Goal: Complete application form: Complete application form

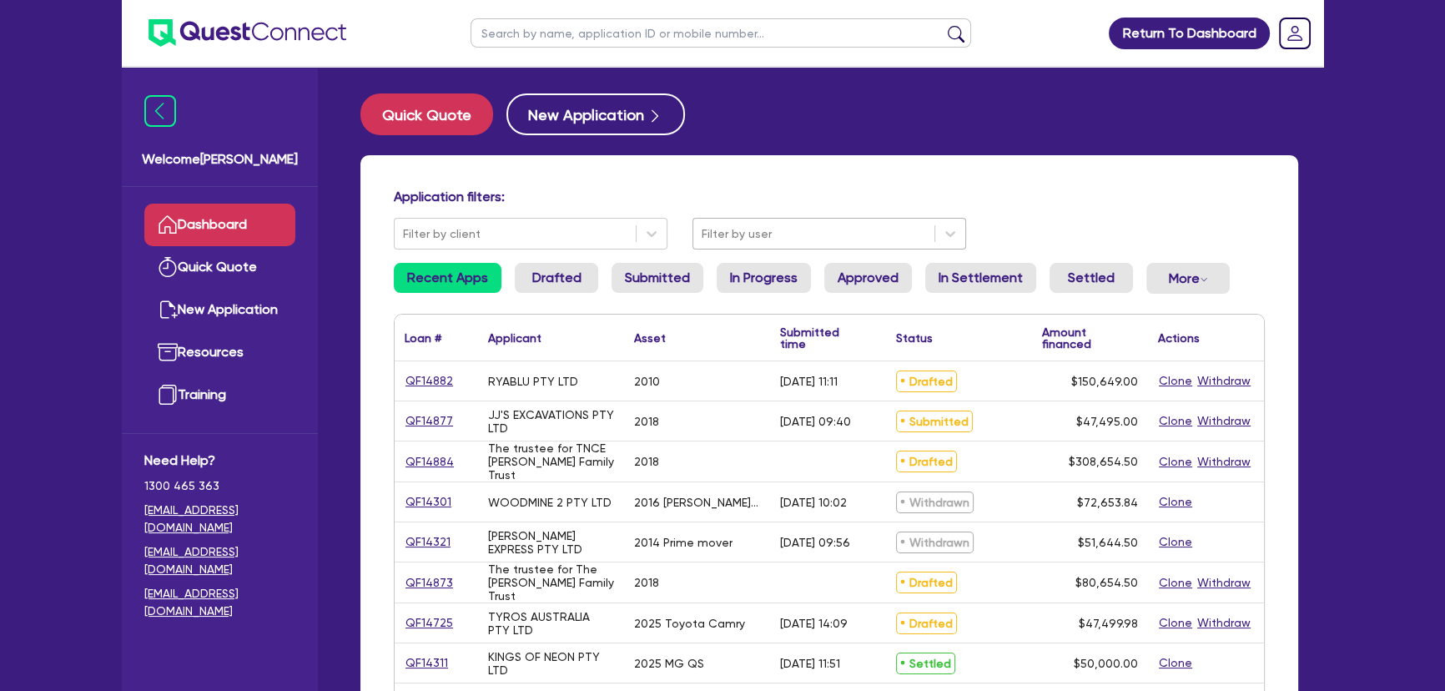
click at [743, 248] on div "Filter by user" at bounding box center [830, 234] width 274 height 32
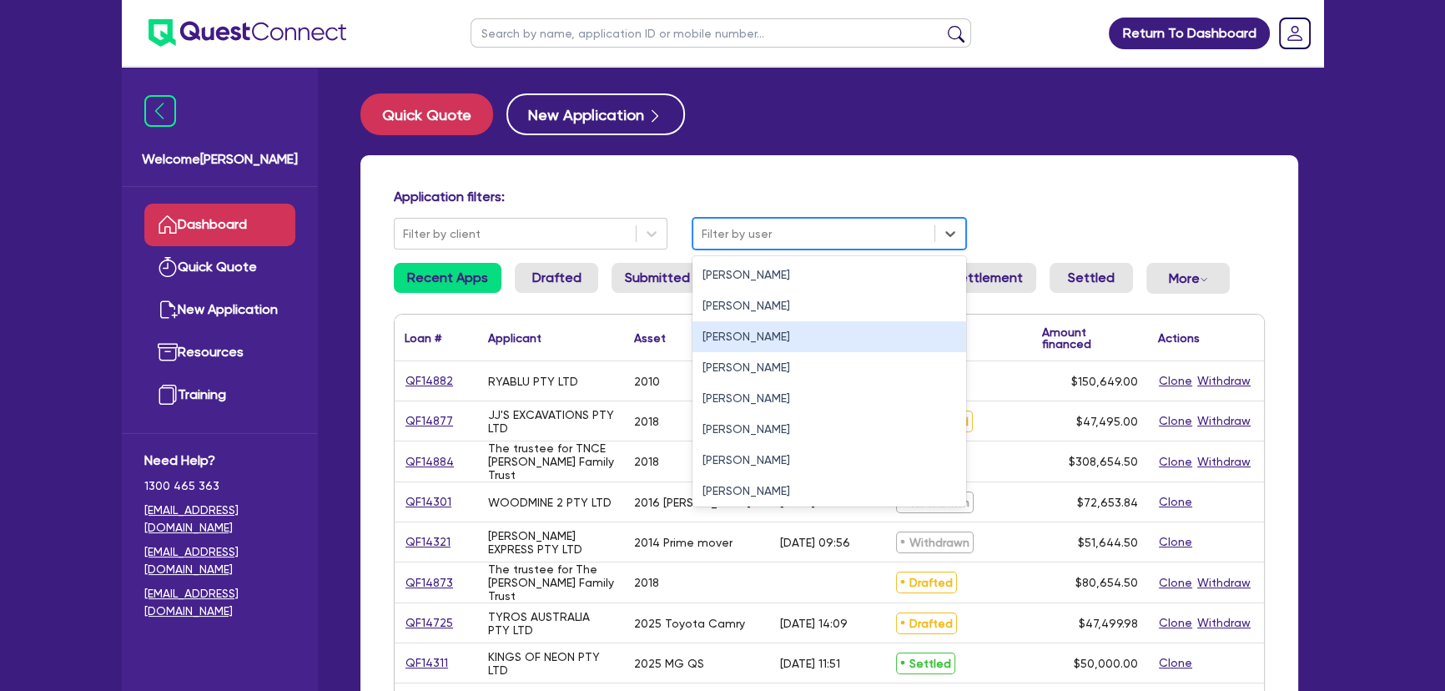
click at [741, 332] on div "[PERSON_NAME]" at bounding box center [830, 336] width 274 height 31
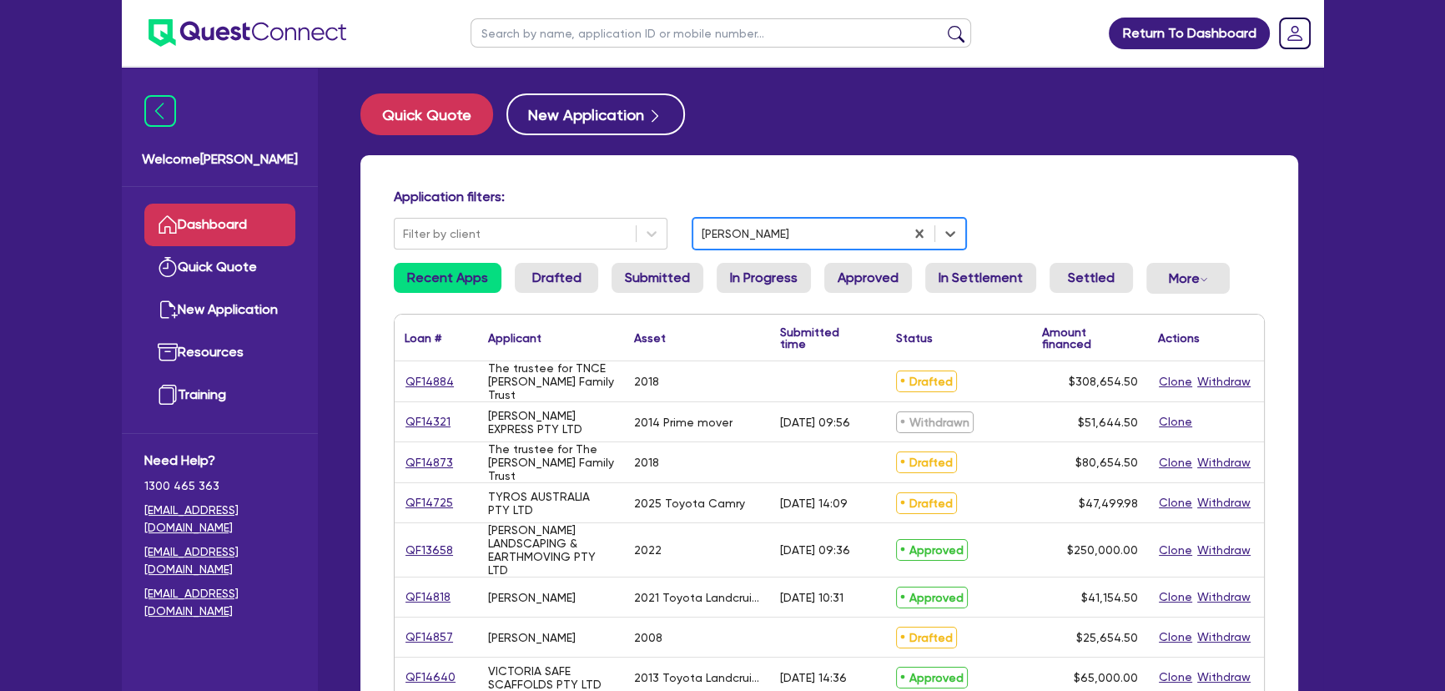
scroll to position [75, 0]
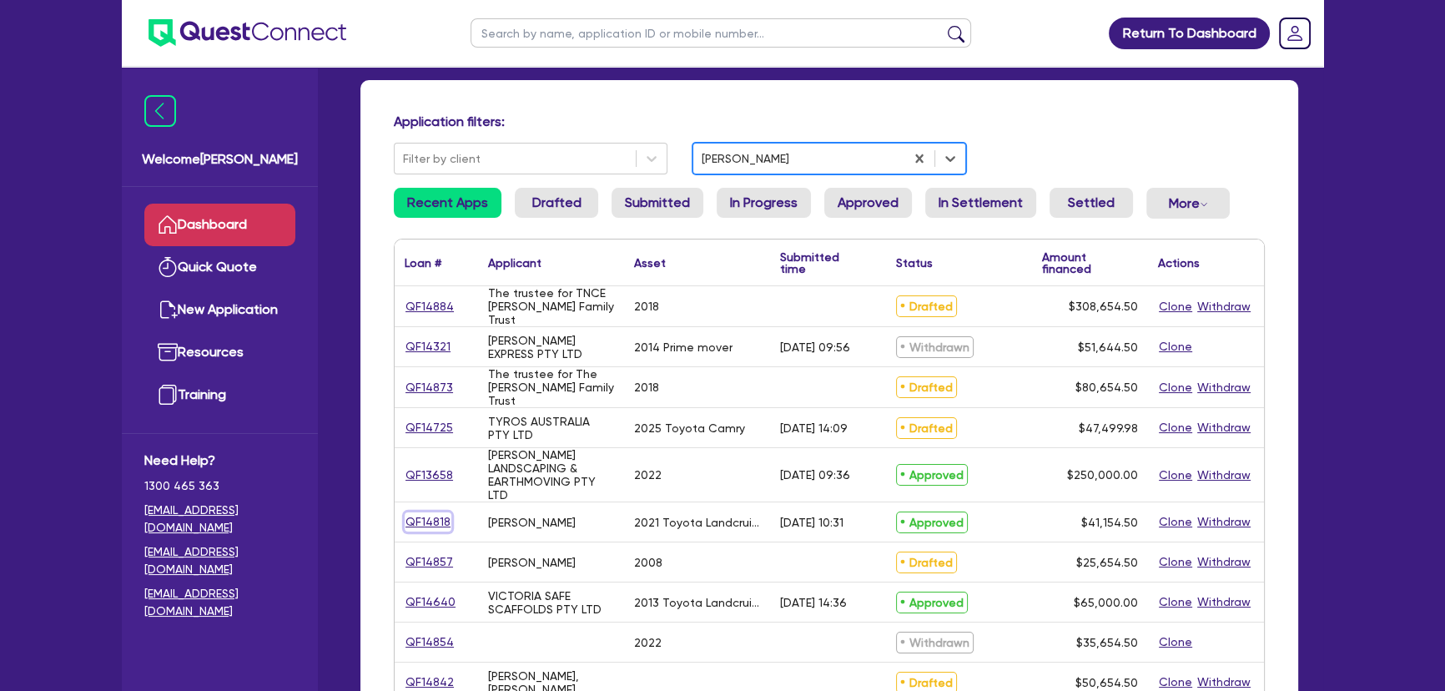
click at [434, 523] on link "QF14818" at bounding box center [428, 521] width 47 height 19
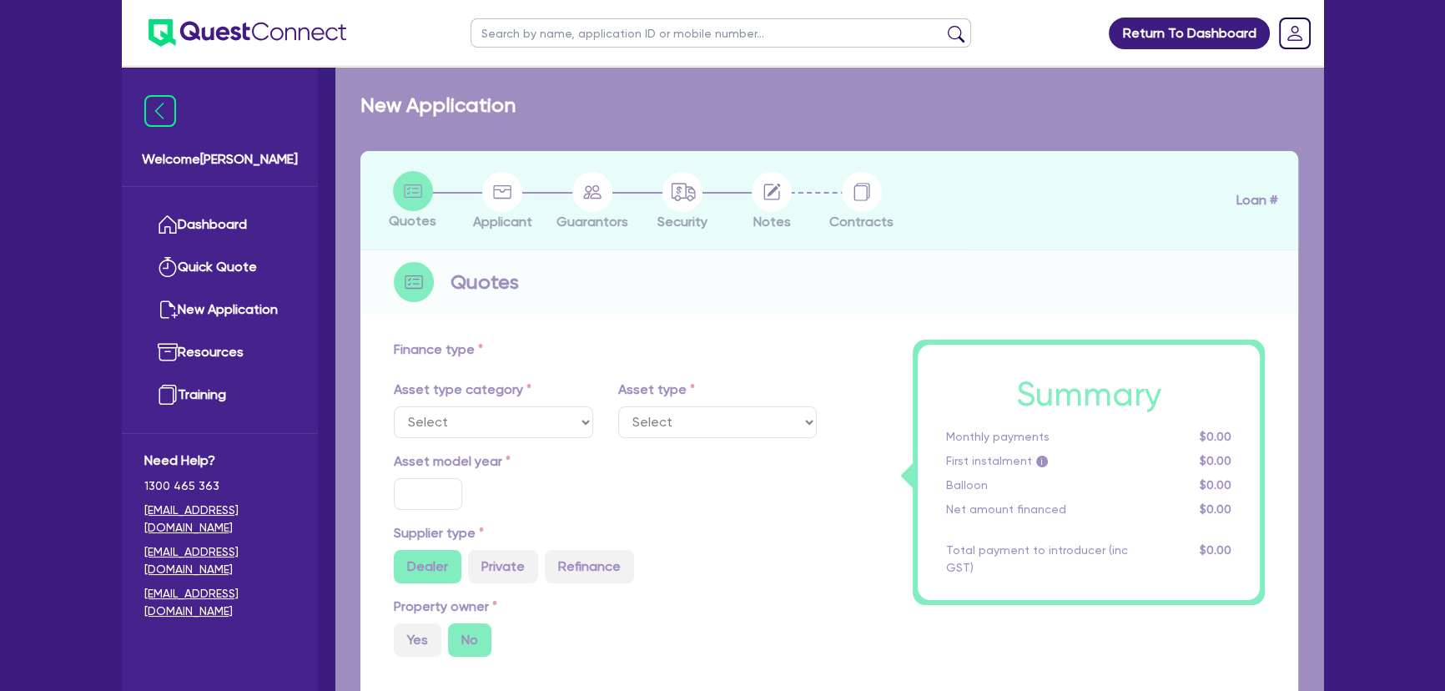
select select "CARS_AND_LIGHT_TRUCKS"
type input "2021"
radio input "false"
radio input "true"
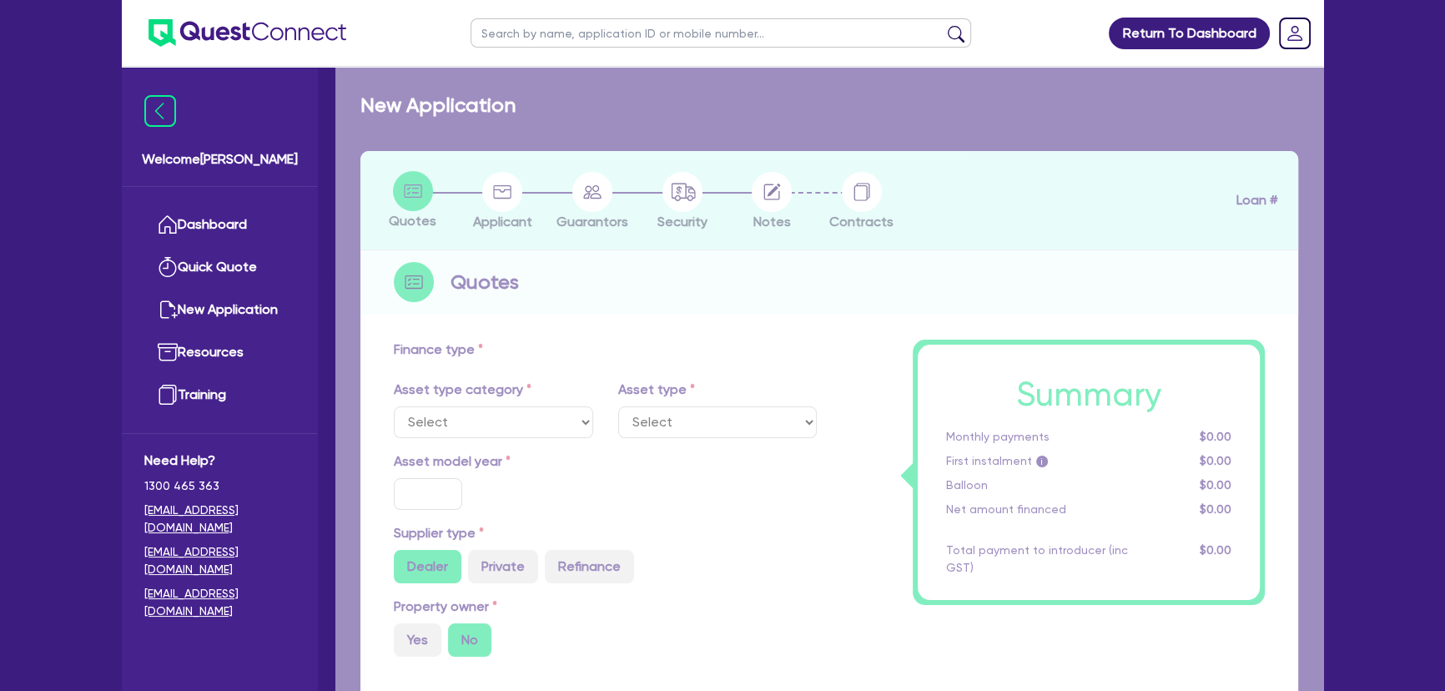
type input "40,500"
type input "7.35"
type input "500"
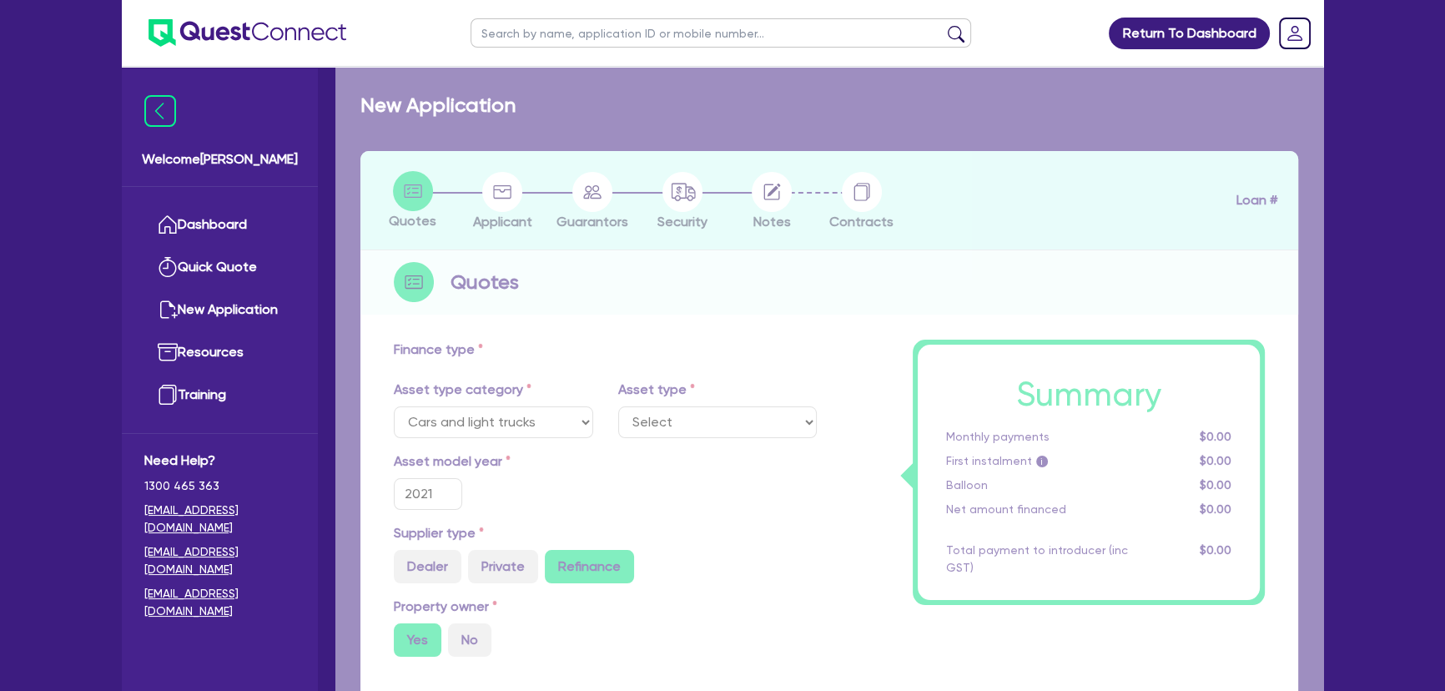
select select "PASSENGER_VEHICLES"
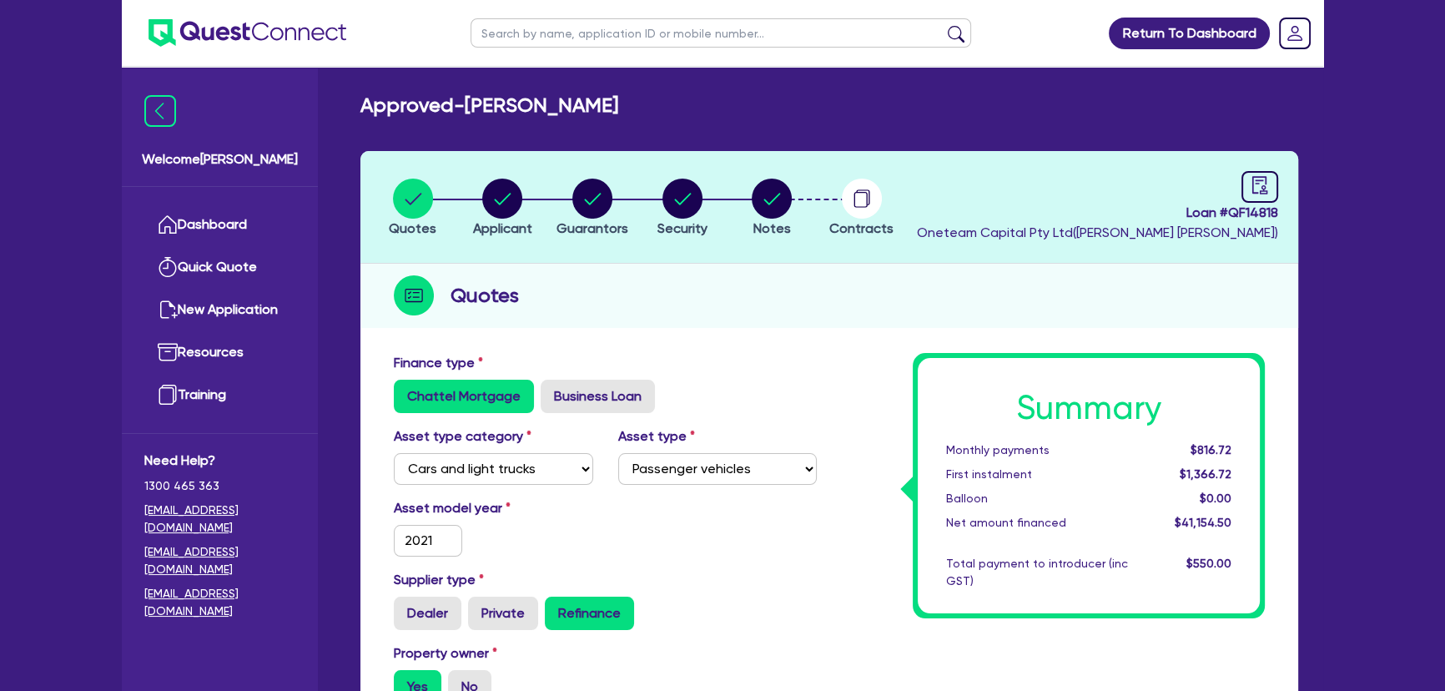
click at [811, 204] on li "Notes" at bounding box center [772, 207] width 90 height 58
click at [839, 194] on div "button" at bounding box center [861, 199] width 64 height 40
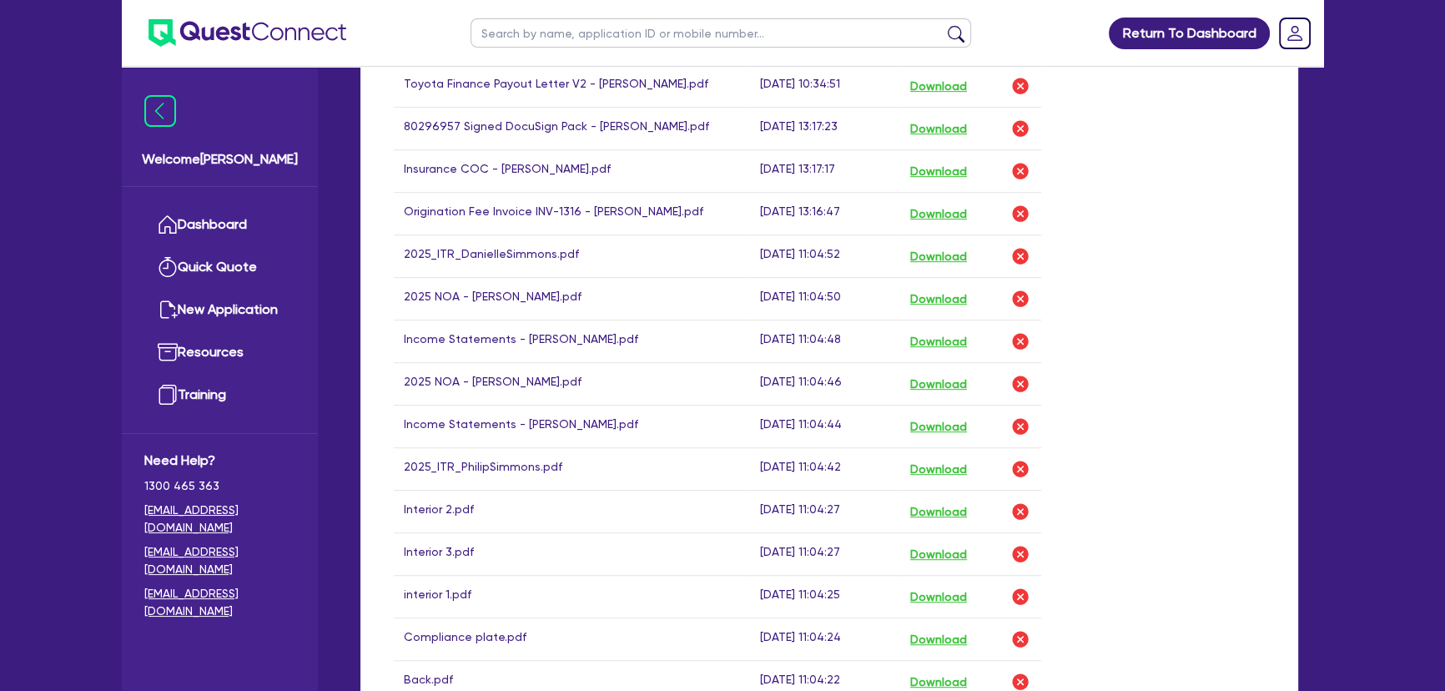
scroll to position [985, 0]
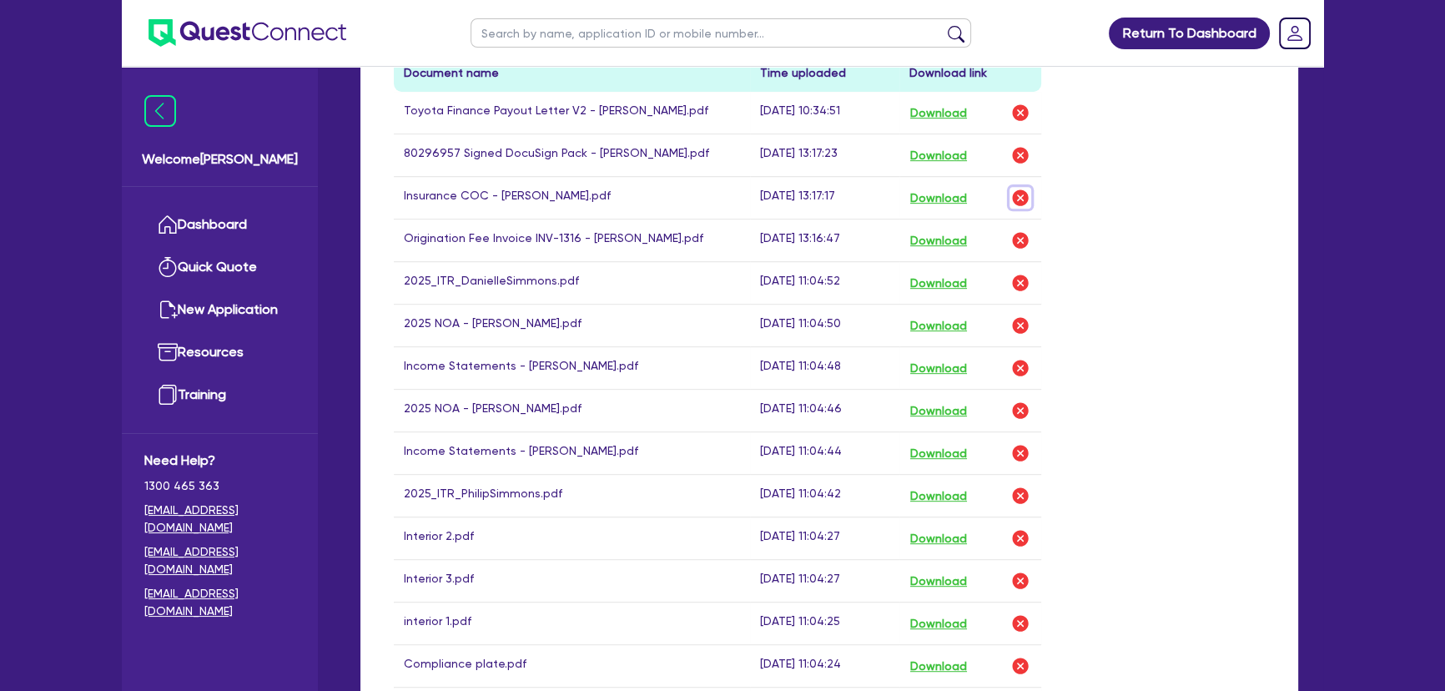
click at [1025, 195] on img "button" at bounding box center [1020, 198] width 20 height 20
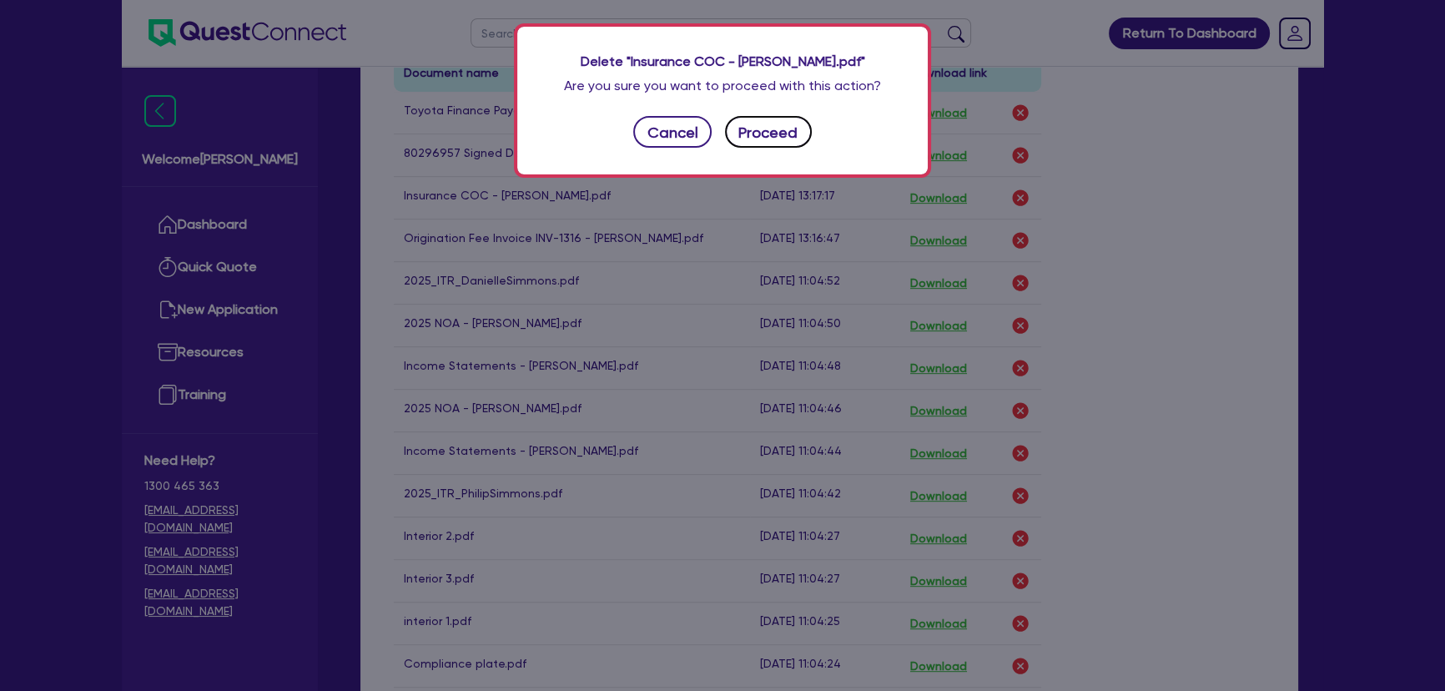
click at [807, 139] on button "Proceed" at bounding box center [768, 132] width 87 height 32
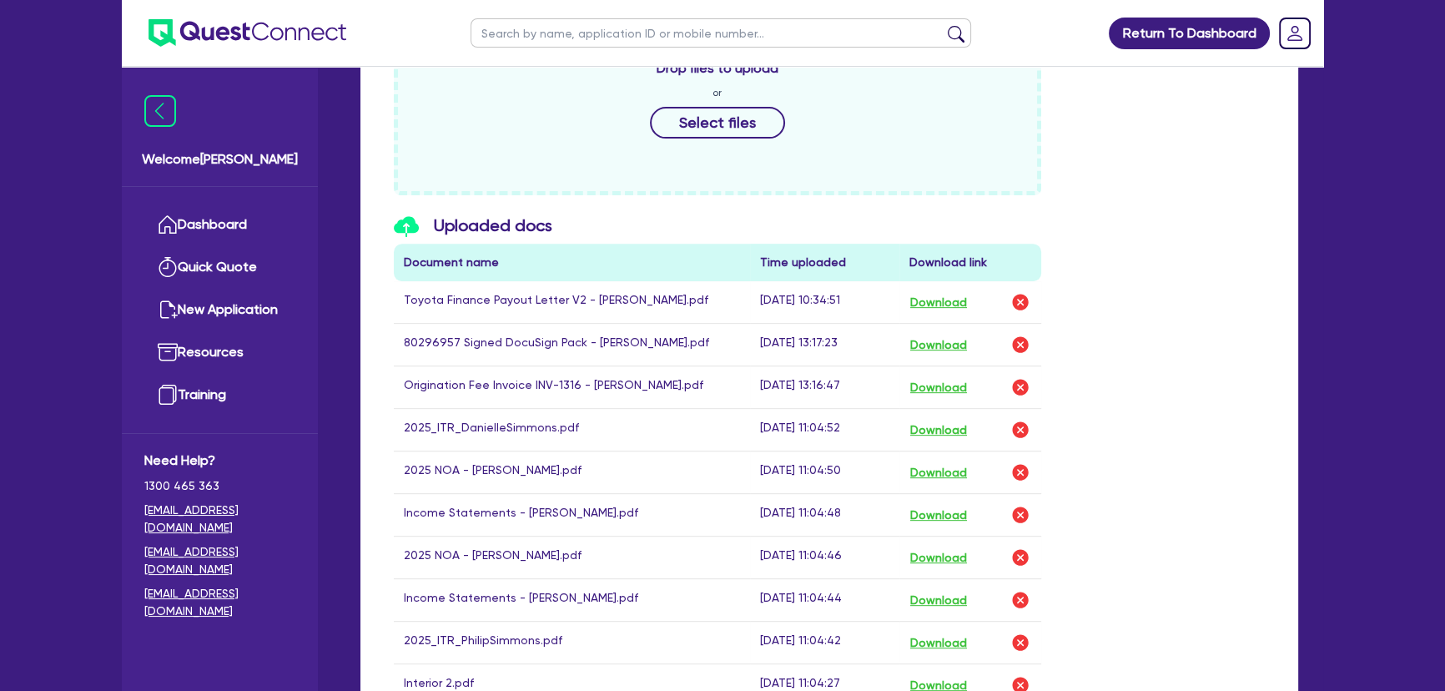
scroll to position [682, 0]
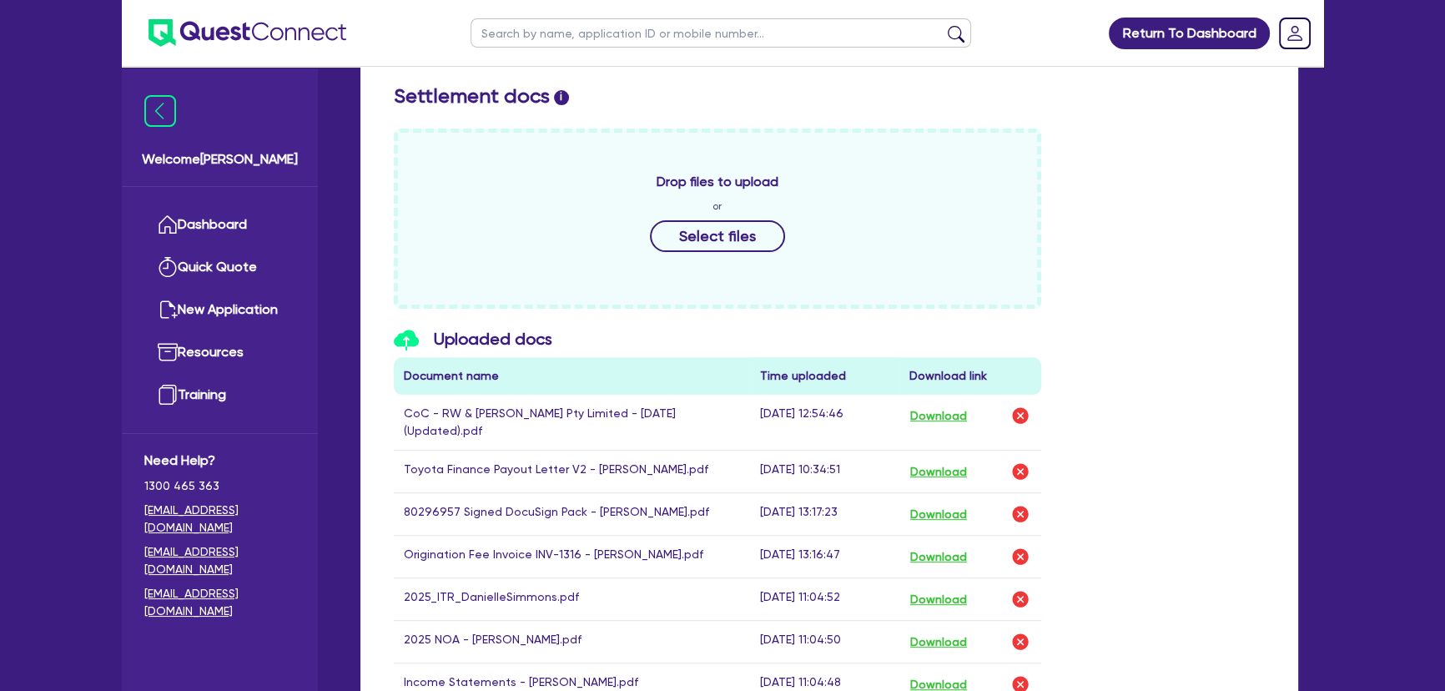
click at [1085, 248] on div "Drop files to upload or Select files" at bounding box center [829, 218] width 896 height 180
click at [1025, 414] on td "Download" at bounding box center [970, 423] width 142 height 56
drag, startPoint x: 1024, startPoint y: 413, endPoint x: 1002, endPoint y: 400, distance: 25.5
click at [1023, 413] on img "button" at bounding box center [1020, 415] width 20 height 20
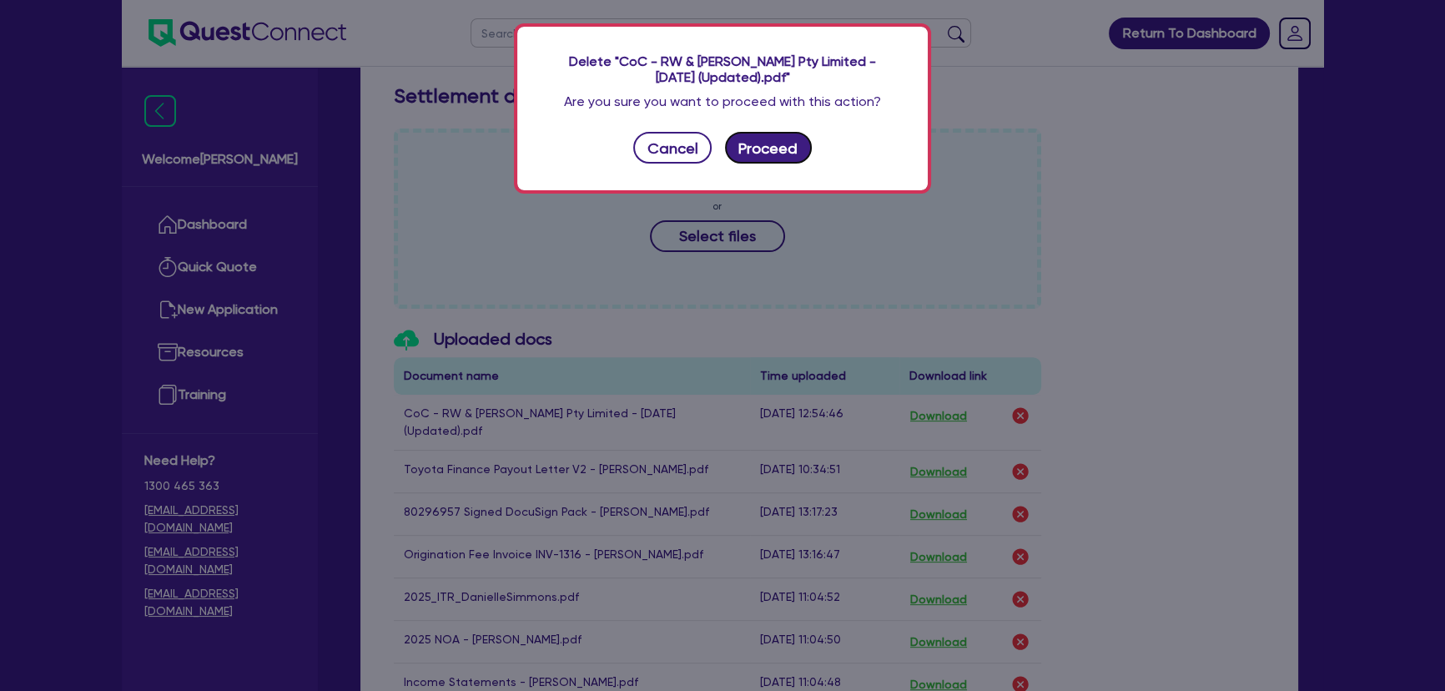
drag, startPoint x: 774, startPoint y: 147, endPoint x: 741, endPoint y: 230, distance: 89.9
click at [773, 146] on button "Proceed" at bounding box center [768, 148] width 87 height 32
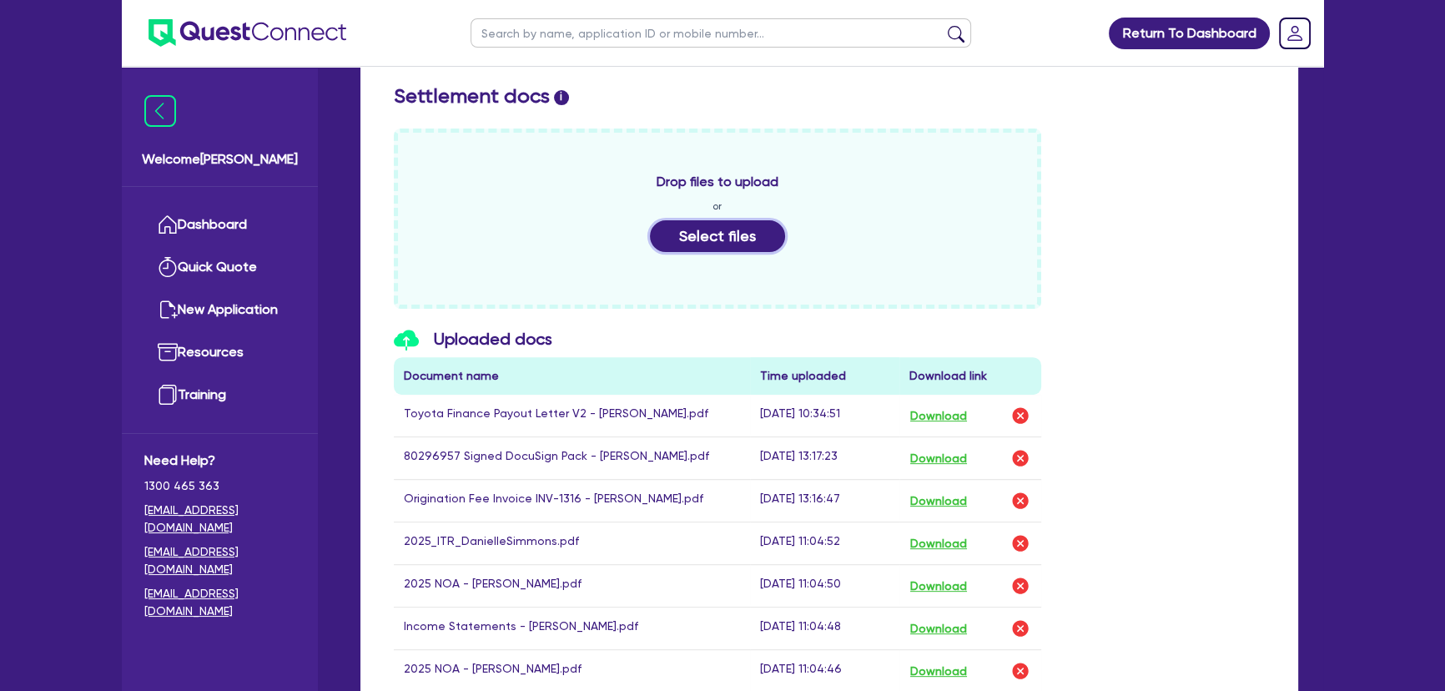
click at [703, 246] on button "Select files" at bounding box center [717, 236] width 135 height 32
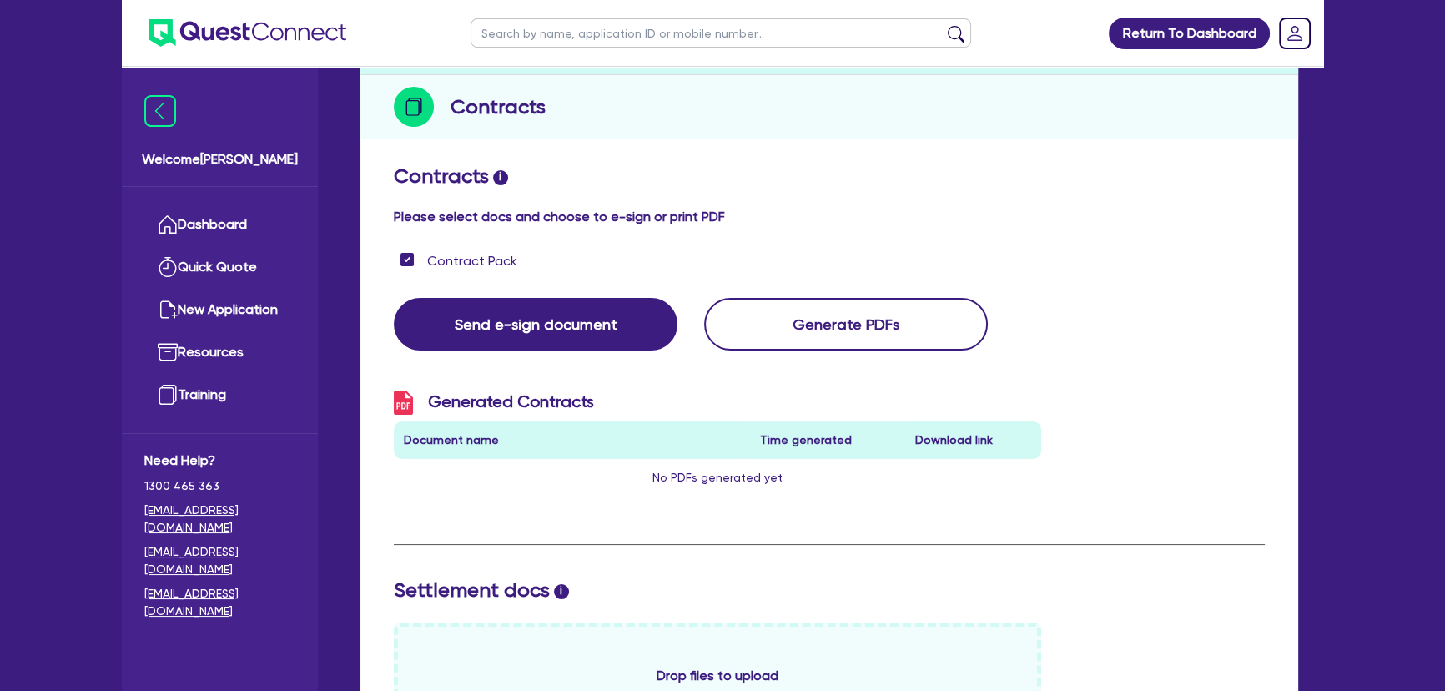
scroll to position [75, 0]
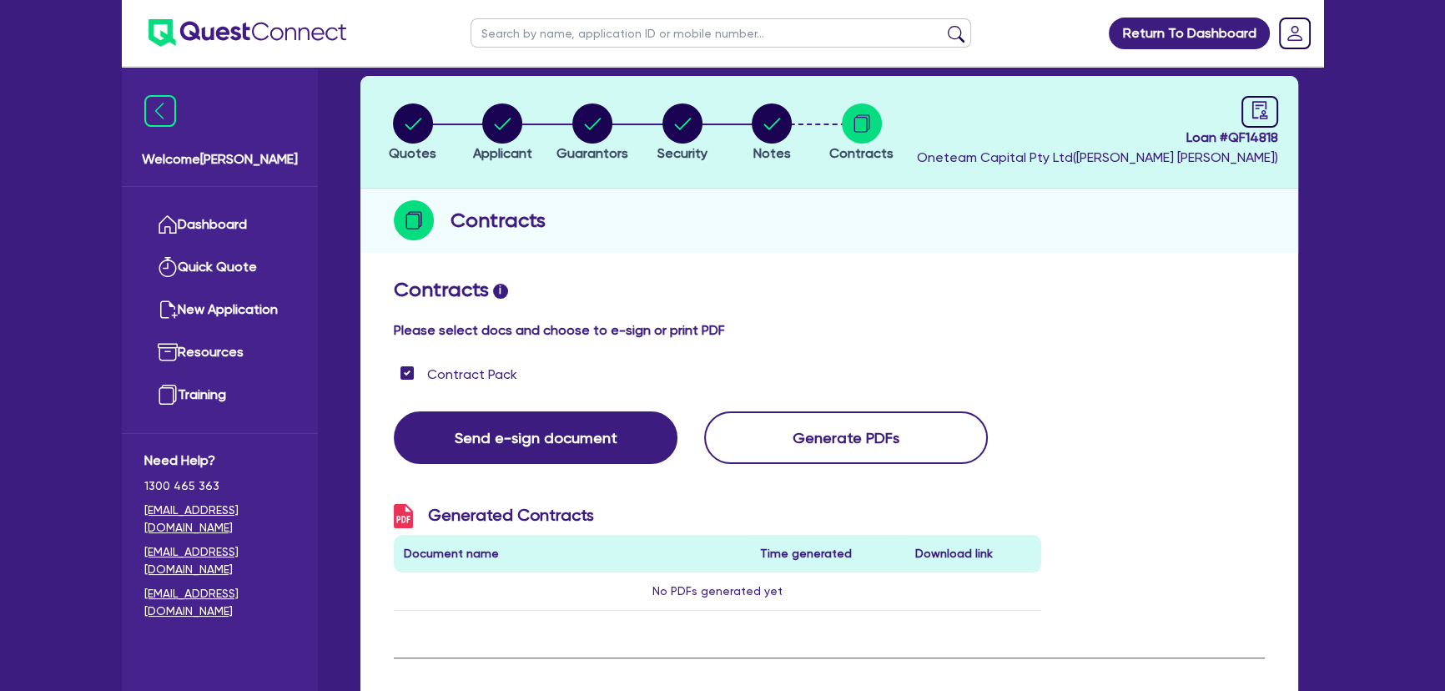
click at [673, 285] on h2 "Contracts i" at bounding box center [829, 290] width 871 height 24
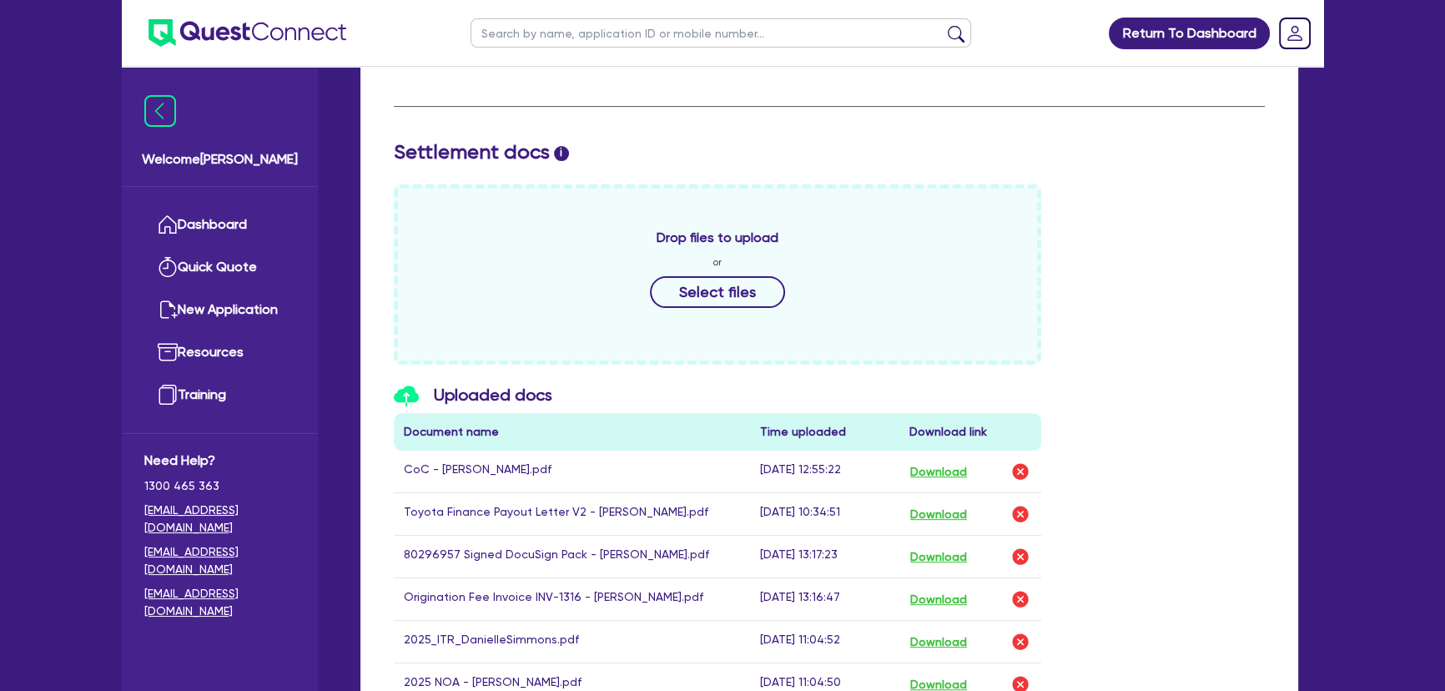
scroll to position [758, 0]
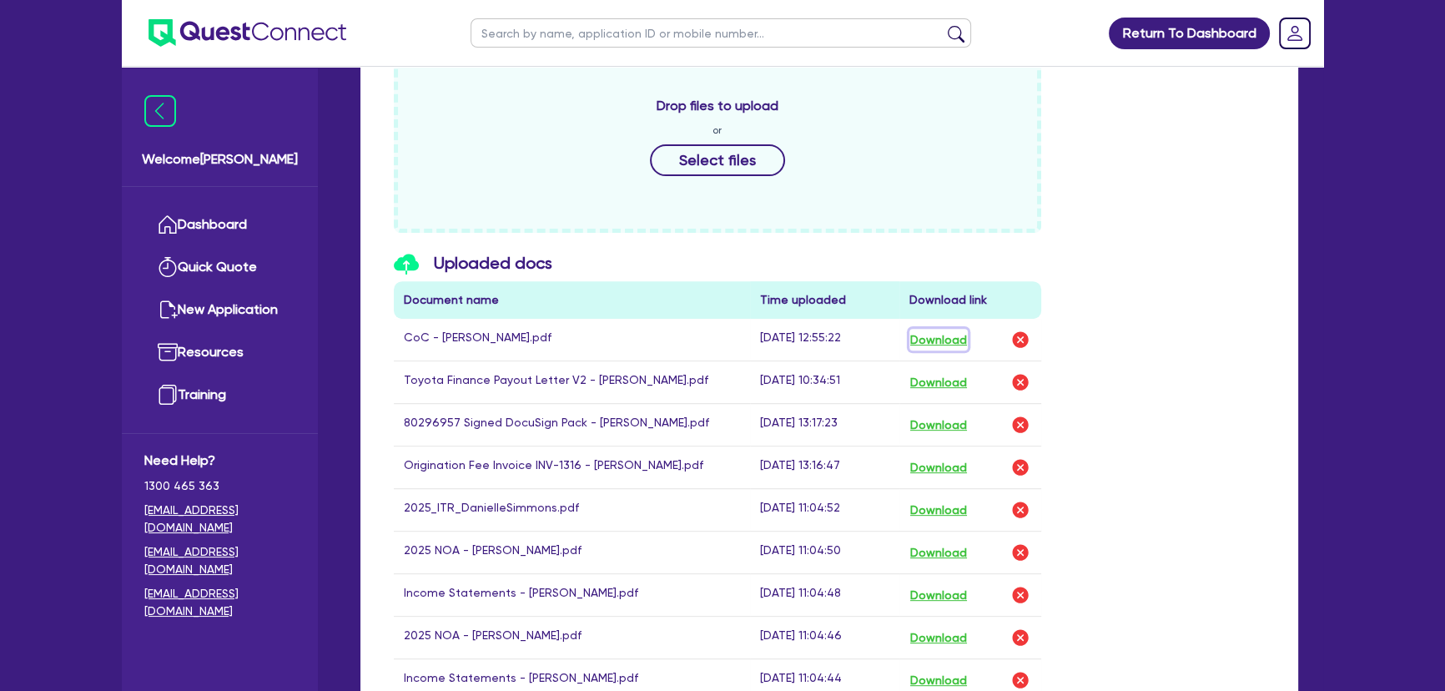
click at [940, 332] on button "Download" at bounding box center [938, 340] width 58 height 22
click at [206, 29] on img at bounding box center [248, 33] width 198 height 28
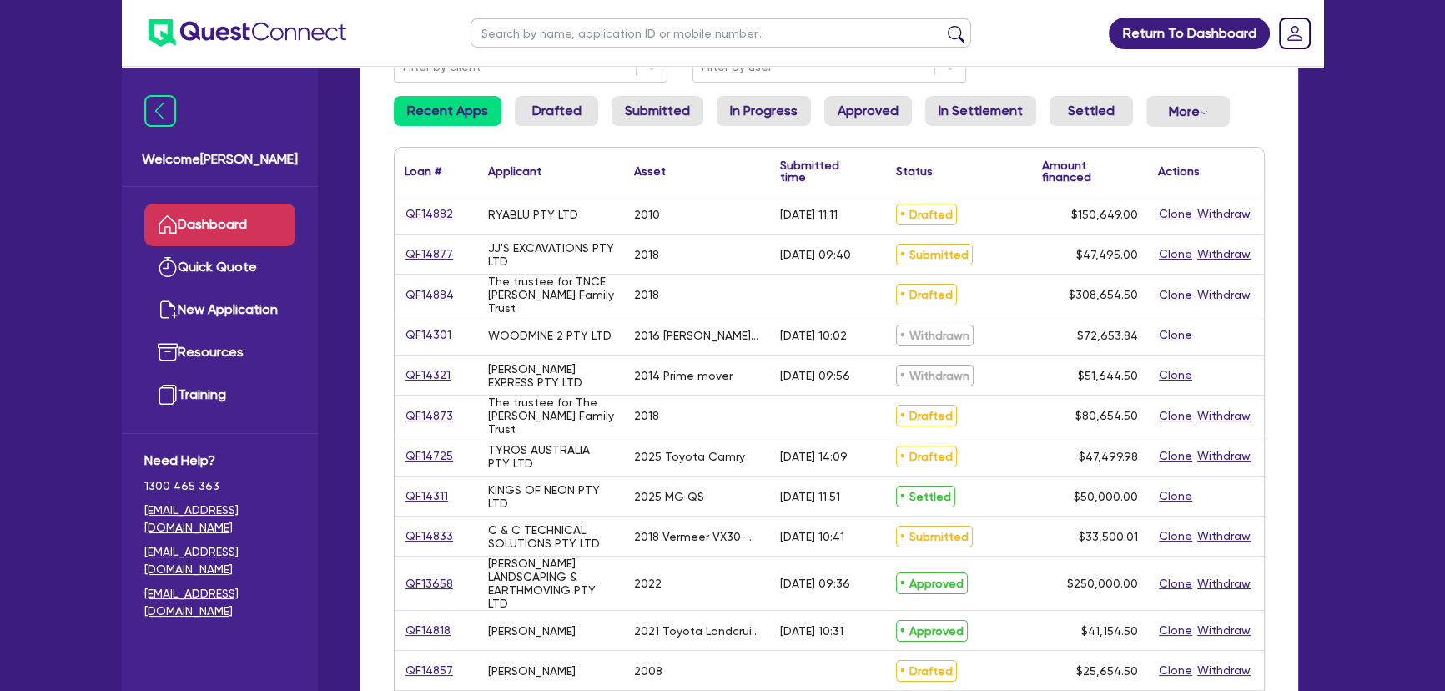
scroll to position [303, 0]
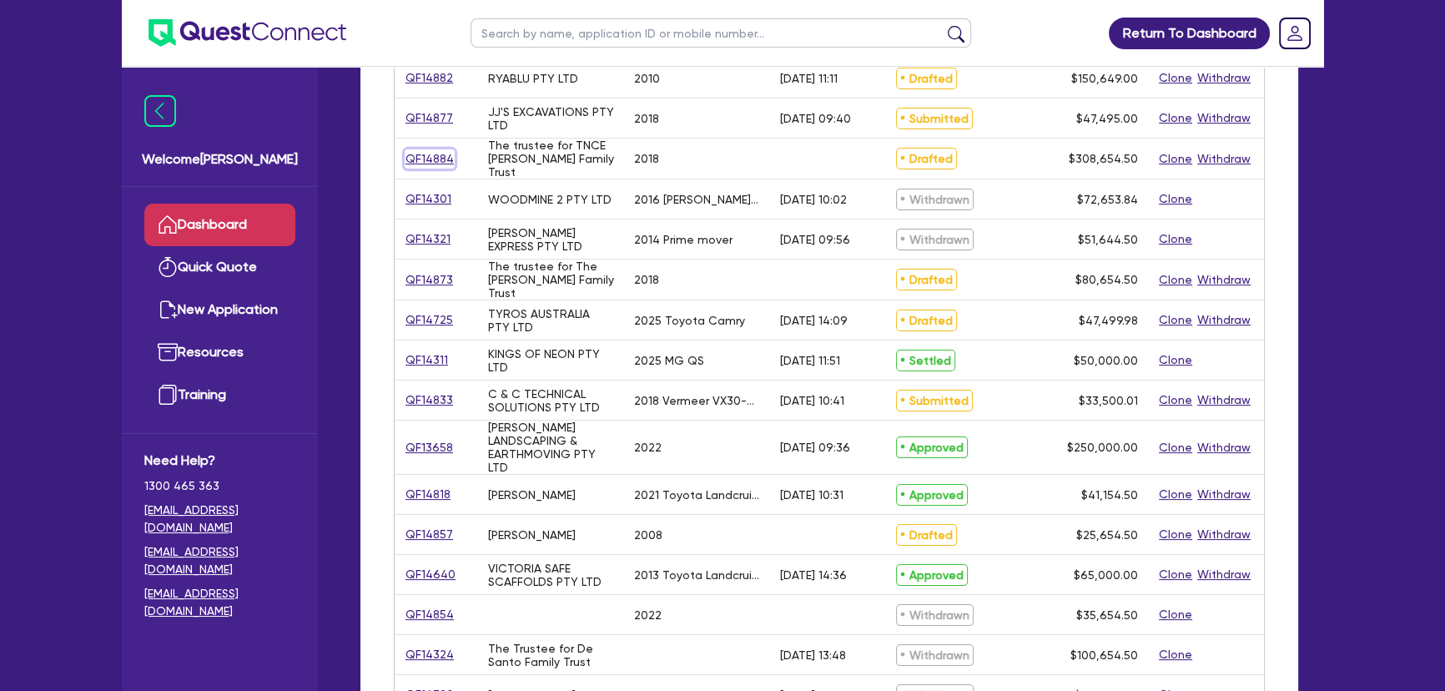
click at [427, 159] on link "QF14884" at bounding box center [430, 158] width 50 height 19
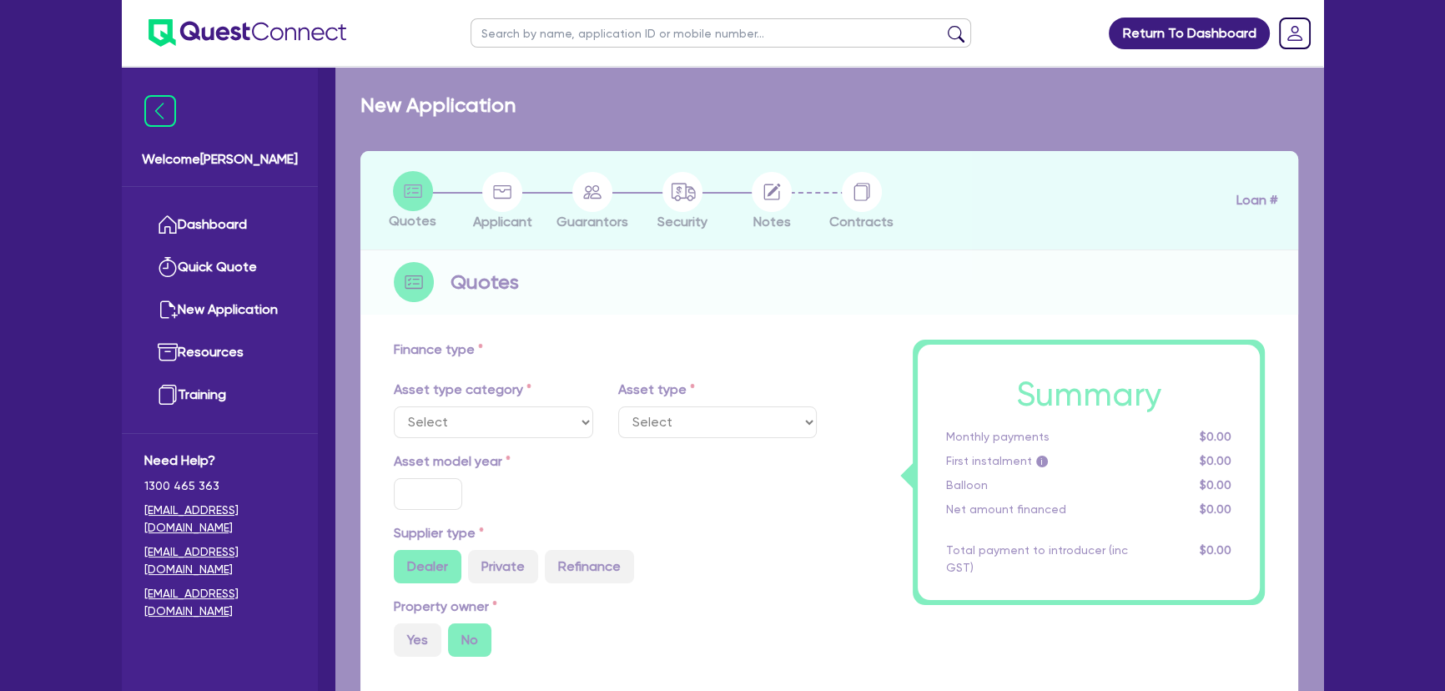
select select "PRIMARY_ASSETS"
type input "2018"
radio input "true"
type input "308,000"
type input "2"
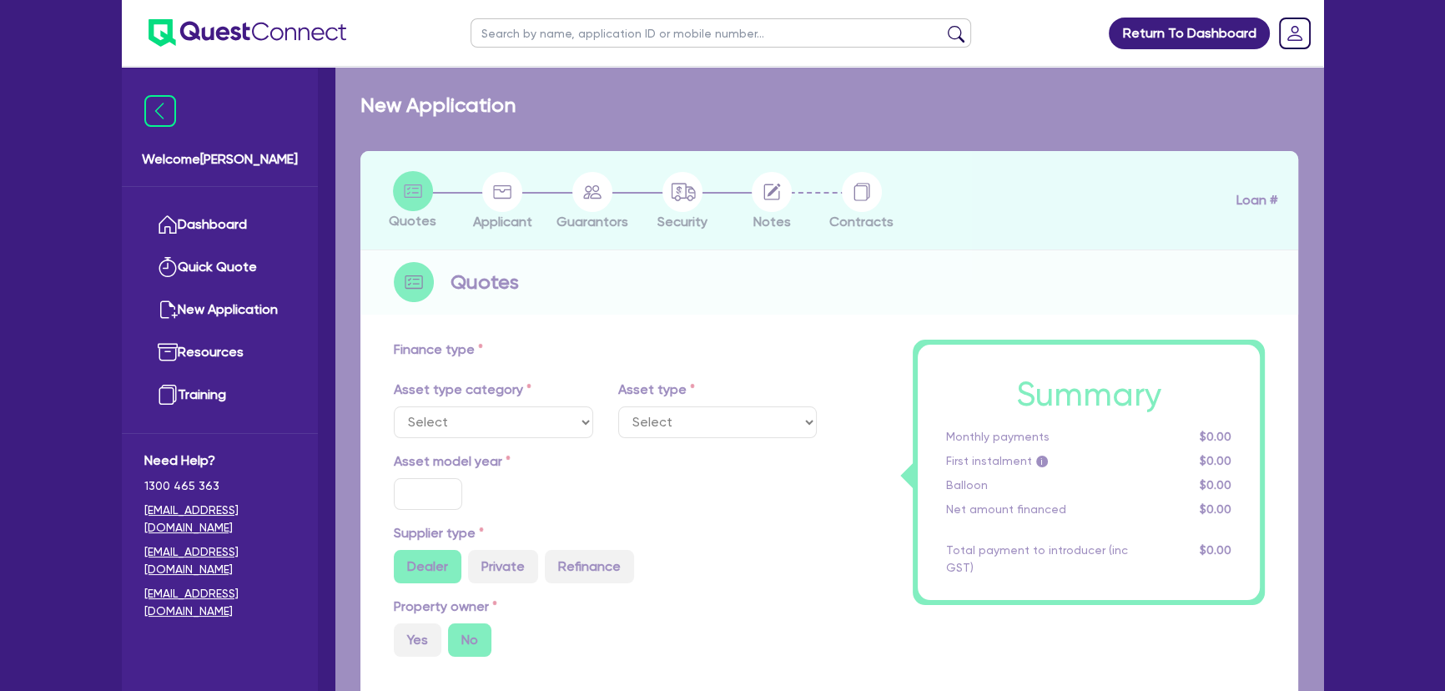
type input "6,173.09"
type input "7.95"
select select "HEAVY_TRUCKS"
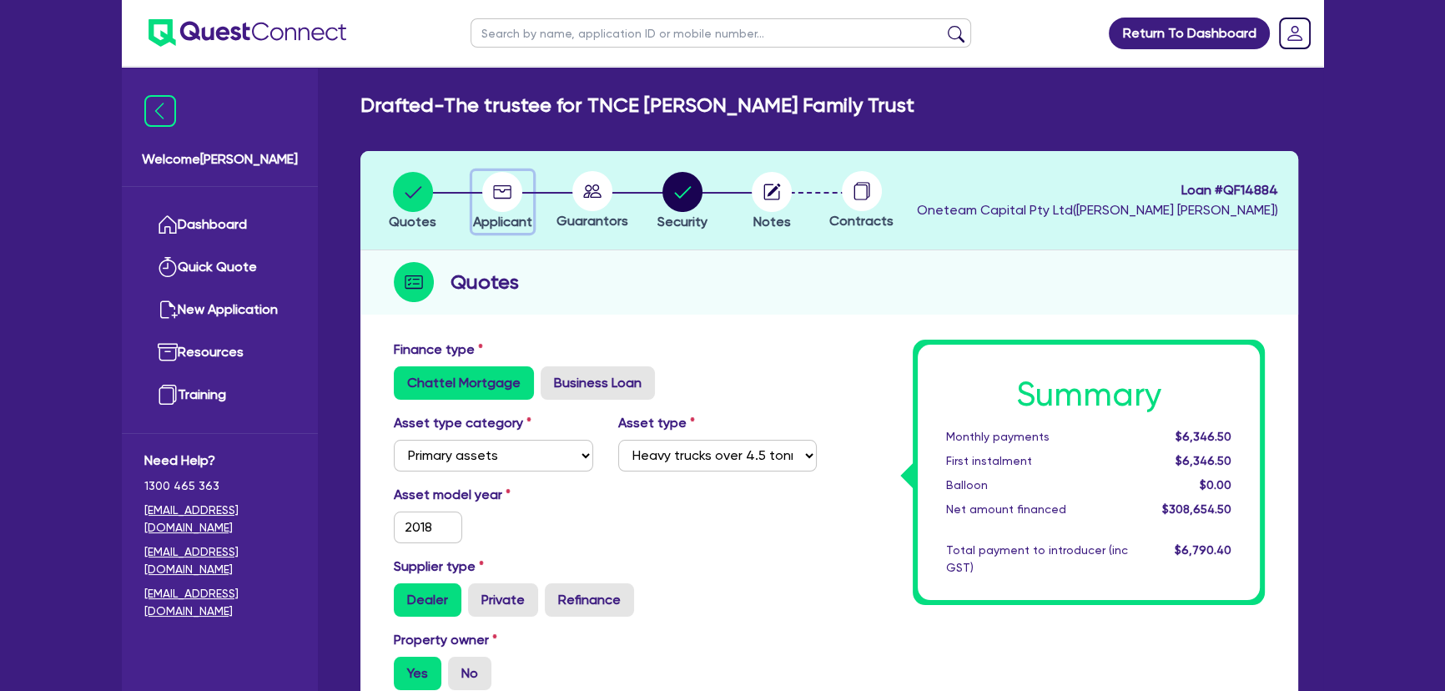
click at [501, 200] on circle "button" at bounding box center [502, 192] width 40 height 40
select select "TRUST"
select select "COMPANY"
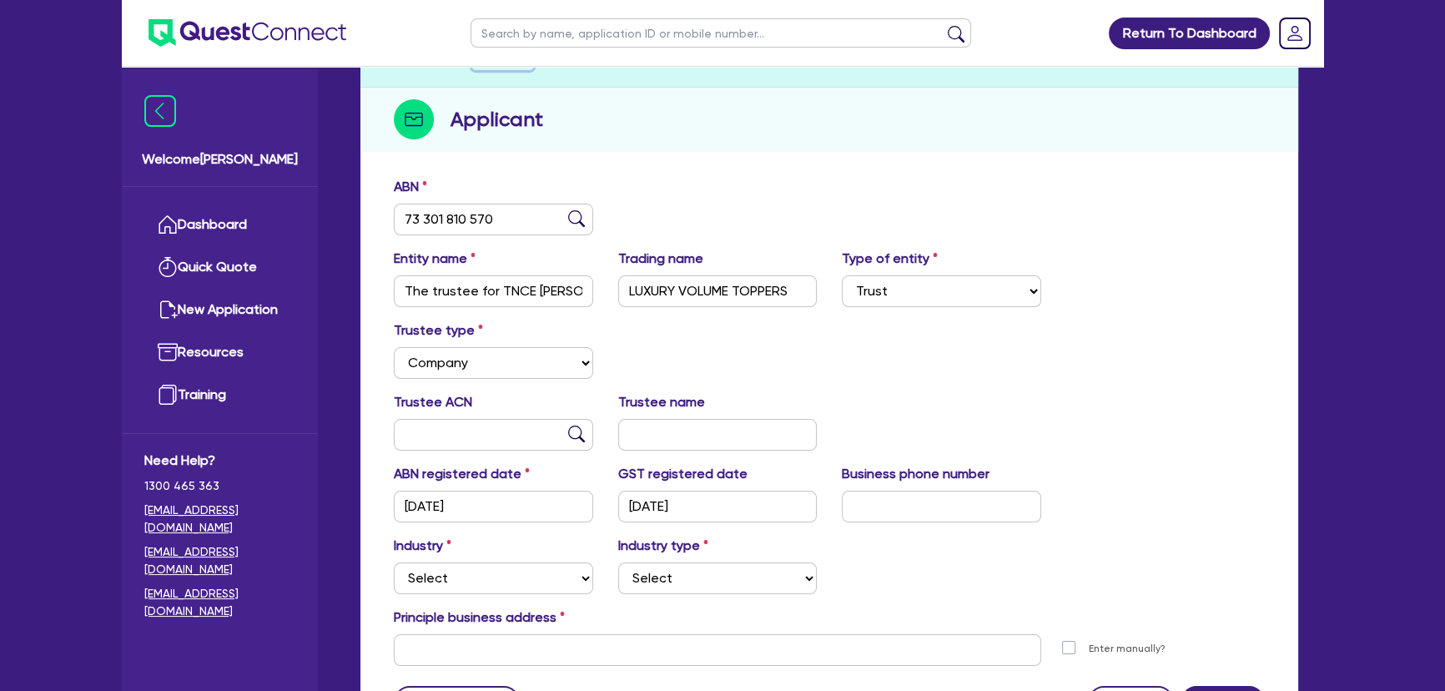
scroll to position [324, 0]
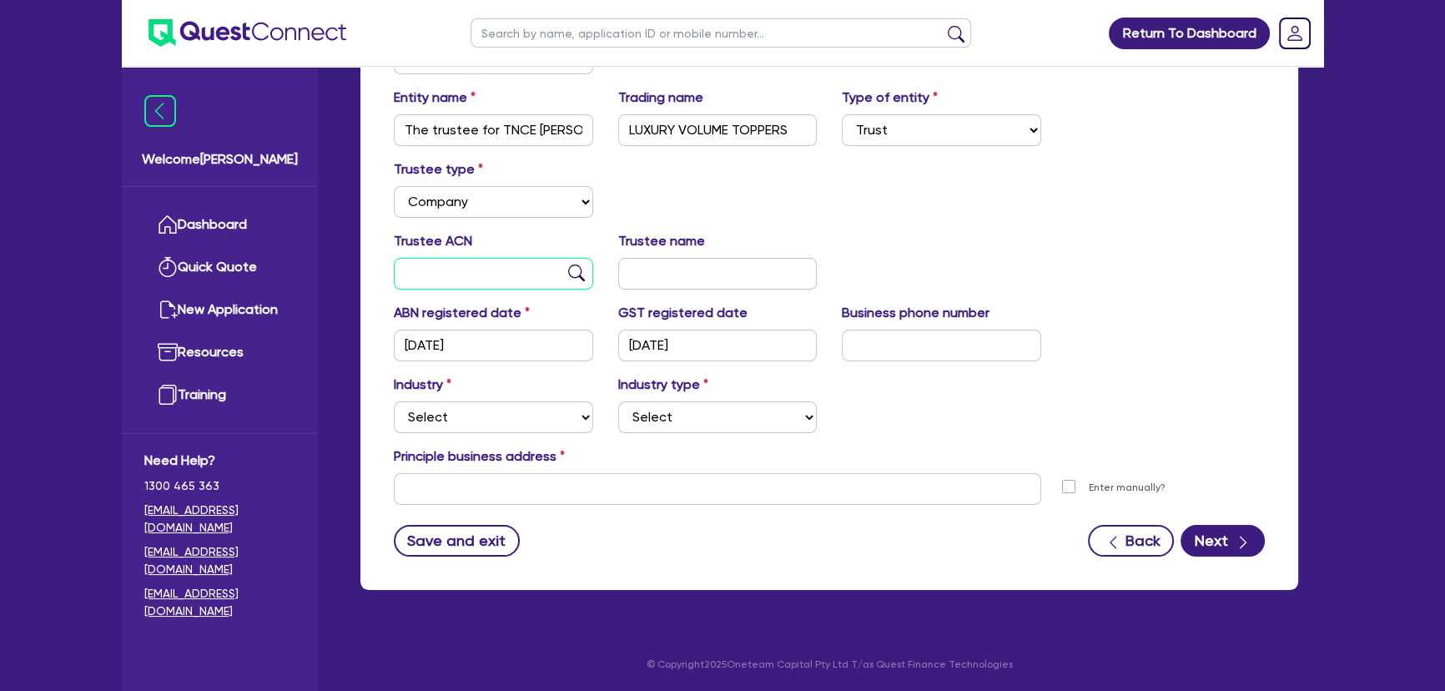
click at [430, 268] on input "text" at bounding box center [493, 274] width 199 height 32
type input "154 899 564"
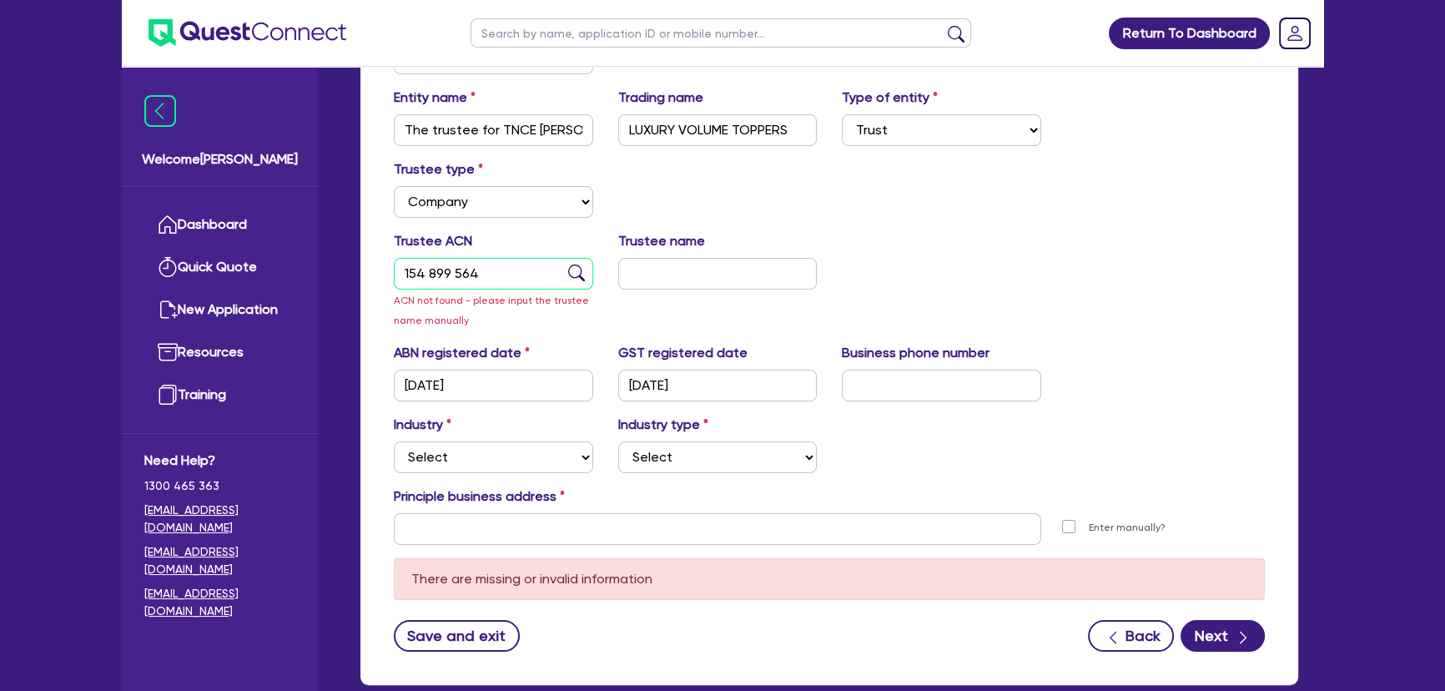
click at [582, 280] on div "154 899 564" at bounding box center [493, 274] width 199 height 32
click at [577, 278] on img at bounding box center [576, 272] width 17 height 17
click at [520, 271] on input "154 899 564" at bounding box center [493, 274] width 199 height 32
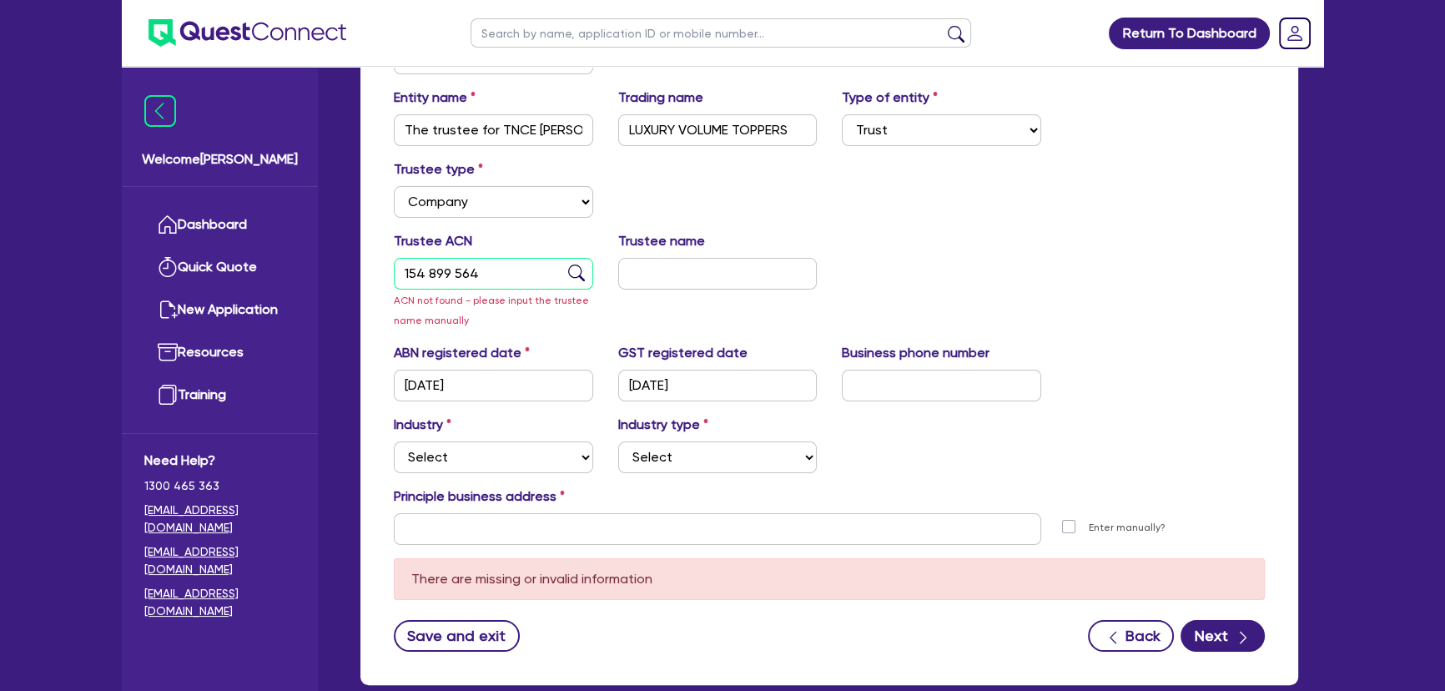
click at [520, 271] on input "154 899 564" at bounding box center [493, 274] width 199 height 32
click at [671, 269] on input "text" at bounding box center [717, 274] width 199 height 32
type input "TEN.C Haulage Pty Ltd"
click at [949, 259] on div "Trustee ACN 154 899 564 ACN not found - please input the trustee name manually …" at bounding box center [829, 287] width 896 height 112
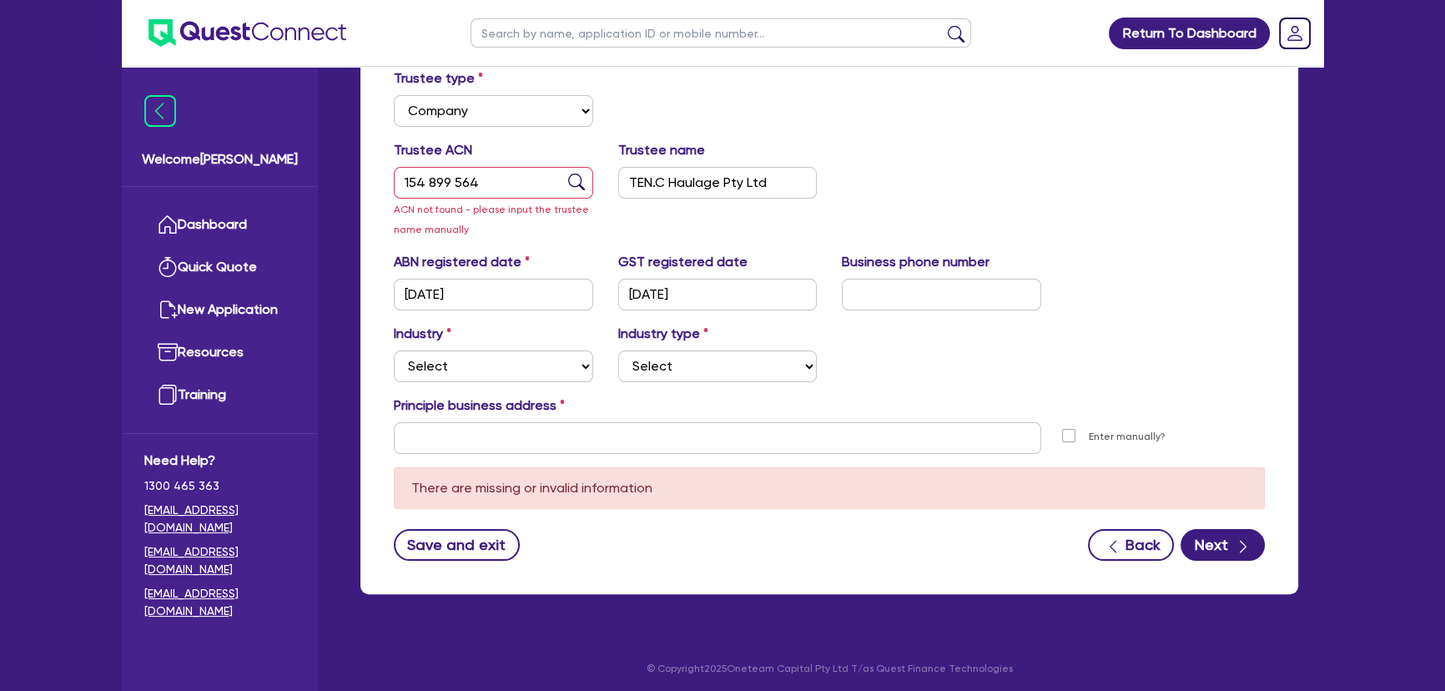
scroll to position [418, 0]
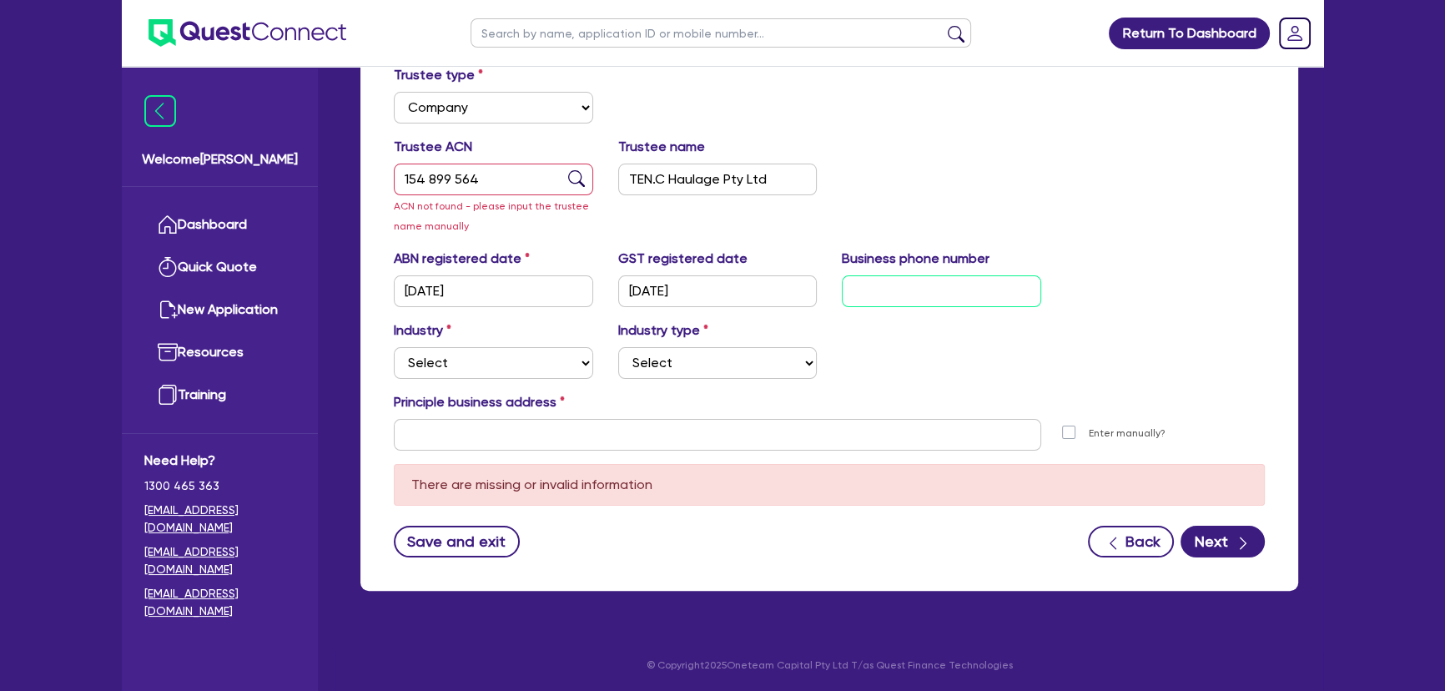
click at [908, 285] on input "text" at bounding box center [941, 291] width 199 height 32
click at [869, 281] on input "text" at bounding box center [941, 291] width 199 height 32
paste input "04 1857 1989"
type input "04 1857 1989"
click at [475, 356] on select "Select Accomodation & Food Services Administrative & Support Services Agricultu…" at bounding box center [493, 363] width 199 height 32
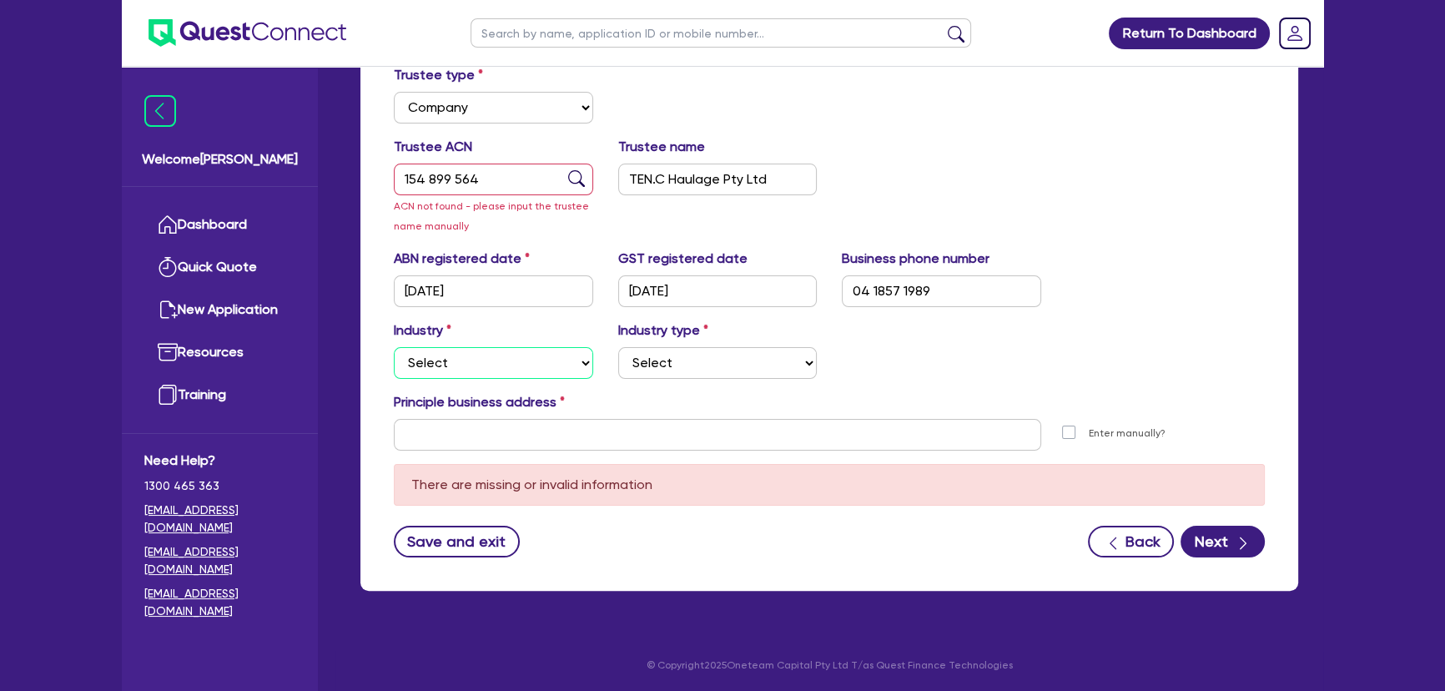
select select "TRANSPORT_WAREHOUSING"
click at [394, 347] on select "Select Accomodation & Food Services Administrative & Support Services Agricultu…" at bounding box center [493, 363] width 199 height 32
drag, startPoint x: 813, startPoint y: 375, endPoint x: 781, endPoint y: 365, distance: 34.0
click at [813, 375] on select "Select Taxi & Luxury Car Services Passengers & Freight Transport Services Posta…" at bounding box center [717, 363] width 199 height 32
select select "PASSENGERS_FREIGHT_TRANSPORT"
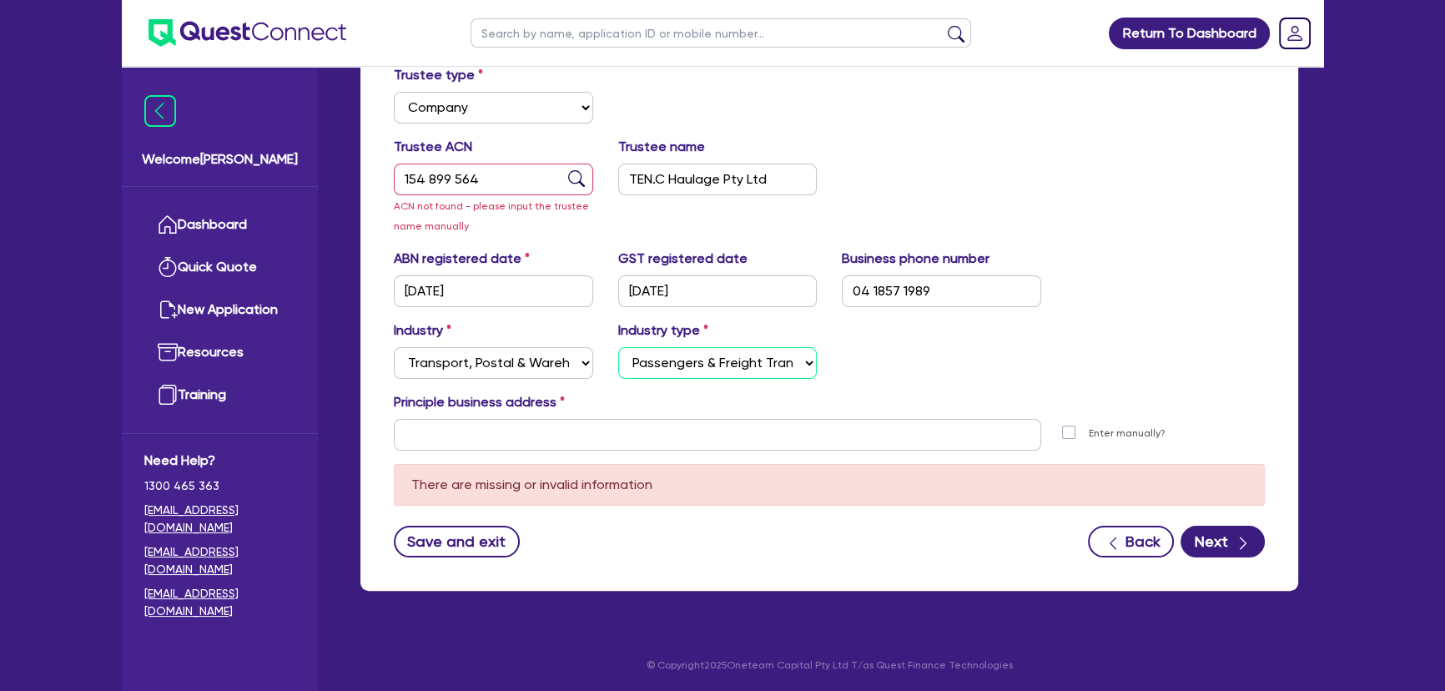
click at [618, 347] on select "Select Taxi & Luxury Car Services Passengers & Freight Transport Services Posta…" at bounding box center [717, 363] width 199 height 32
click at [530, 369] on select "Select Accomodation & Food Services Administrative & Support Services Agricultu…" at bounding box center [493, 363] width 199 height 32
click at [1054, 145] on div "Trustee ACN 154 899 564 ACN not found - please input the trustee name manually …" at bounding box center [829, 193] width 896 height 112
click at [724, 431] on input "text" at bounding box center [717, 435] width 647 height 32
click at [576, 434] on input "text" at bounding box center [717, 435] width 647 height 32
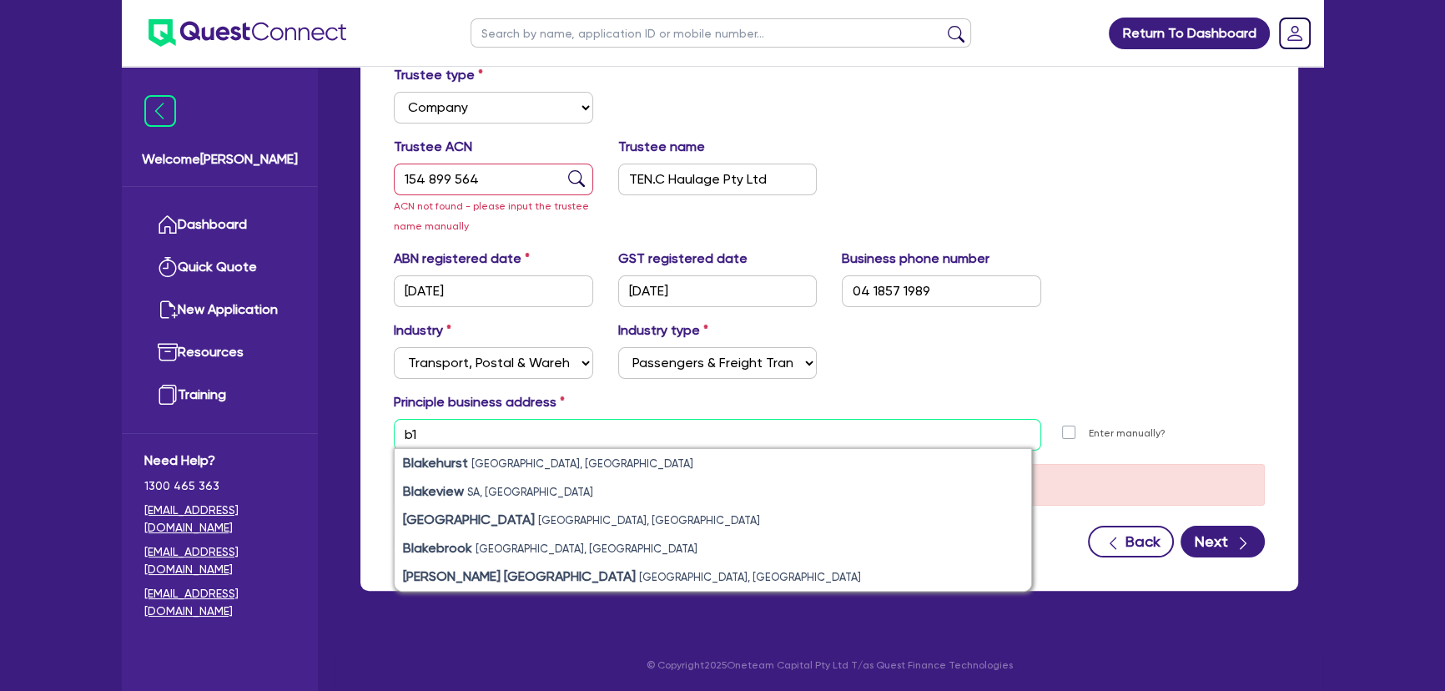
type input "b"
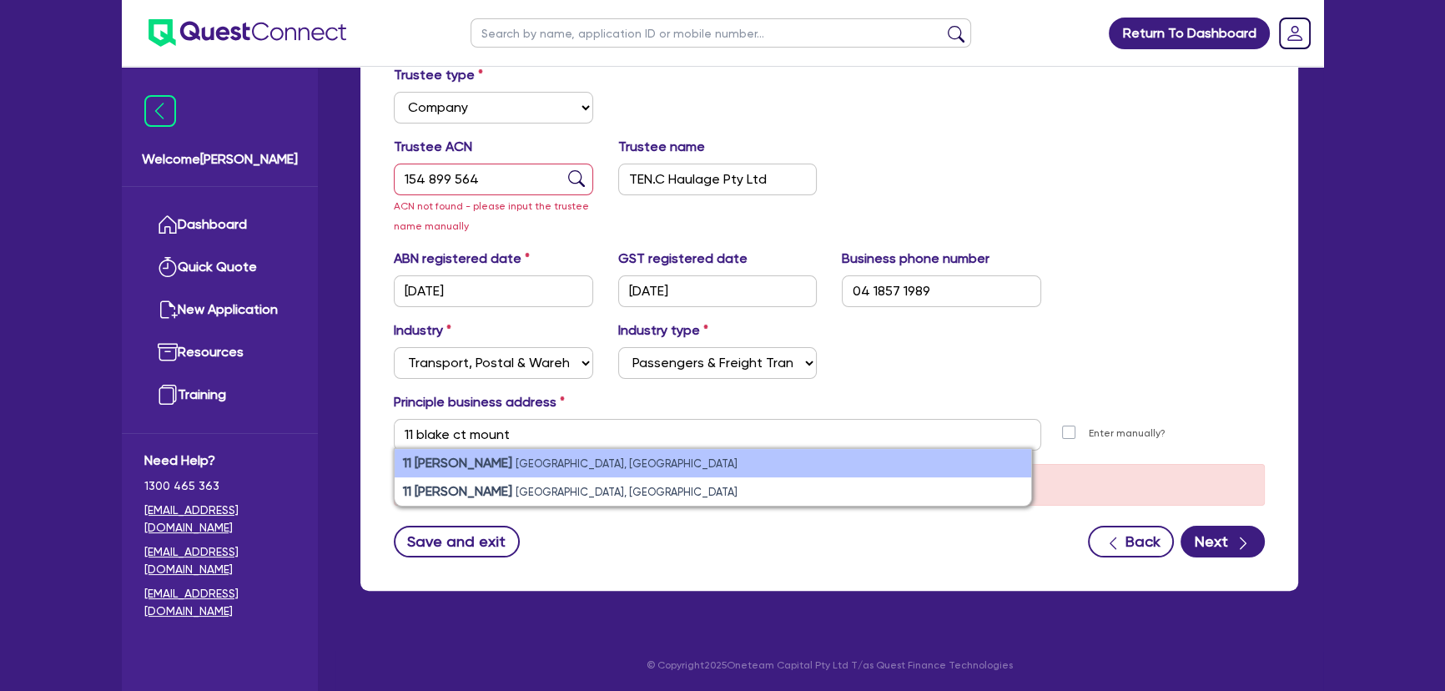
click at [577, 465] on small "[GEOGRAPHIC_DATA], [GEOGRAPHIC_DATA]" at bounding box center [627, 463] width 222 height 13
type input "[STREET_ADDRESS]"
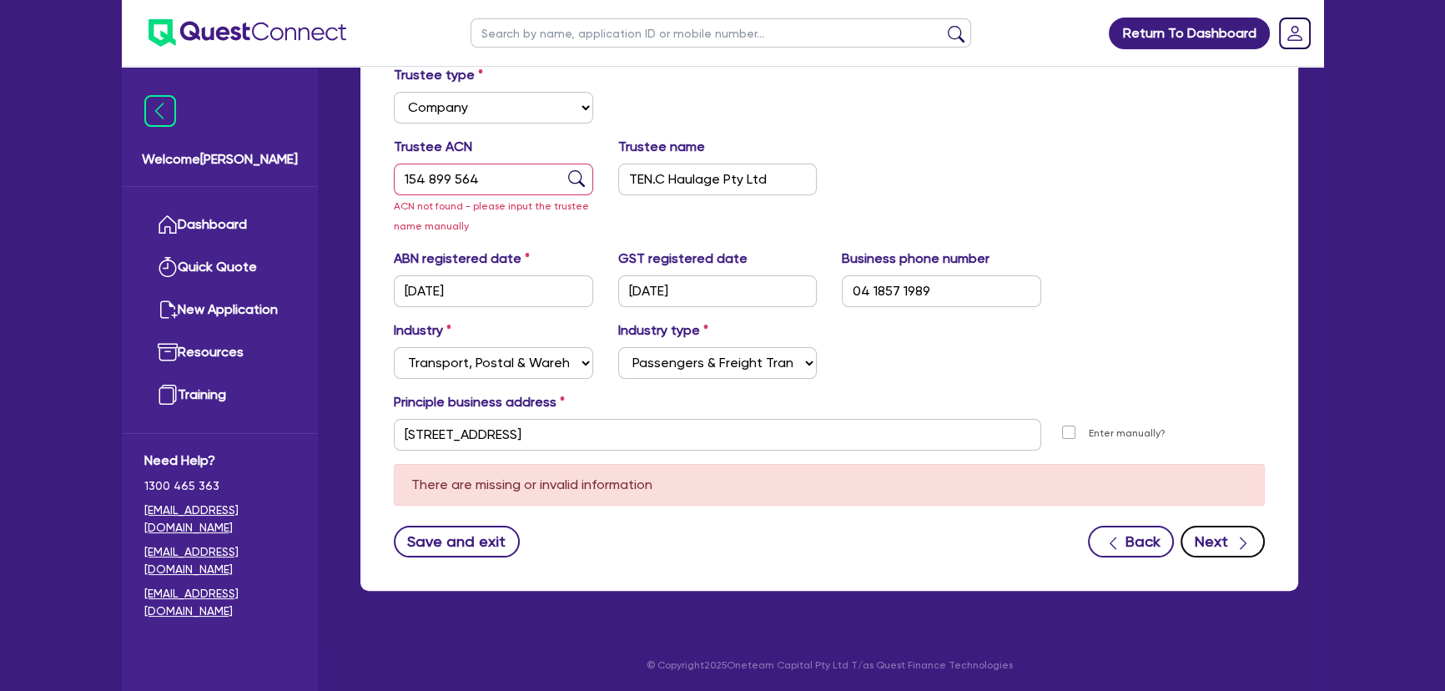
click at [1232, 533] on button "Next" at bounding box center [1223, 542] width 84 height 32
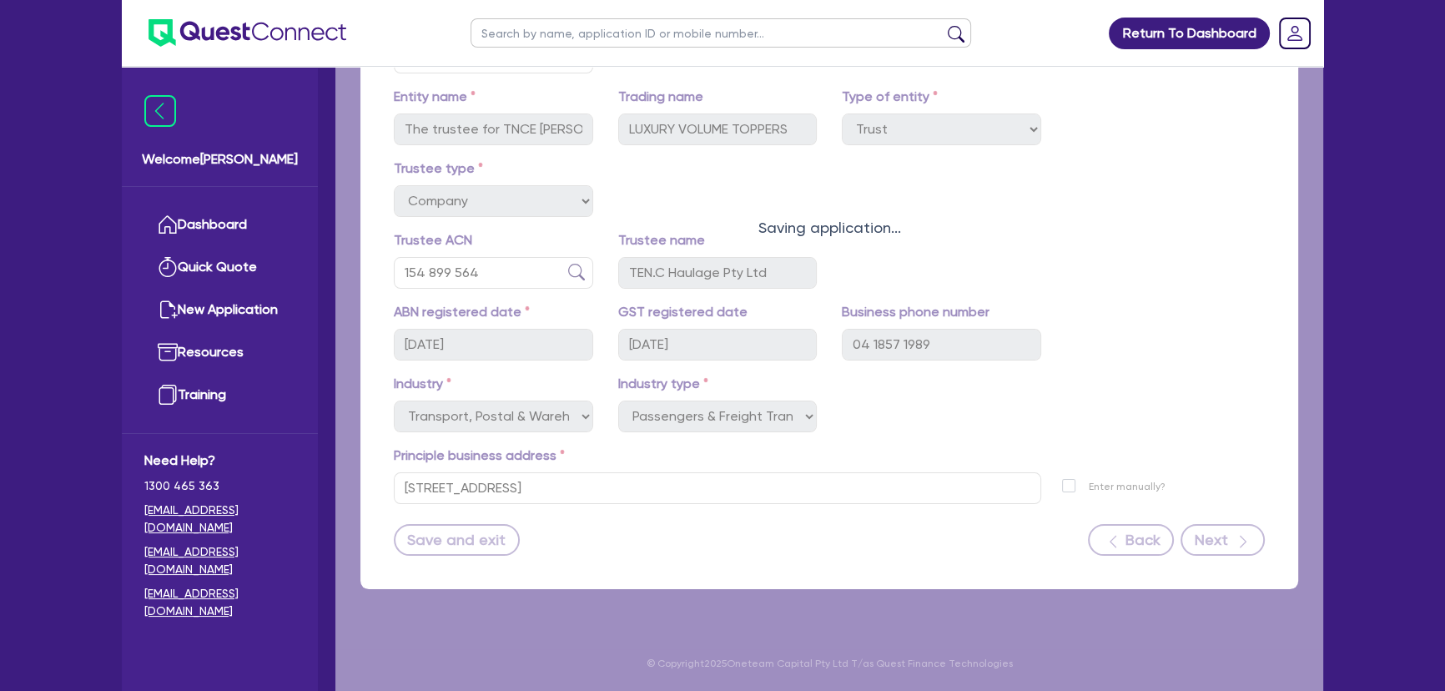
scroll to position [324, 0]
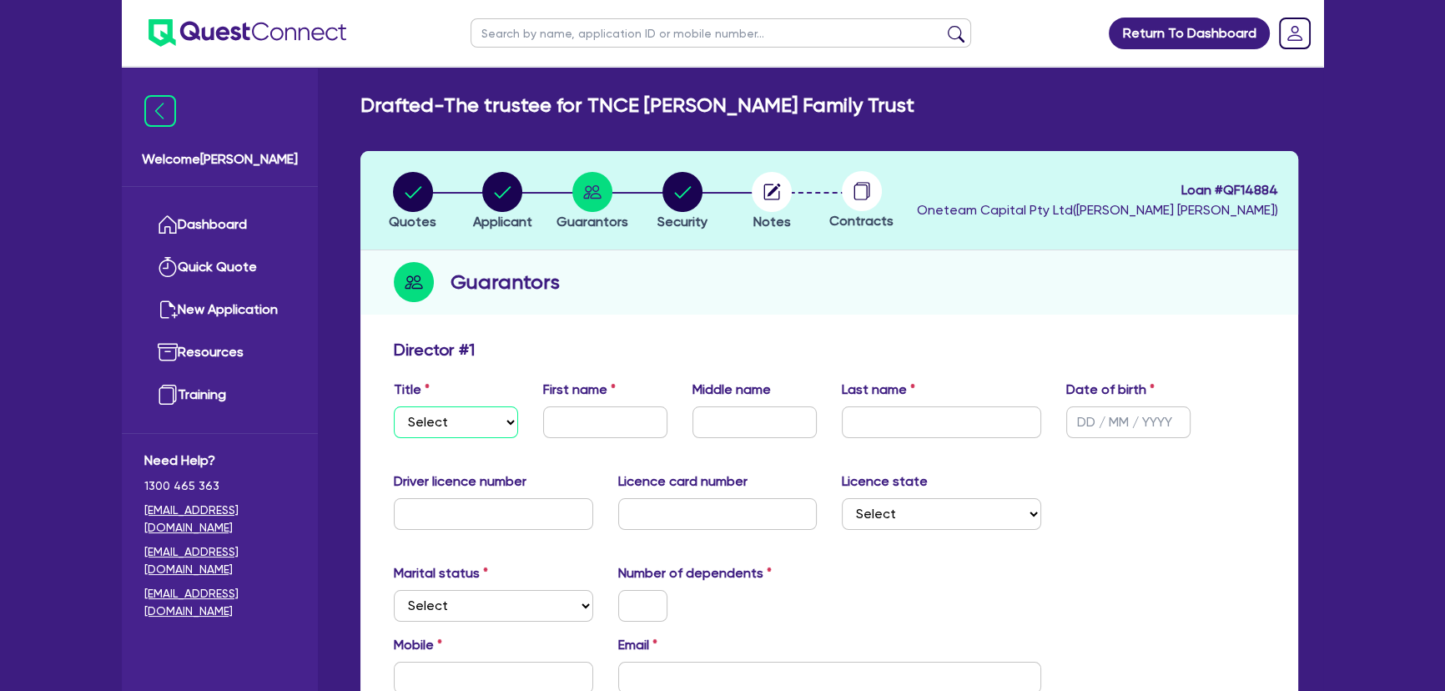
click at [441, 429] on select "Select Mr Mrs Ms Miss Dr" at bounding box center [456, 422] width 124 height 32
select select "MR"
click at [394, 406] on select "Select Mr Mrs Ms Miss Dr" at bounding box center [456, 422] width 124 height 32
click at [572, 415] on input "text" at bounding box center [605, 422] width 124 height 32
type input "[PERSON_NAME]"
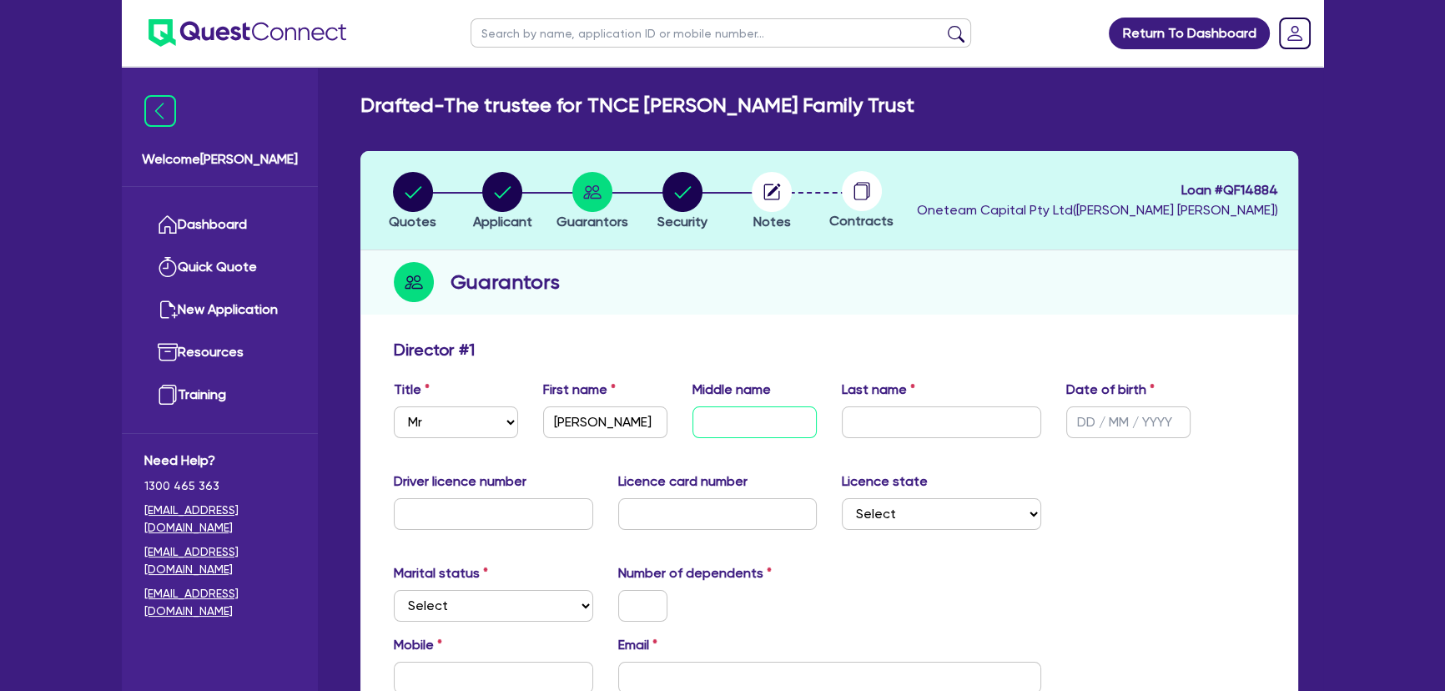
click at [772, 426] on input "text" at bounding box center [755, 422] width 124 height 32
type input "N"
click at [855, 416] on input "text" at bounding box center [941, 422] width 199 height 32
type input "[PERSON_NAME]"
click at [1064, 425] on div "Date of birth" at bounding box center [1128, 409] width 149 height 58
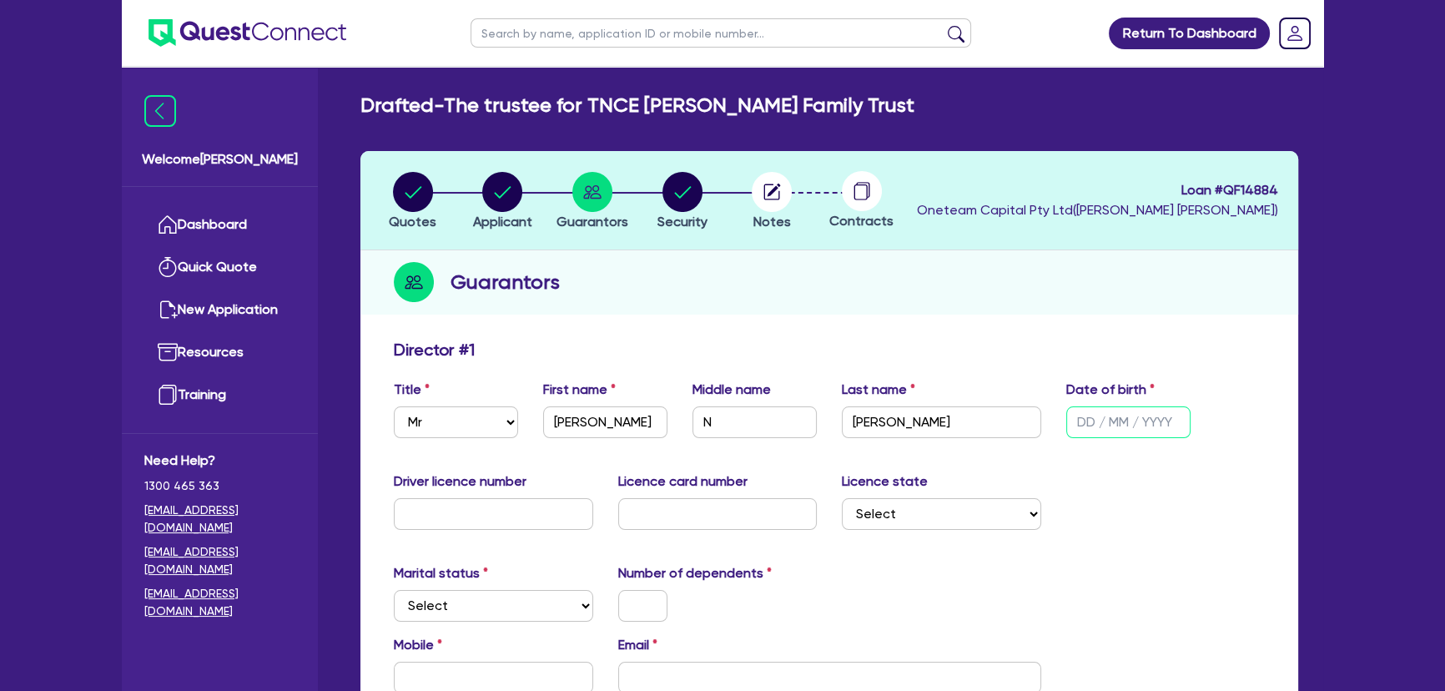
click at [1089, 408] on input "text" at bounding box center [1128, 422] width 124 height 32
type input "[DATE]"
click at [451, 524] on input "text" at bounding box center [493, 514] width 199 height 32
type input "049158298"
click at [662, 521] on input "text" at bounding box center [717, 514] width 199 height 32
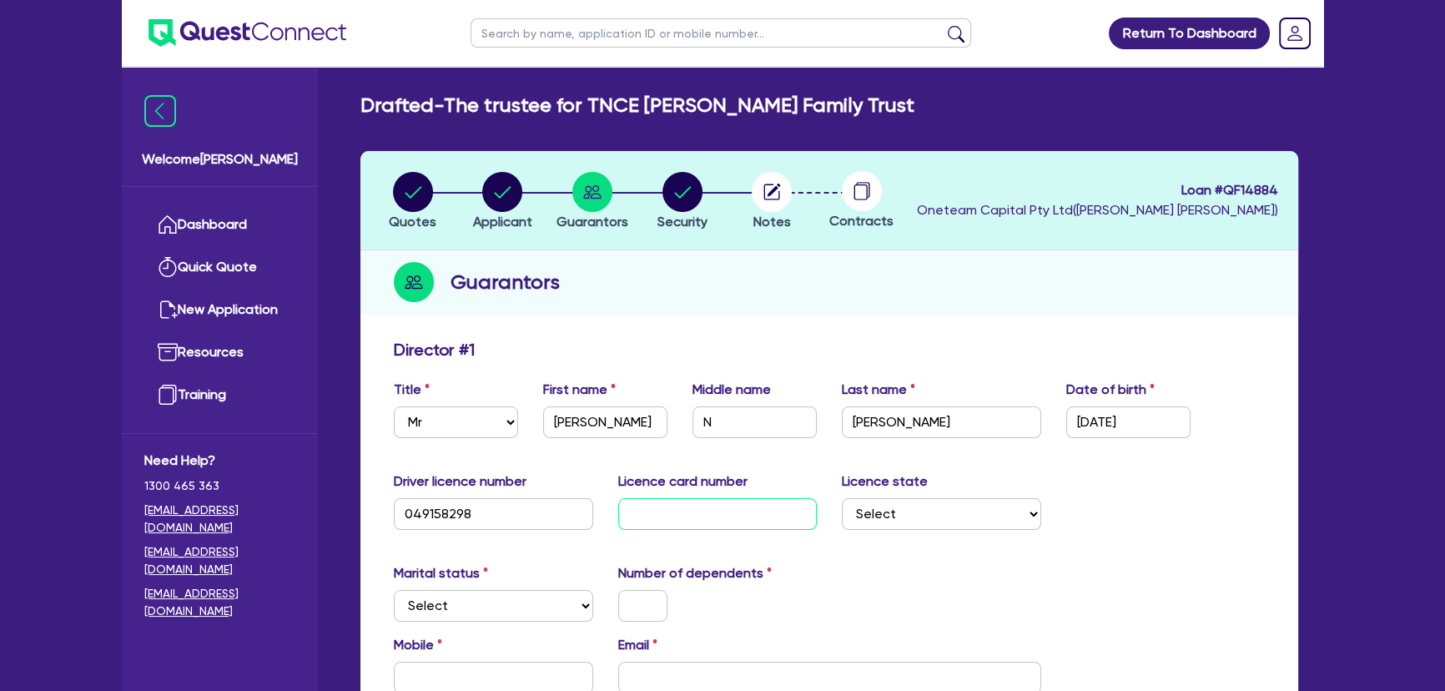
click at [706, 527] on input "text" at bounding box center [717, 514] width 199 height 32
type input "P7613933"
click at [968, 522] on select "Select [GEOGRAPHIC_DATA] [GEOGRAPHIC_DATA] [GEOGRAPHIC_DATA] [GEOGRAPHIC_DATA] …" at bounding box center [941, 514] width 199 height 32
click at [927, 509] on select "Select [GEOGRAPHIC_DATA] [GEOGRAPHIC_DATA] [GEOGRAPHIC_DATA] [GEOGRAPHIC_DATA] …" at bounding box center [941, 514] width 199 height 32
select select "VIC"
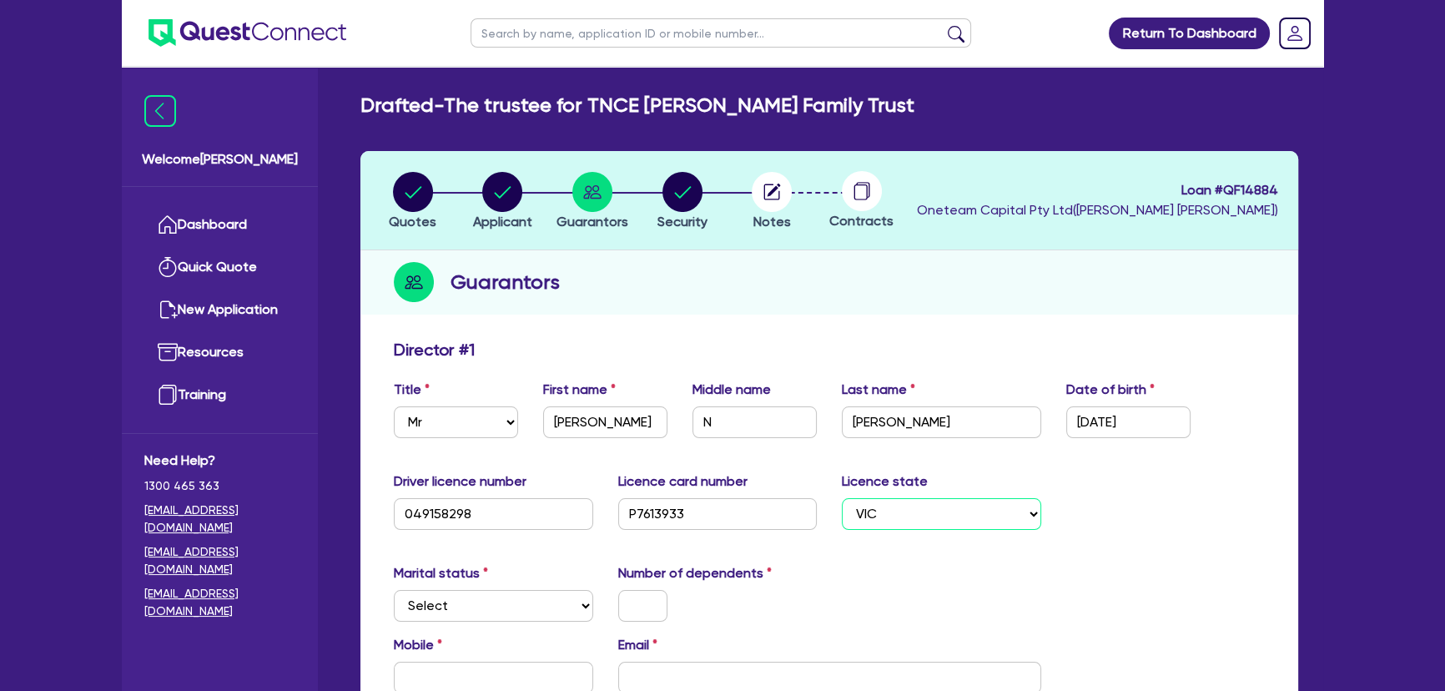
click at [842, 498] on select "Select [GEOGRAPHIC_DATA] [GEOGRAPHIC_DATA] [GEOGRAPHIC_DATA] [GEOGRAPHIC_DATA] …" at bounding box center [941, 514] width 199 height 32
click at [443, 603] on select "Select Single Married De Facto / Partner" at bounding box center [493, 606] width 199 height 32
click at [394, 590] on select "Select Single Married De Facto / Partner" at bounding box center [493, 606] width 199 height 32
click at [448, 611] on select "Select Single Married De Facto / Partner" at bounding box center [493, 606] width 199 height 32
select select "MARRIED"
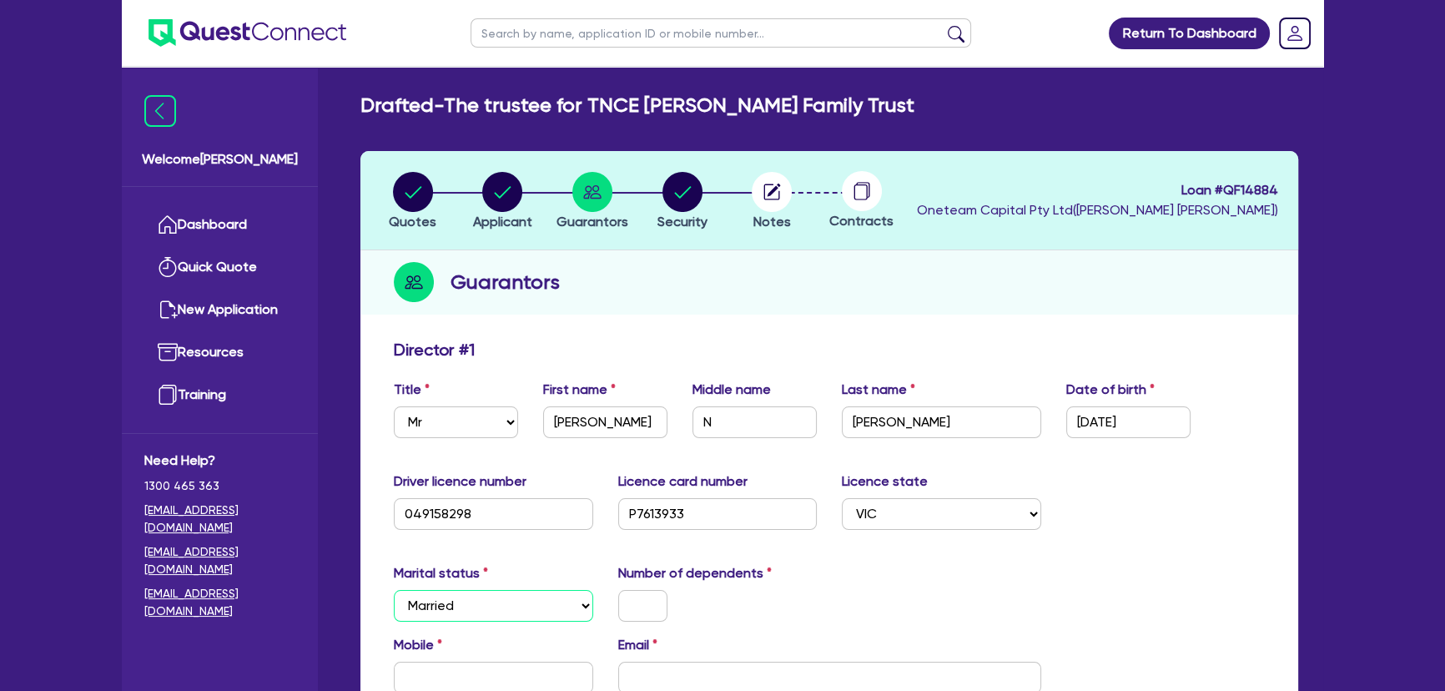
click at [394, 590] on select "Select Single Married De Facto / Partner" at bounding box center [493, 606] width 199 height 32
click at [658, 601] on input "text" at bounding box center [642, 606] width 49 height 32
click at [657, 600] on input "2" at bounding box center [642, 606] width 49 height 32
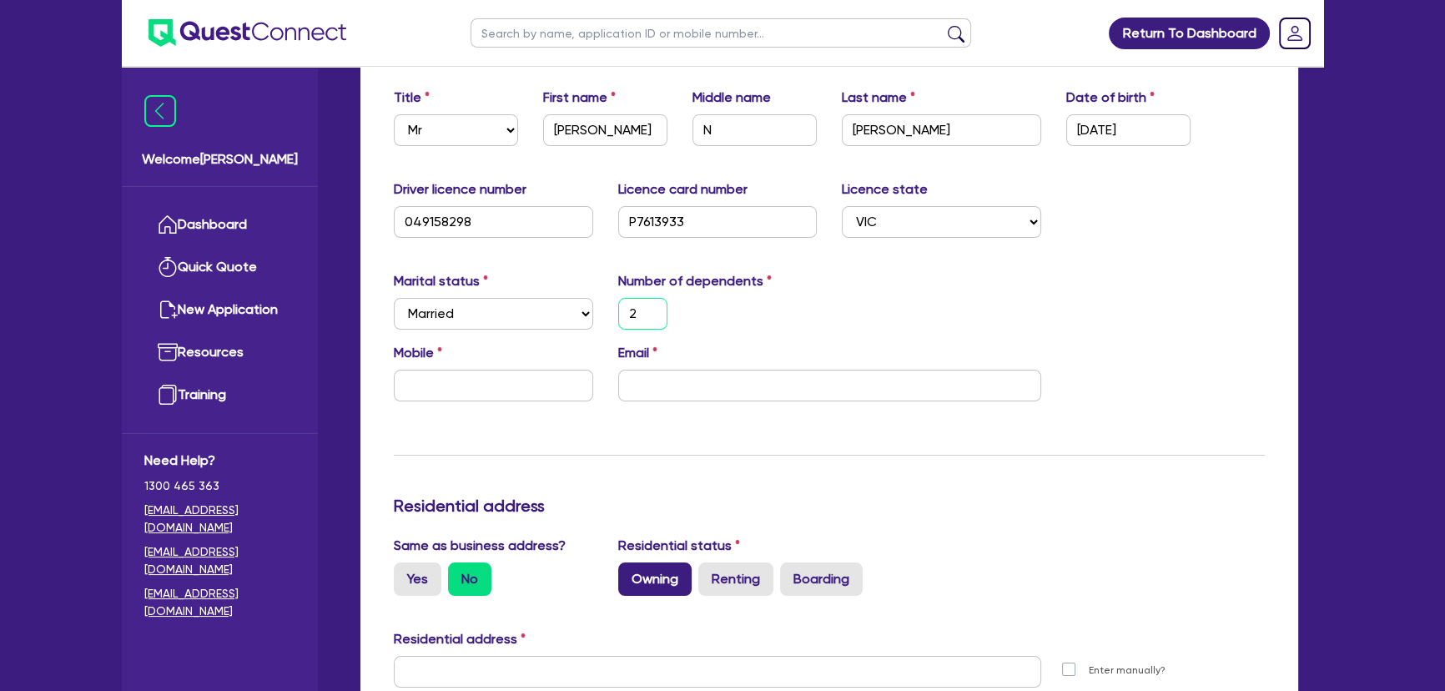
scroll to position [303, 0]
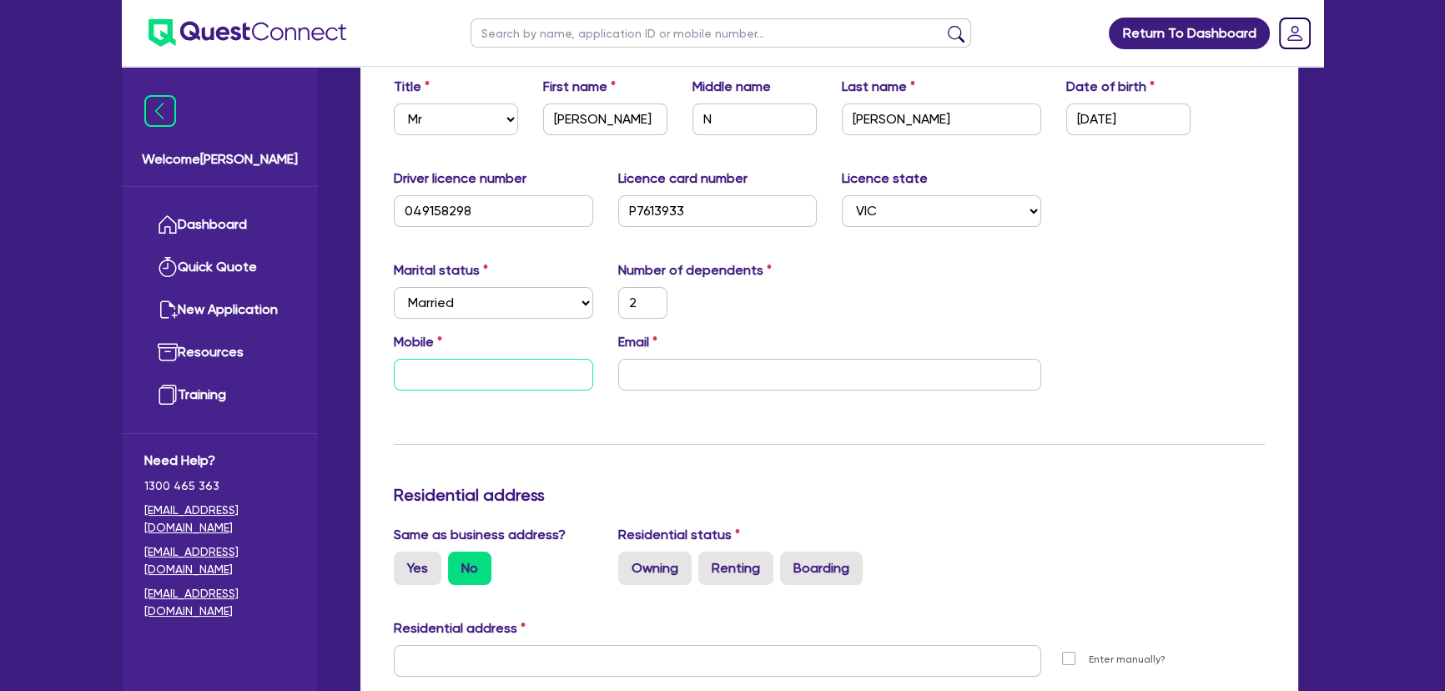
click at [462, 382] on input "text" at bounding box center [493, 375] width 199 height 32
click at [824, 375] on input "email" at bounding box center [829, 375] width 423 height 32
paste input "[EMAIL_ADDRESS][DOMAIN_NAME]"
type input "2"
type input "[EMAIL_ADDRESS][DOMAIN_NAME]"
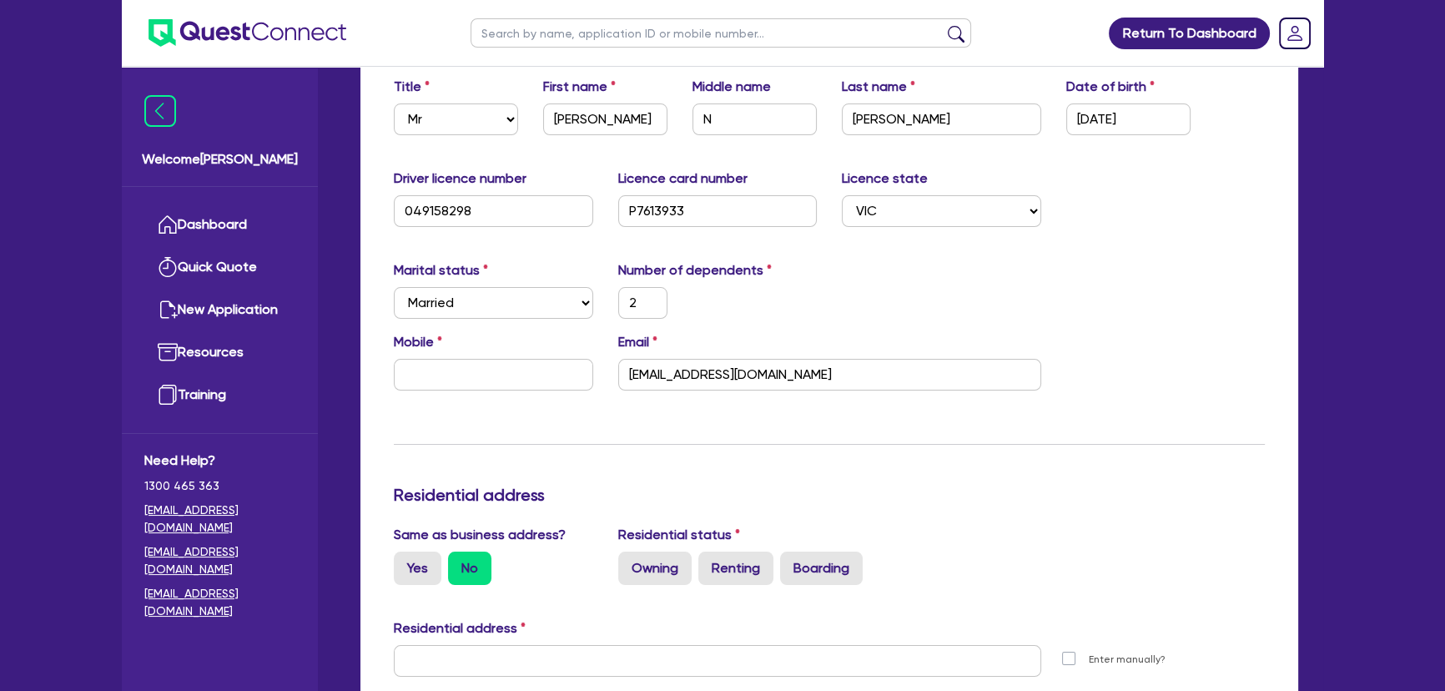
drag, startPoint x: 511, startPoint y: 408, endPoint x: 491, endPoint y: 376, distance: 38.0
click at [506, 398] on div "Update residential status for Director #1 Boarding is only acceptable when the …" at bounding box center [829, 654] width 871 height 1234
click at [491, 376] on input "text" at bounding box center [493, 375] width 199 height 32
paste input "0418 571 989"
type input "2"
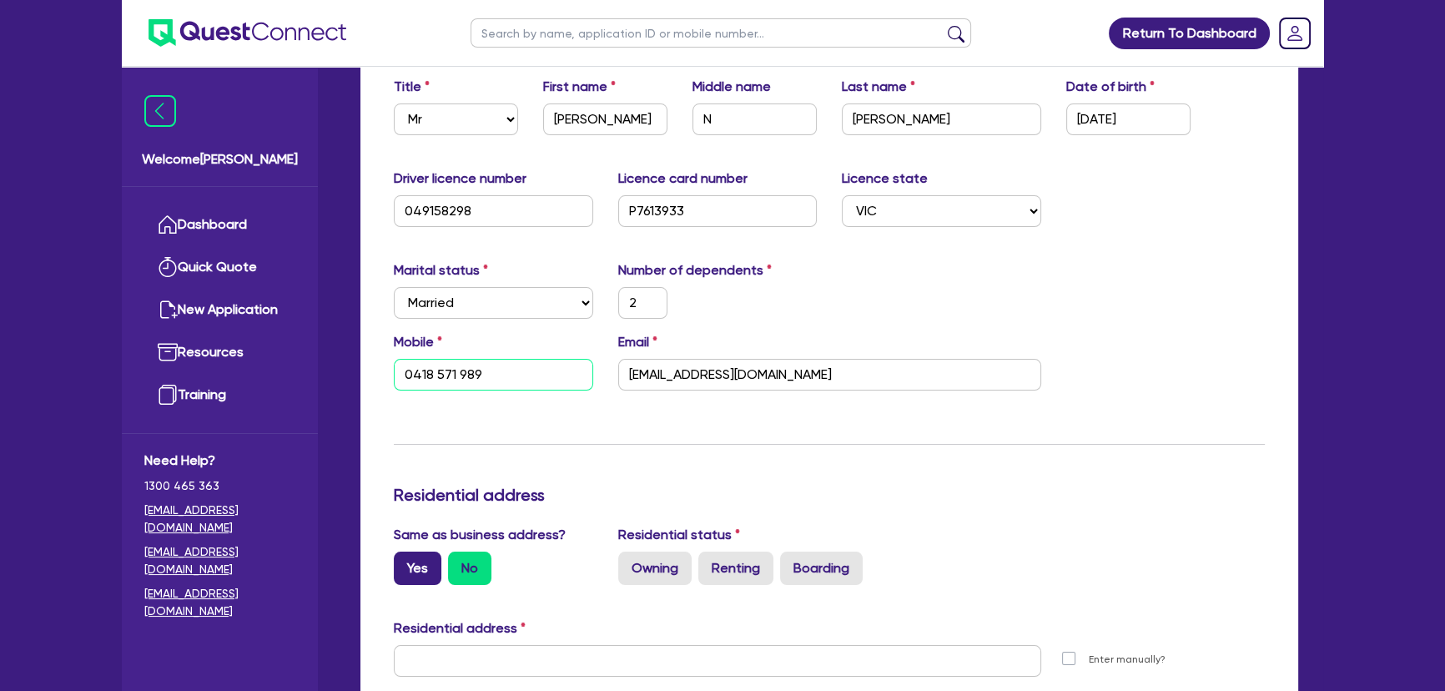
type input "0418 571 989"
click at [421, 567] on label "Yes" at bounding box center [418, 568] width 48 height 33
click at [405, 562] on input "Yes" at bounding box center [399, 557] width 11 height 11
radio input "true"
type input "2"
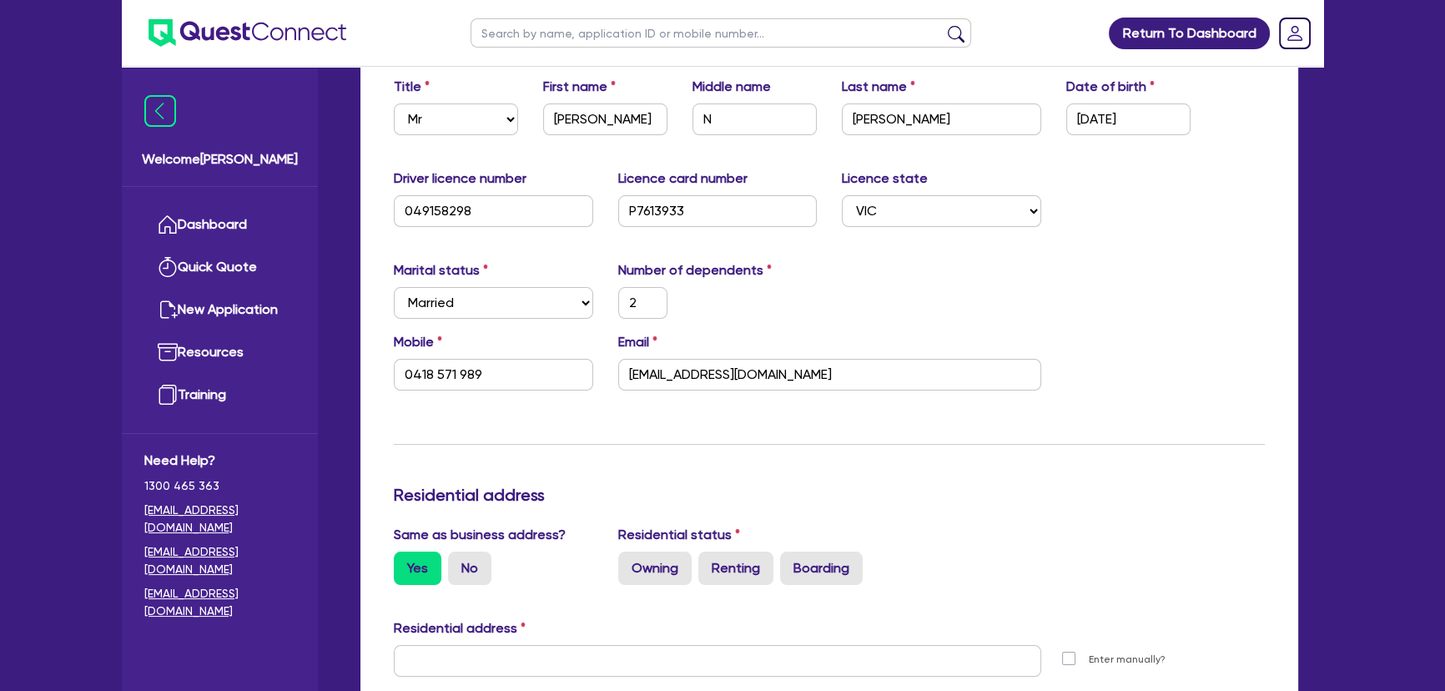
type input "0418 571 989"
type input "[STREET_ADDRESS]"
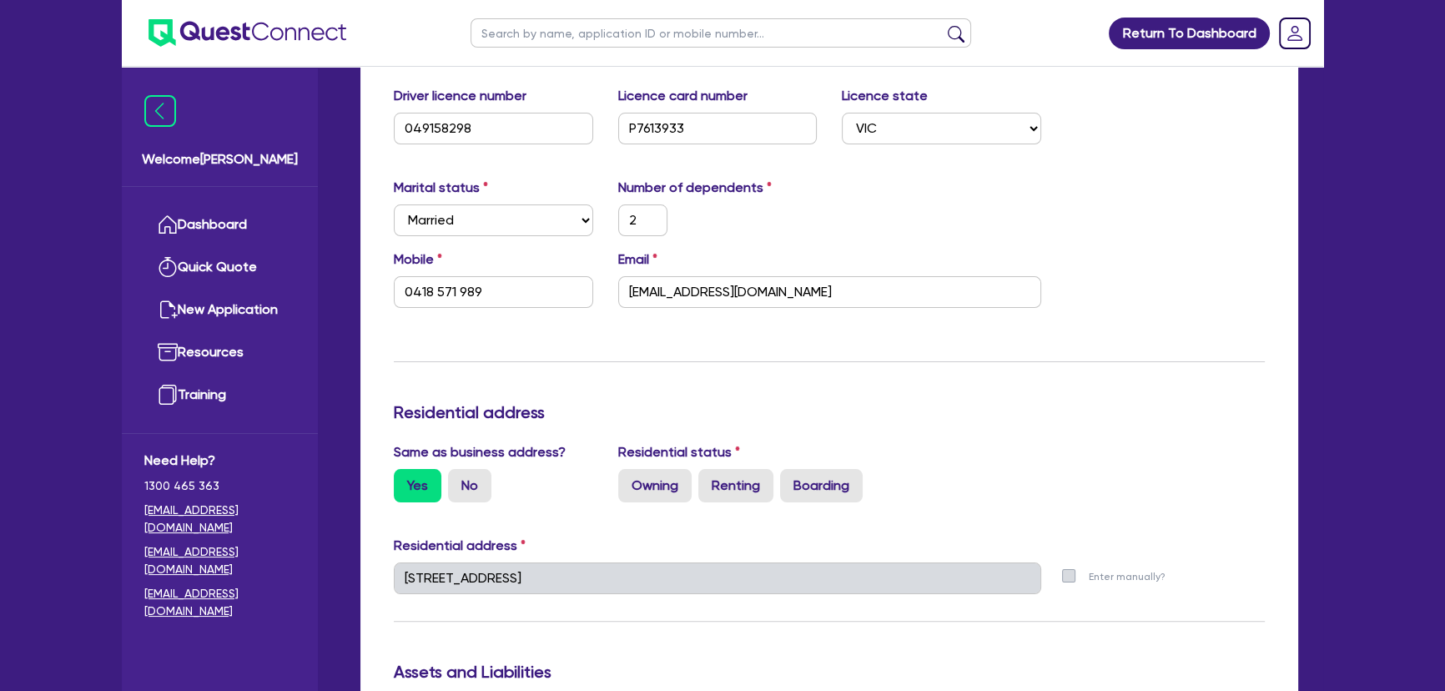
scroll to position [531, 0]
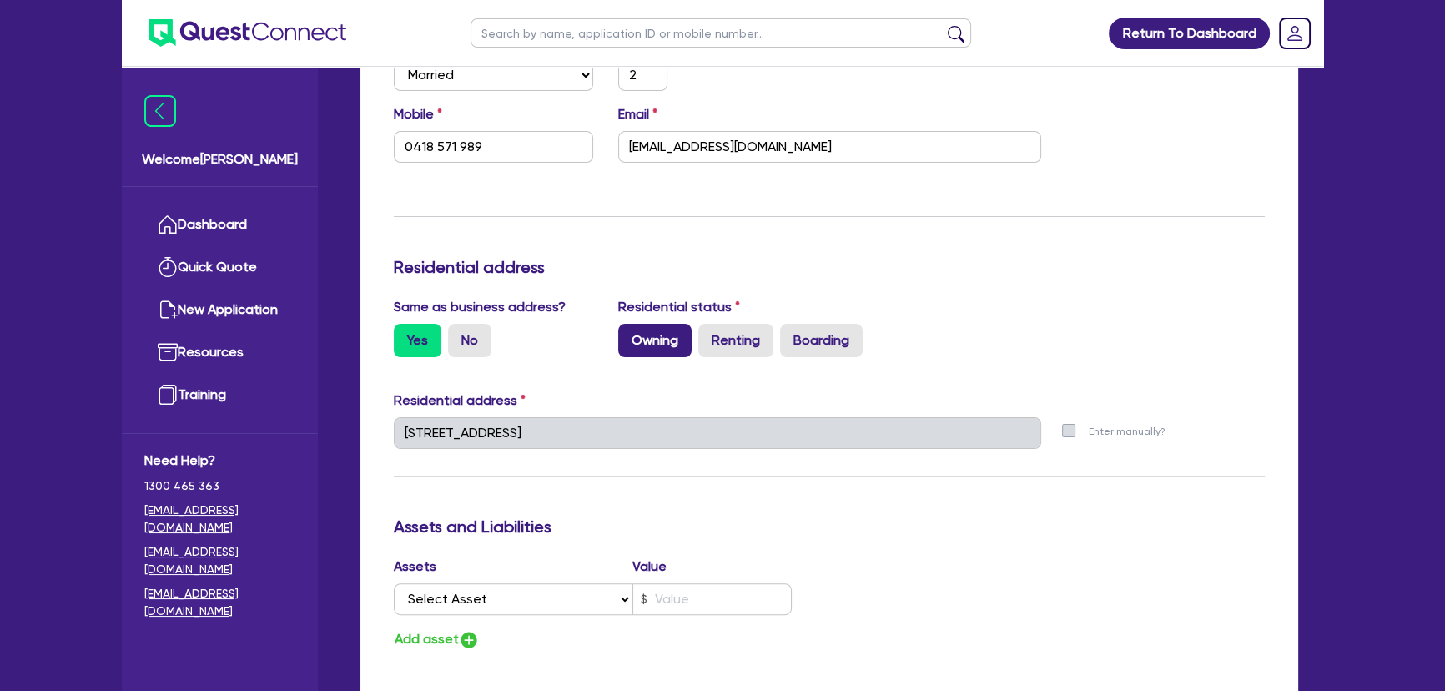
click at [672, 341] on label "Owning" at bounding box center [654, 340] width 73 height 33
click at [629, 335] on input "Owning" at bounding box center [623, 329] width 11 height 11
radio input "true"
type input "2"
type input "0418 571 989"
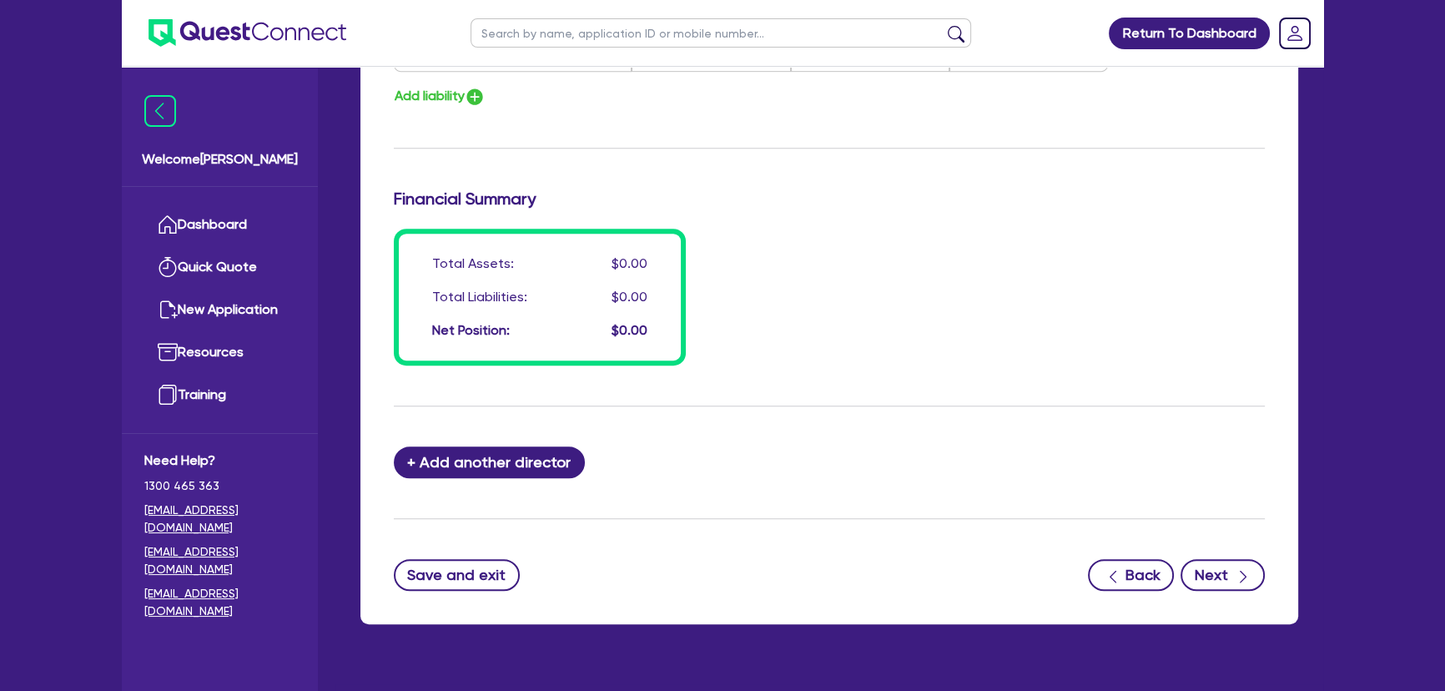
scroll to position [1241, 0]
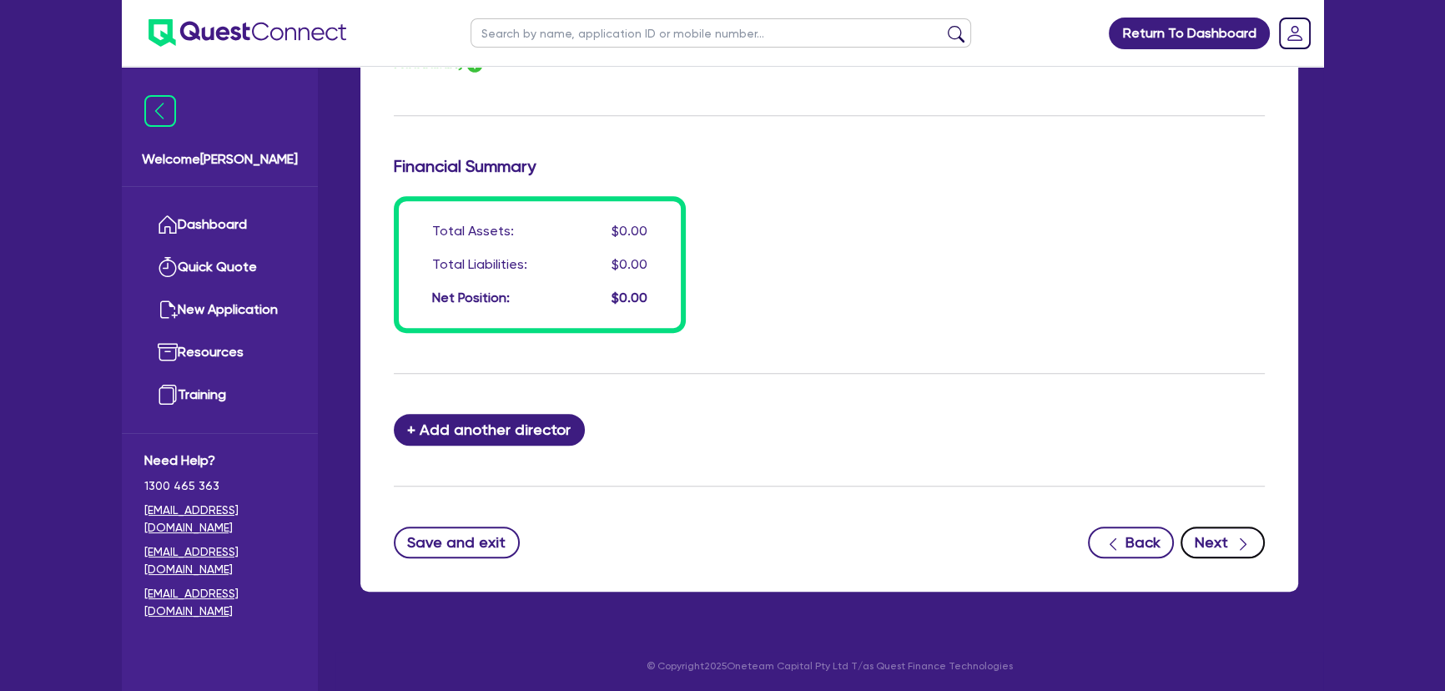
click at [1228, 541] on button "Next" at bounding box center [1223, 542] width 84 height 32
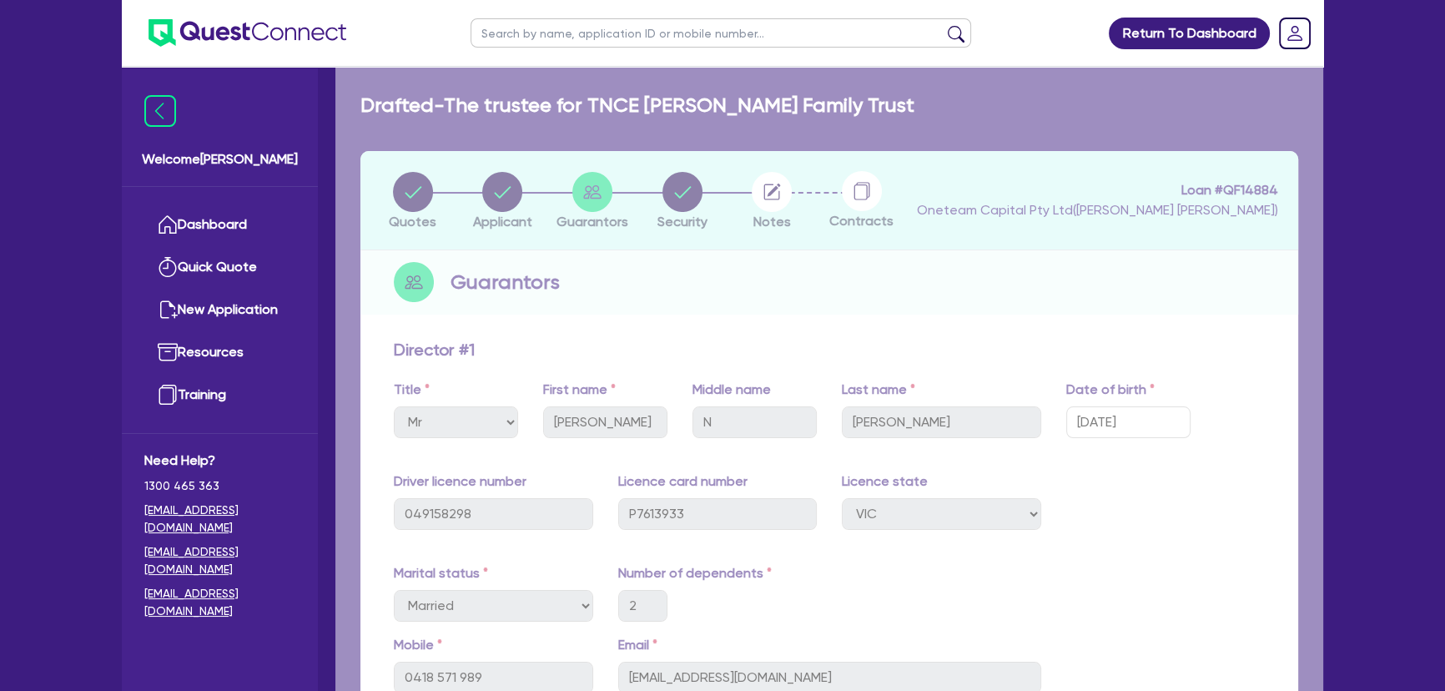
select select "PRIMARY_ASSETS"
select select "HEAVY_TRUCKS"
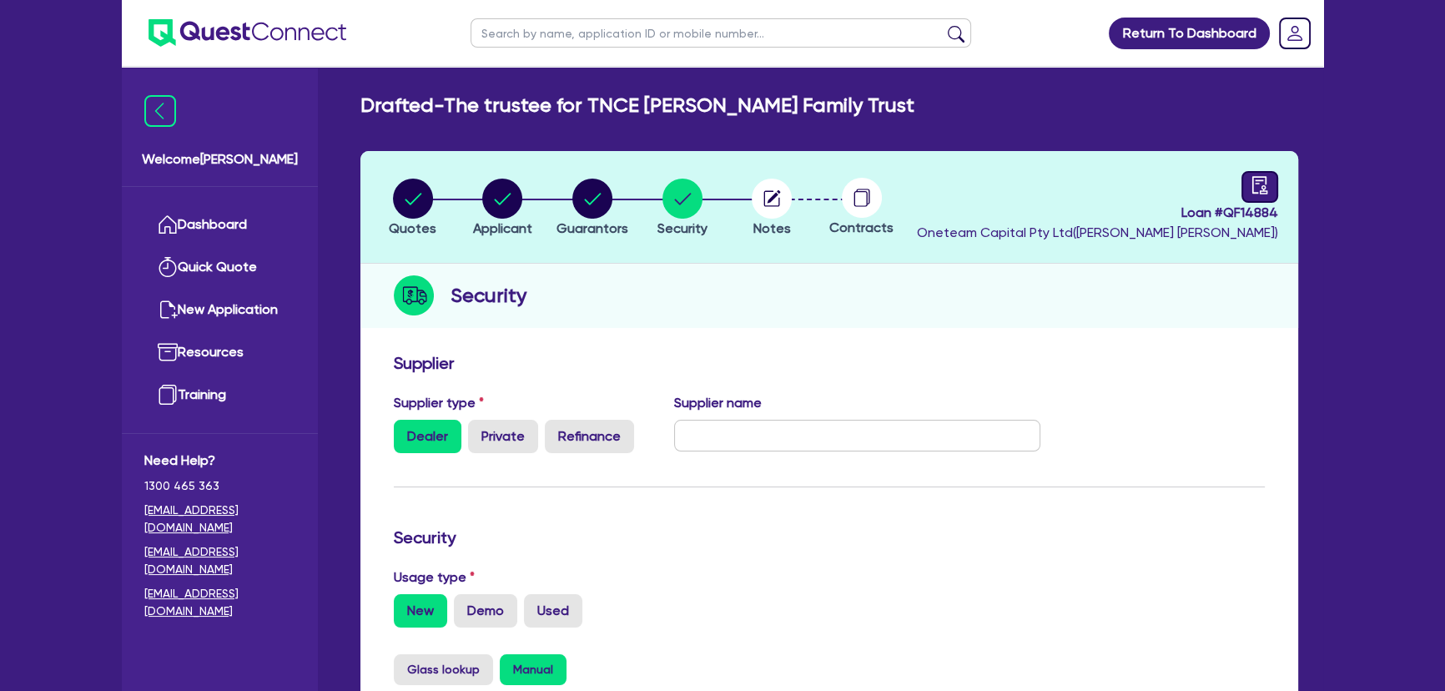
click at [1241, 178] on div "Loan # QF14884 Oneteam Capital Pty Ltd ( [PERSON_NAME] )" at bounding box center [1097, 207] width 361 height 72
click at [1242, 179] on link at bounding box center [1260, 187] width 37 height 32
select select "DRAFTED_NEW"
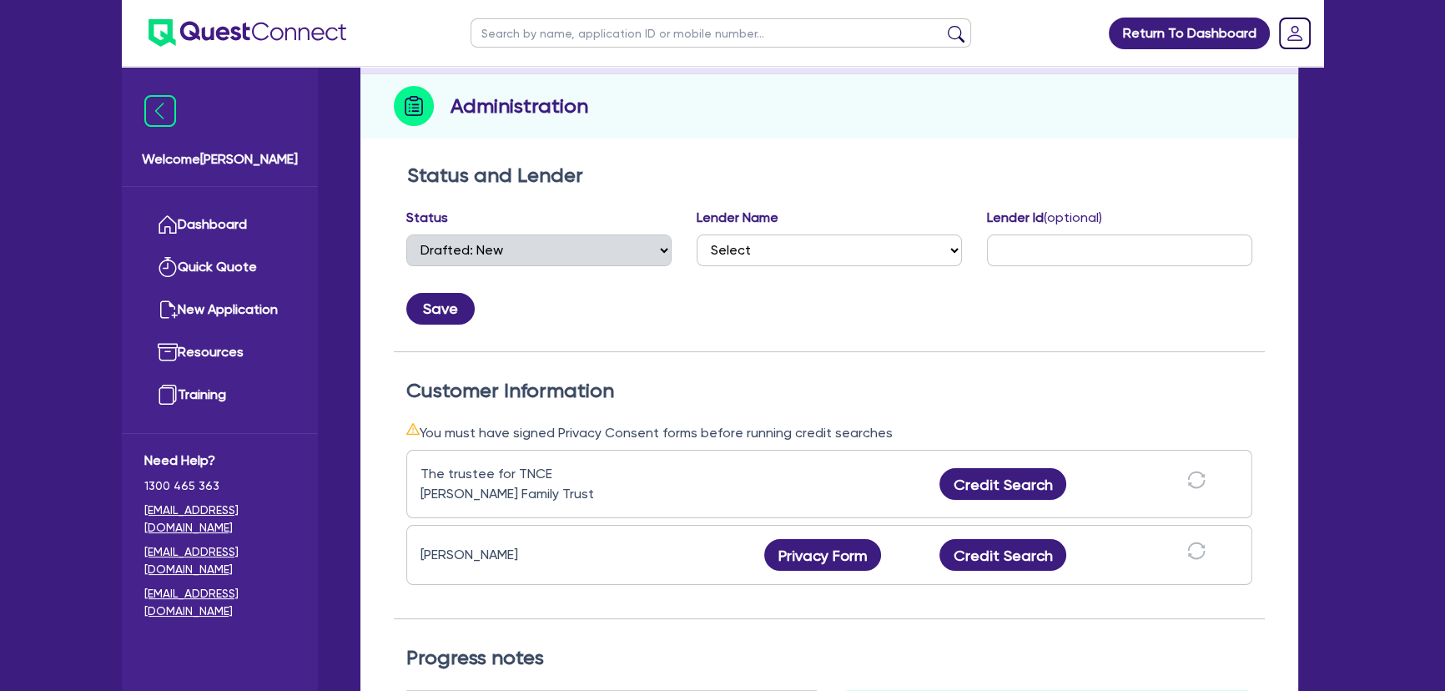
scroll to position [303, 0]
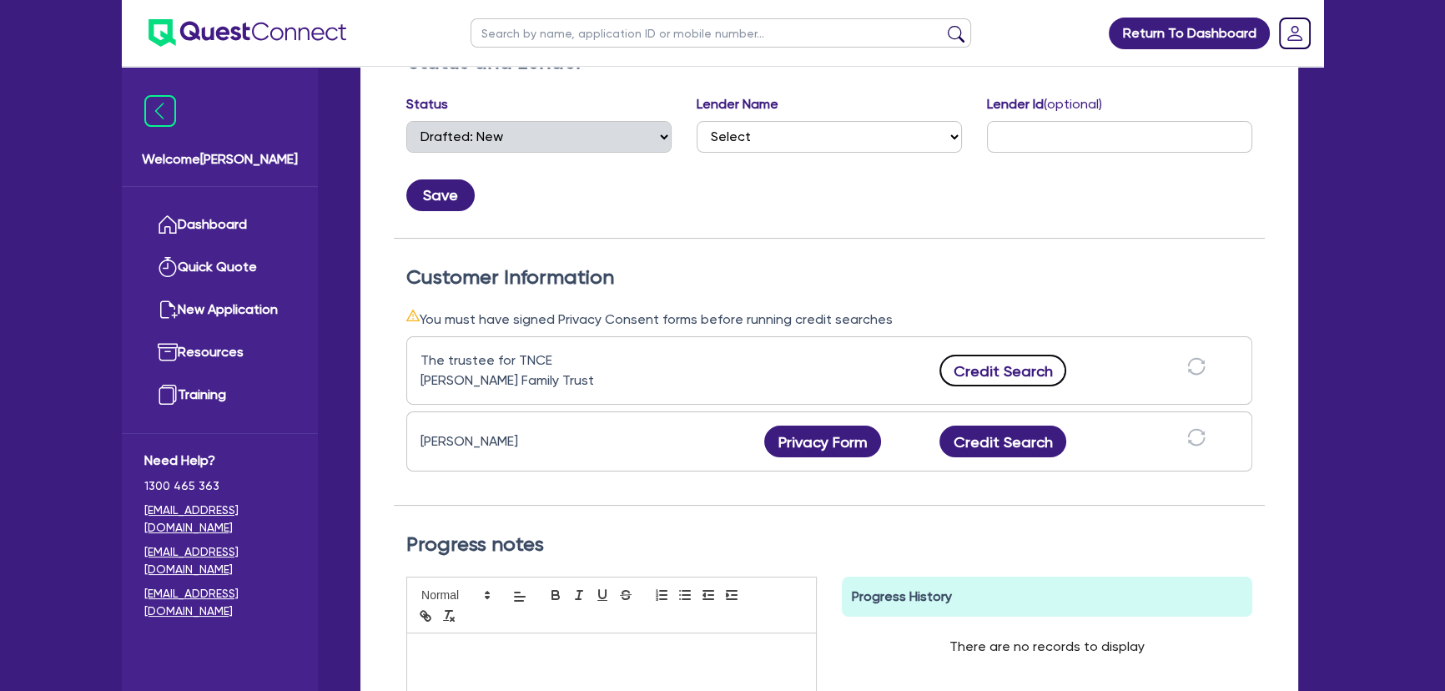
click at [1010, 361] on button "Credit Search" at bounding box center [1002, 371] width 127 height 32
click at [1005, 434] on button "Credit Search" at bounding box center [1002, 442] width 127 height 32
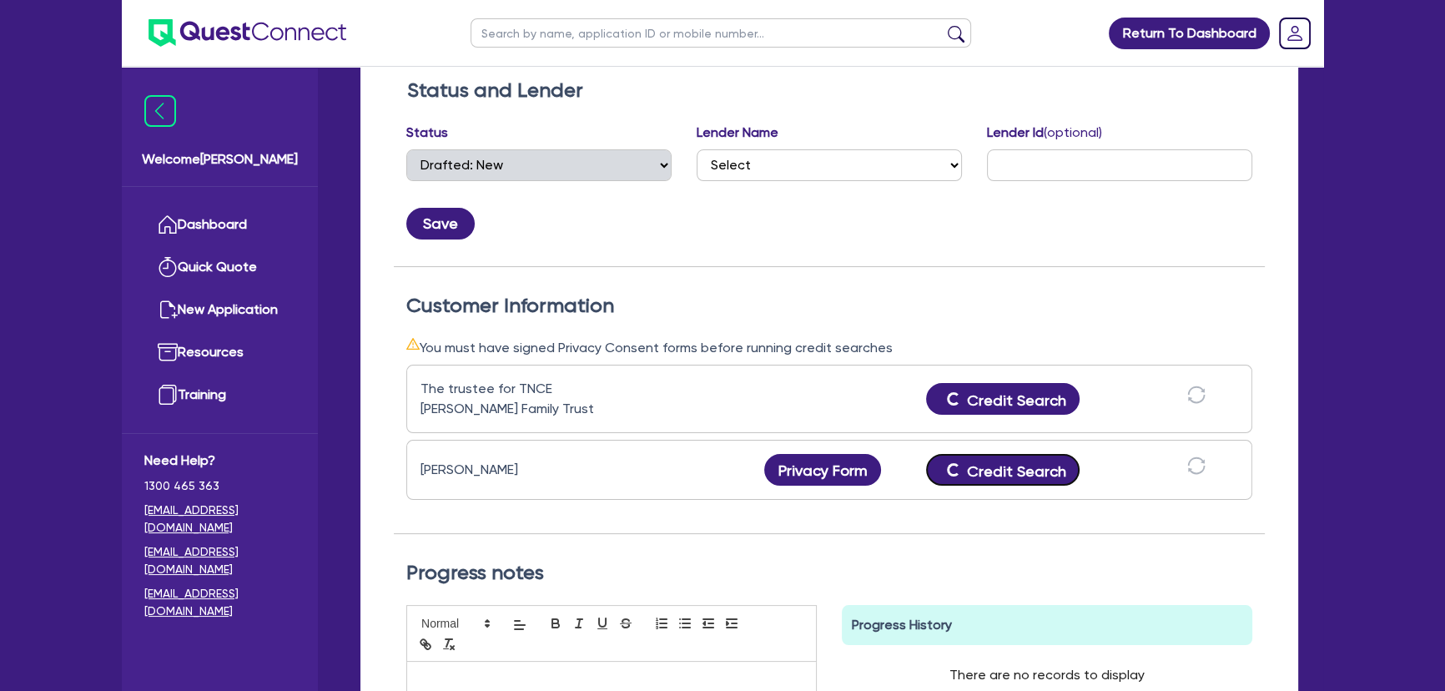
scroll to position [379, 0]
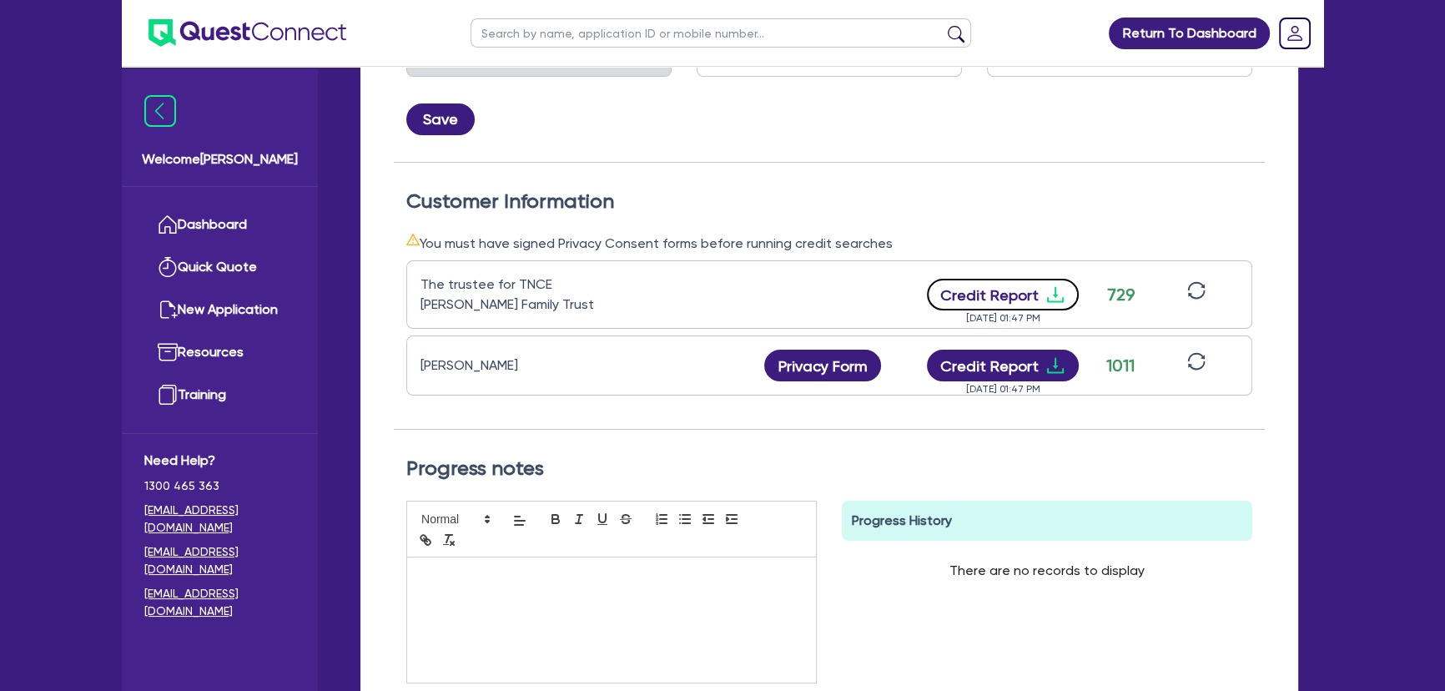
click at [1048, 297] on icon "download" at bounding box center [1055, 295] width 20 height 20
click at [1055, 364] on icon "download" at bounding box center [1055, 366] width 17 height 16
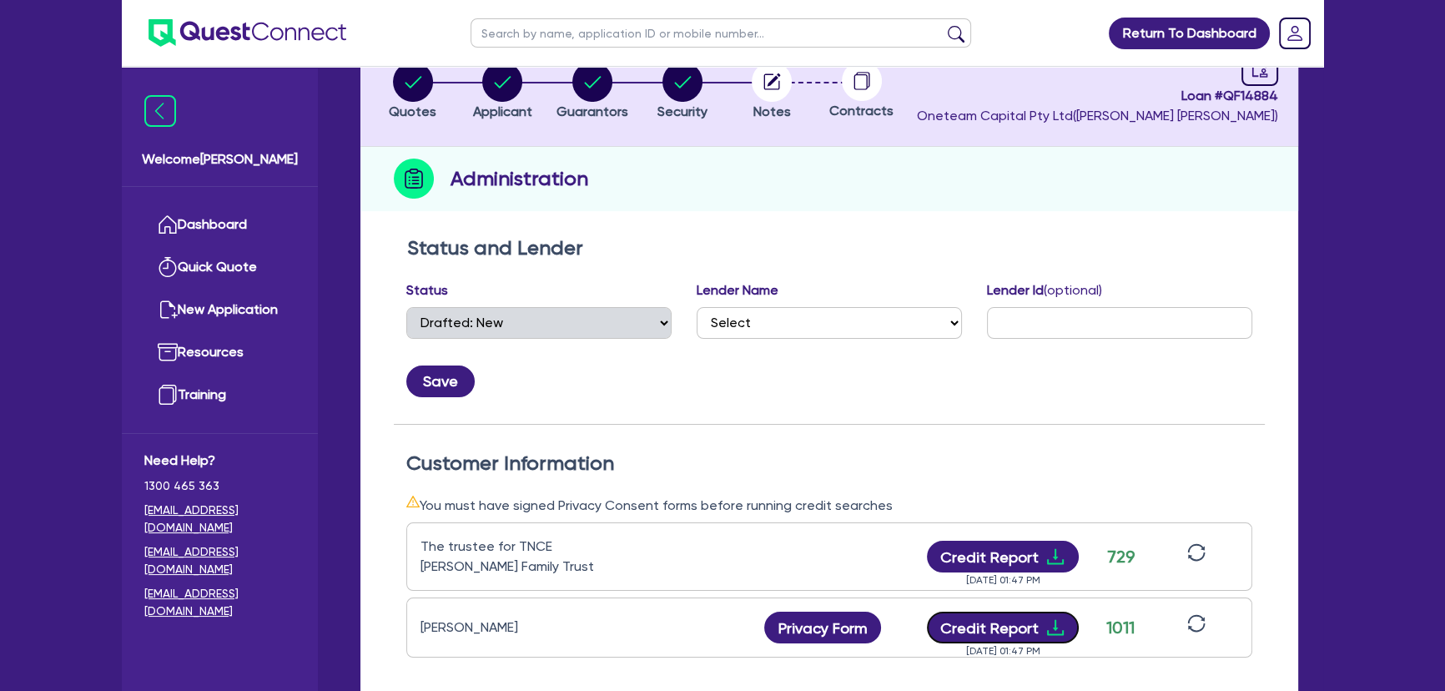
scroll to position [0, 0]
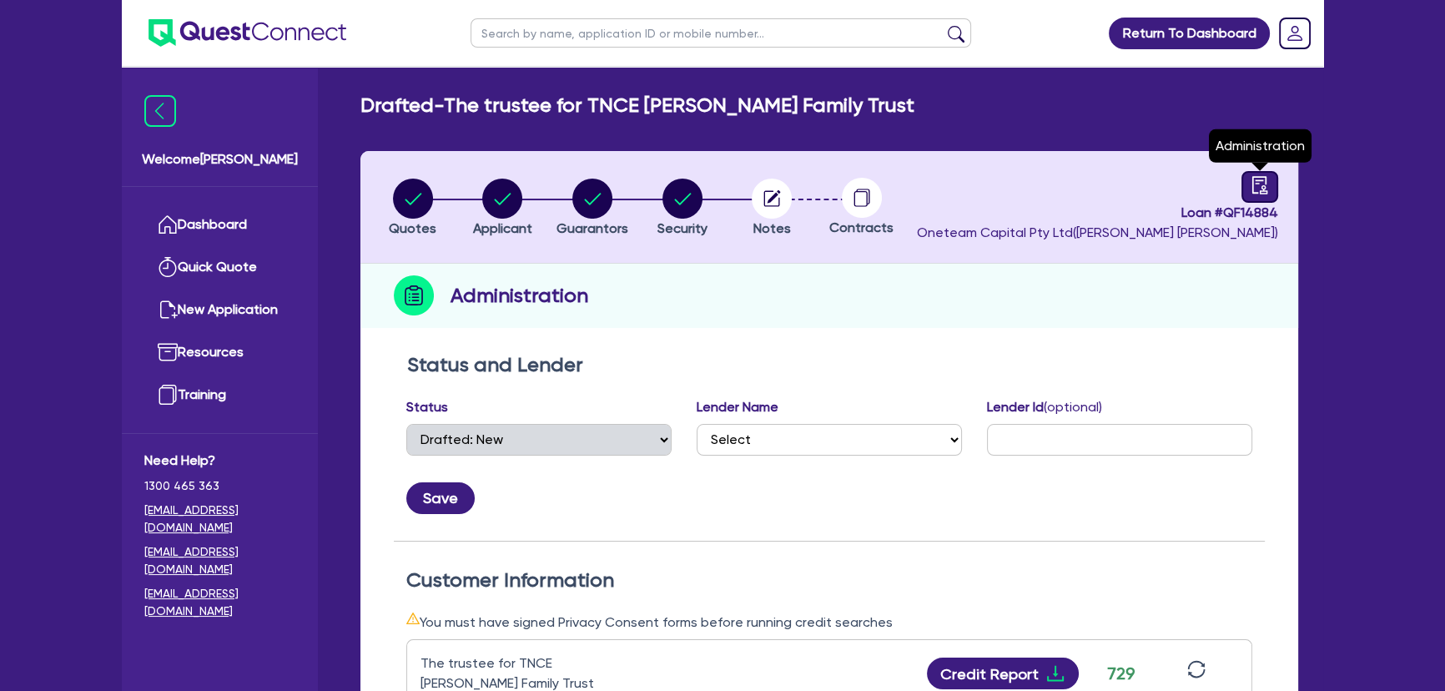
click at [1247, 190] on link at bounding box center [1260, 187] width 37 height 32
click at [430, 203] on circle "button" at bounding box center [413, 199] width 40 height 40
select select "PRIMARY_ASSETS"
select select "HEAVY_TRUCKS"
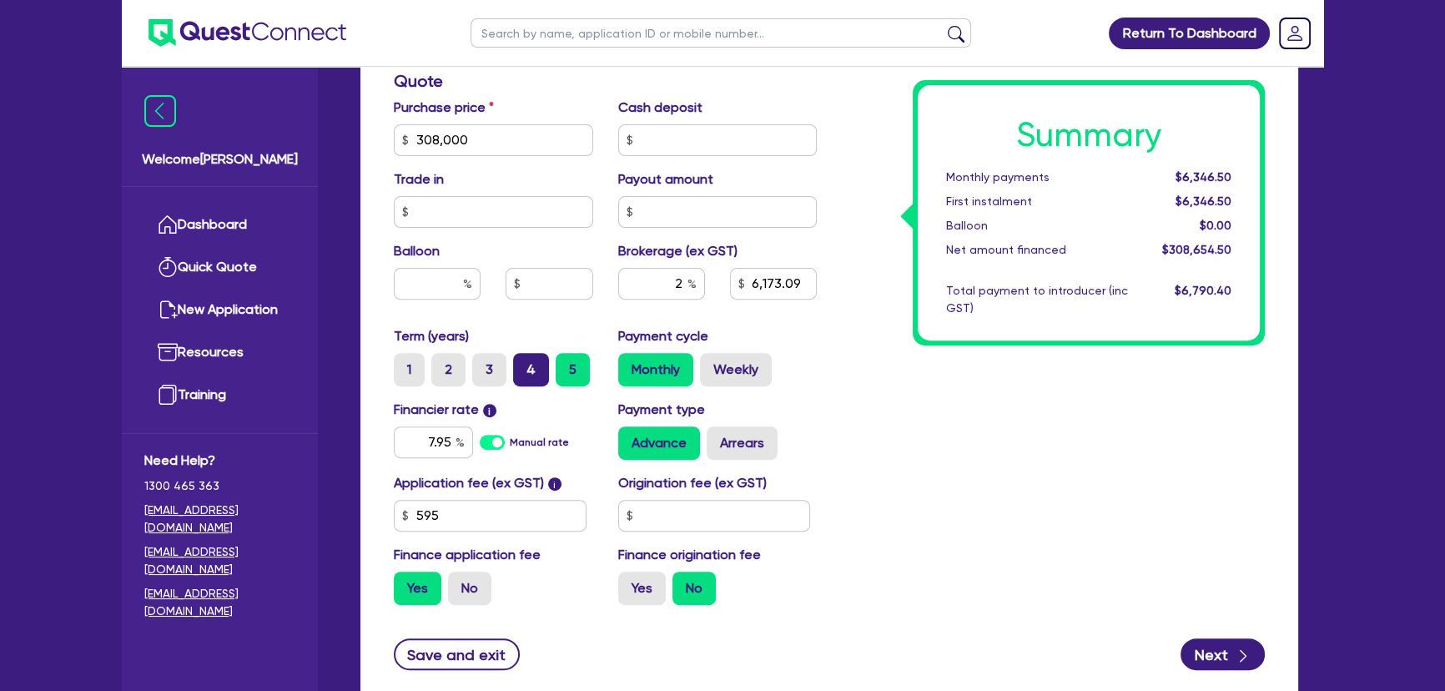
scroll to position [595, 0]
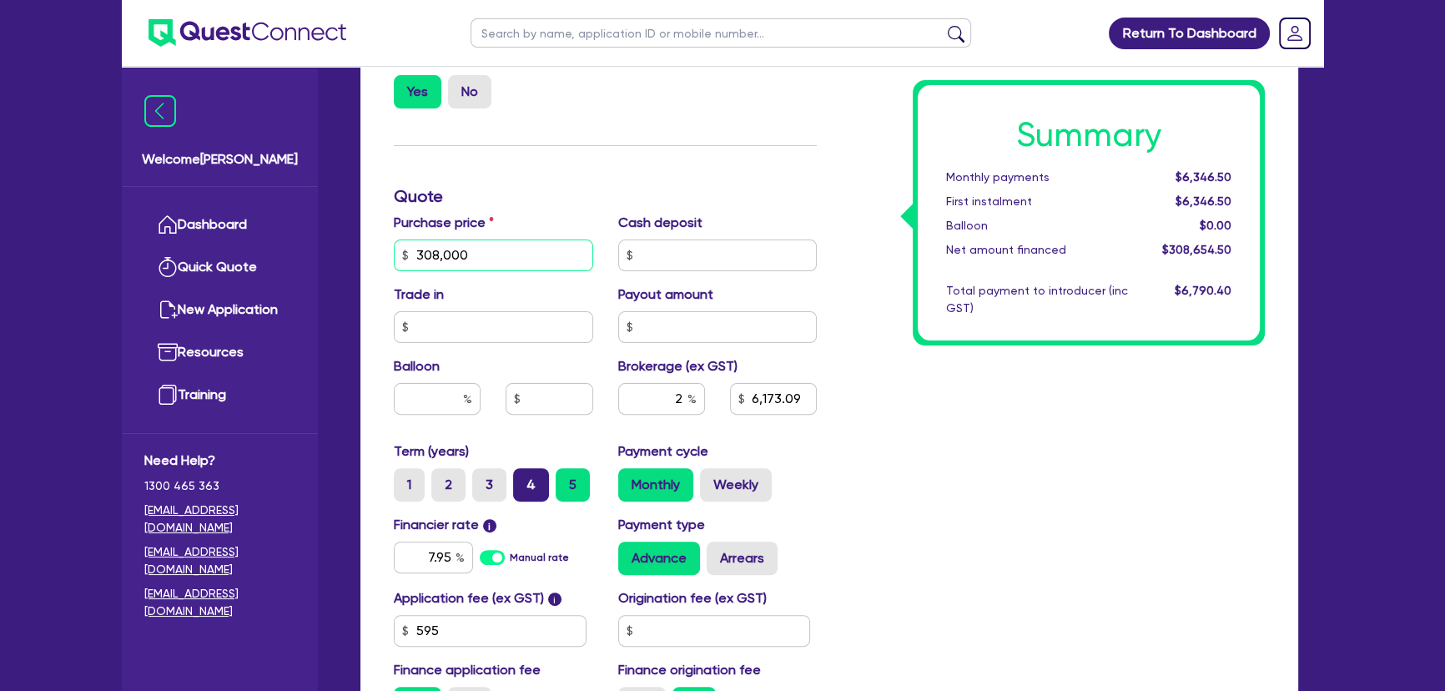
click at [541, 247] on input "308,000" at bounding box center [493, 255] width 199 height 32
type input "300,000"
click at [419, 564] on input "7.95" at bounding box center [433, 557] width 79 height 32
type input "6,013.09"
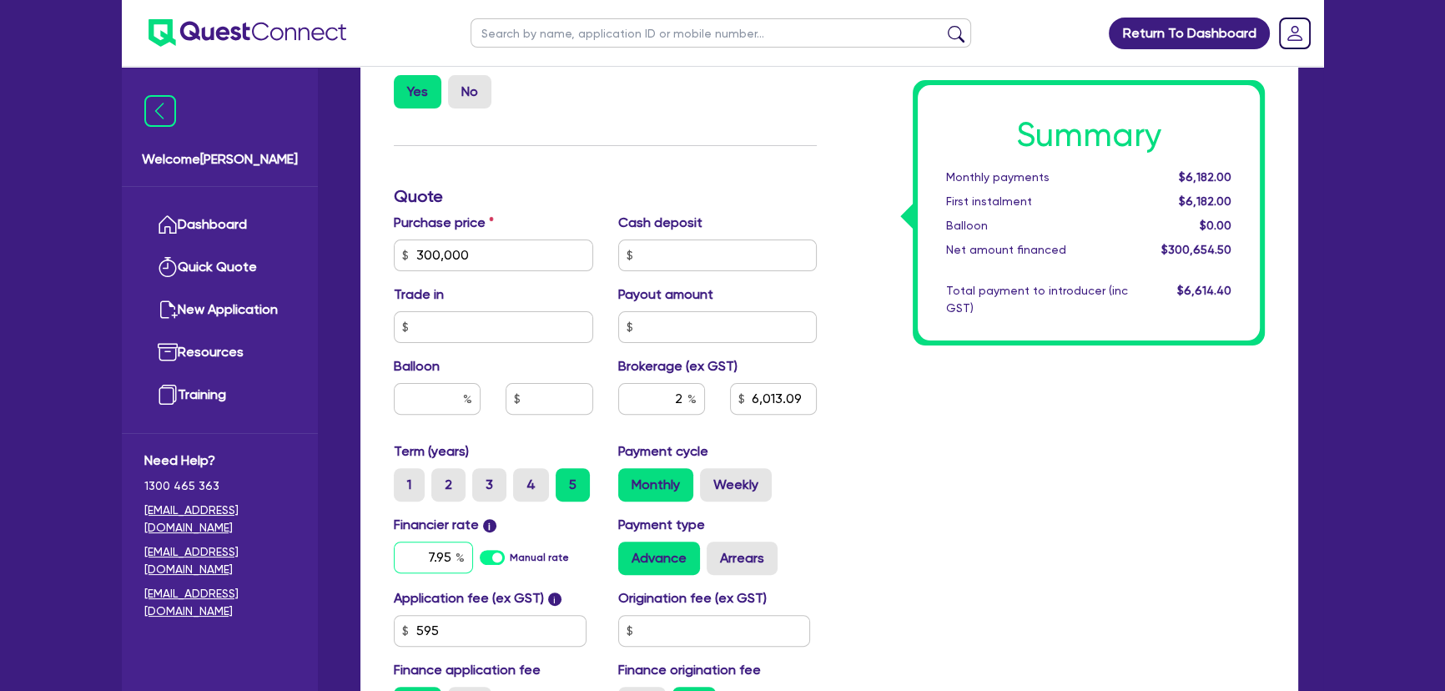
click at [419, 564] on input "7.95" at bounding box center [433, 557] width 79 height 32
type input "9.15"
type input "6,013.09"
click at [987, 470] on div "Summary Monthly payments $6,182.00 First instalment $6,182.00 Balloon $0.00 Net…" at bounding box center [1053, 245] width 448 height 975
click at [996, 488] on div "Summary Monthly payments $6,352.36 First instalment $6,352.36 Balloon $0.00 Net…" at bounding box center [1053, 245] width 448 height 975
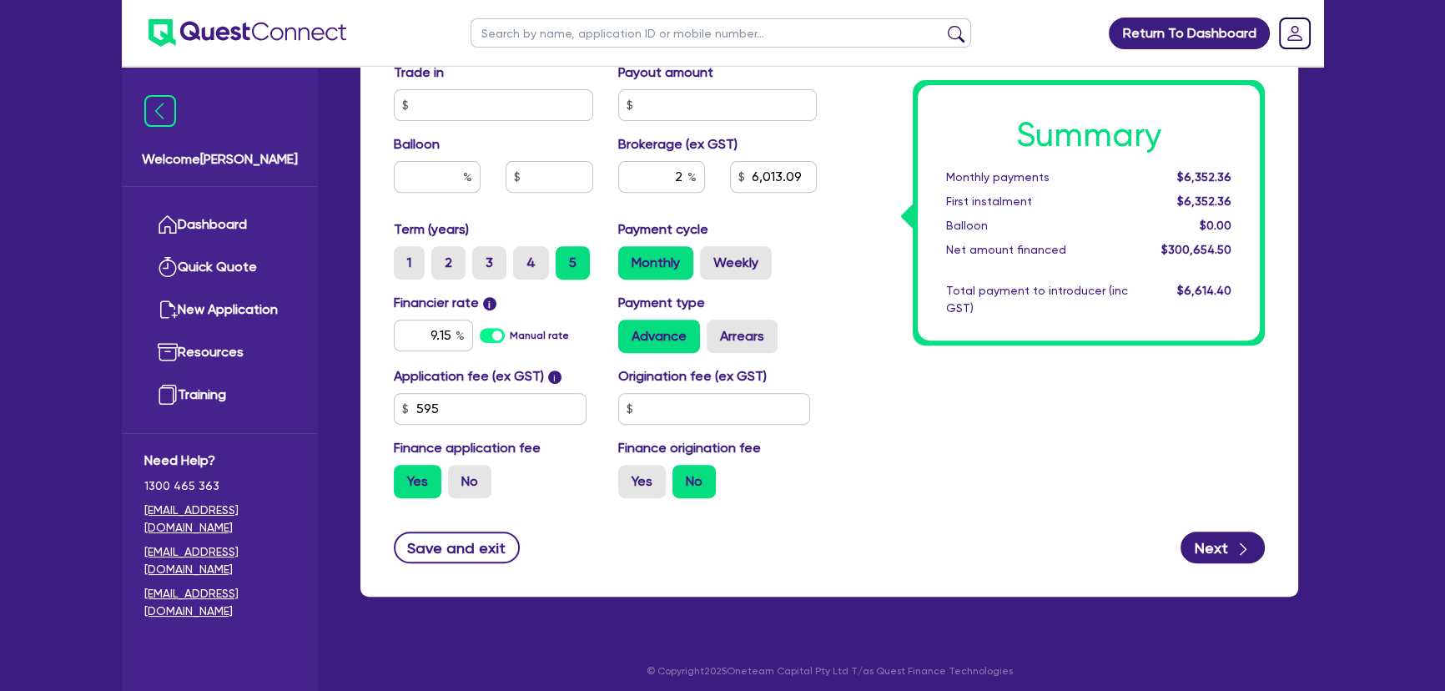
scroll to position [823, 0]
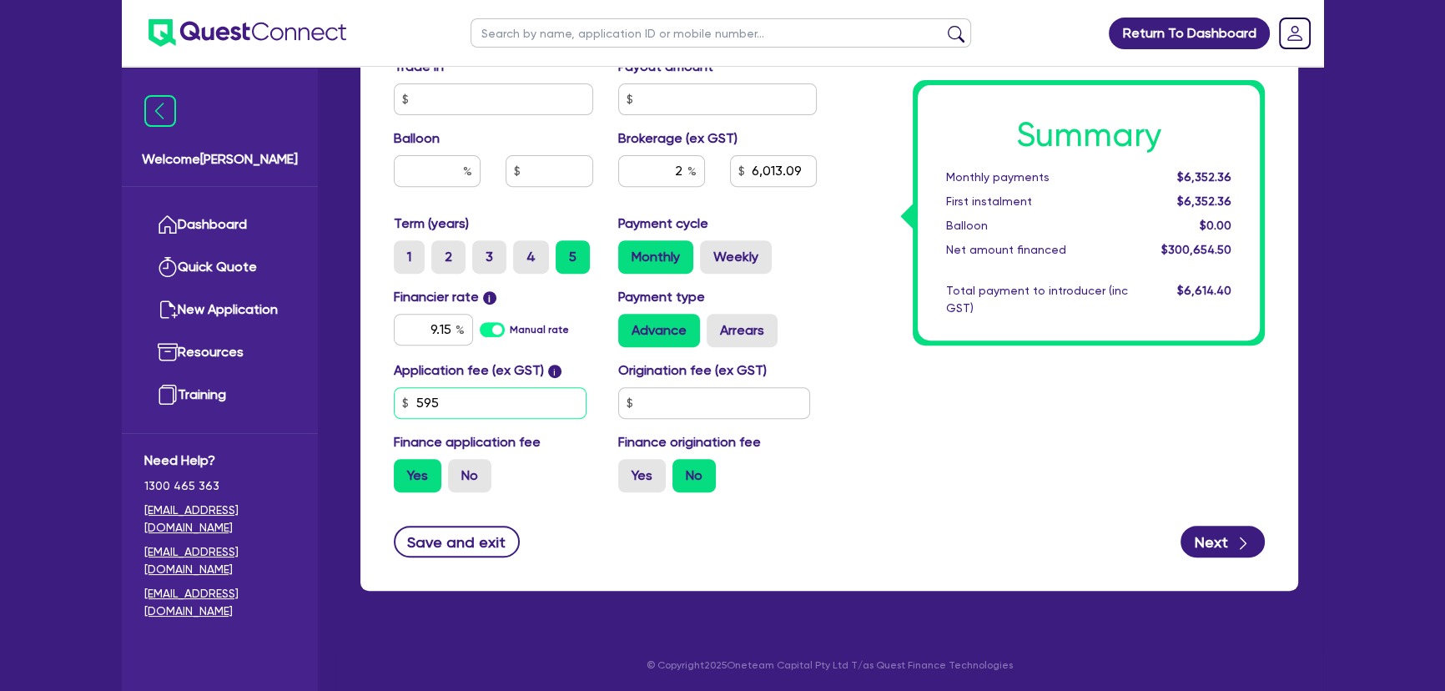
click at [557, 405] on input "595" at bounding box center [490, 403] width 193 height 32
type input "495"
click at [983, 444] on div "Summary Monthly payments $6,350.03 First instalment $6,350.03 Balloon $0.00 Net…" at bounding box center [1053, 17] width 448 height 975
click at [1193, 546] on button "Next" at bounding box center [1223, 542] width 84 height 32
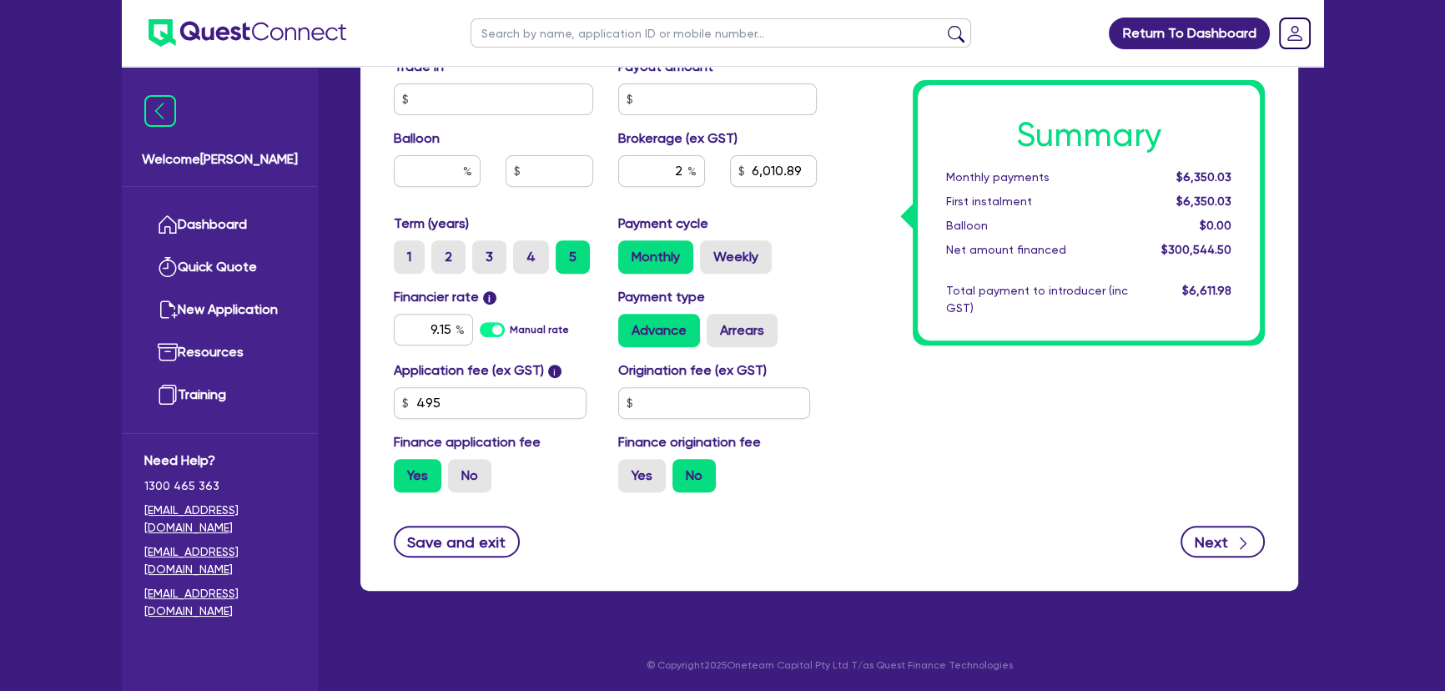
type input "6,010.89"
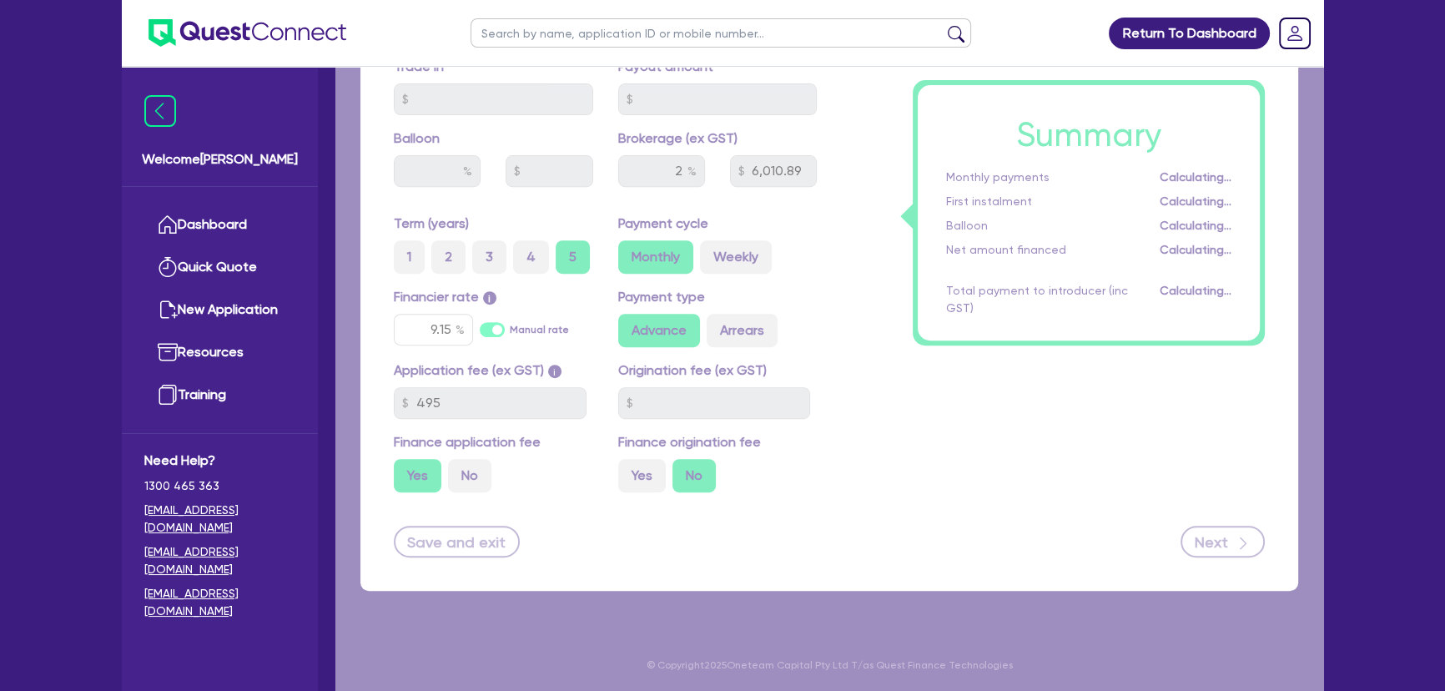
select select "TRUST"
select select "COMPANY"
select select "TRANSPORT_WAREHOUSING"
select select "PASSENGERS_FREIGHT_TRANSPORT"
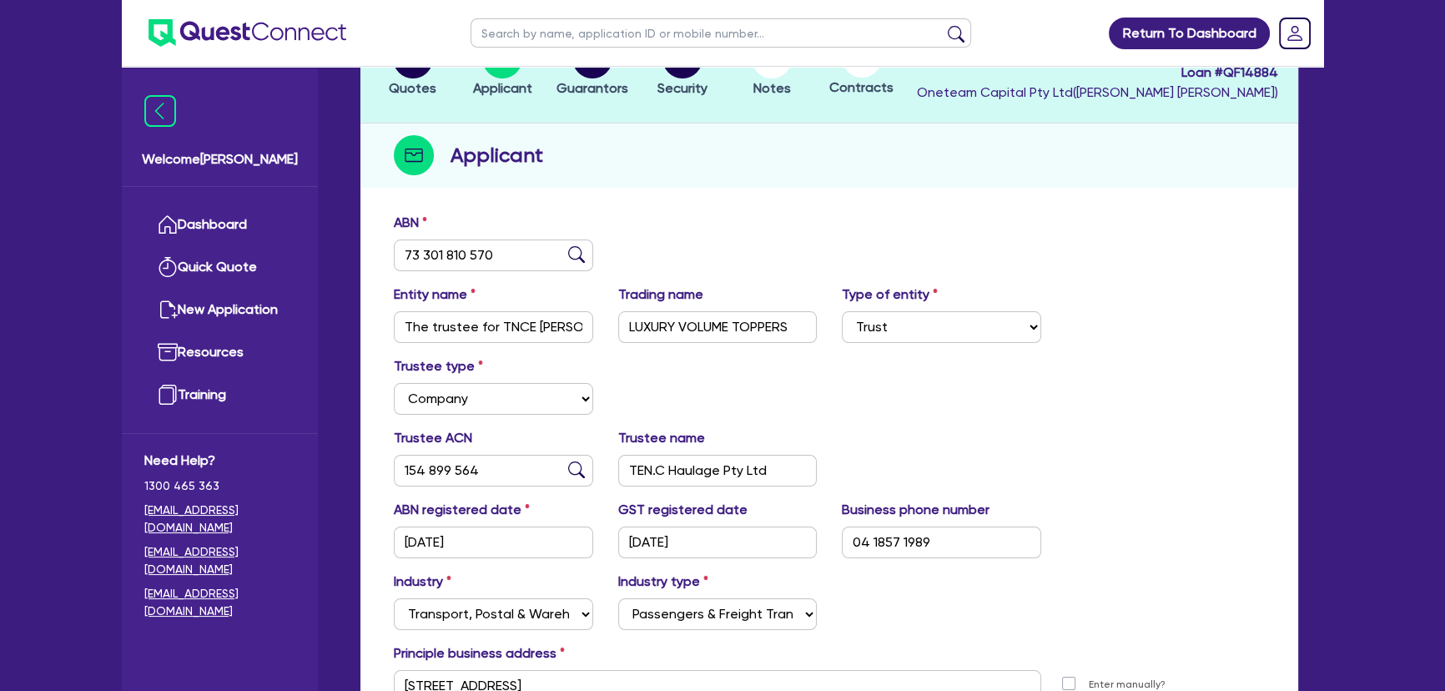
scroll to position [336, 0]
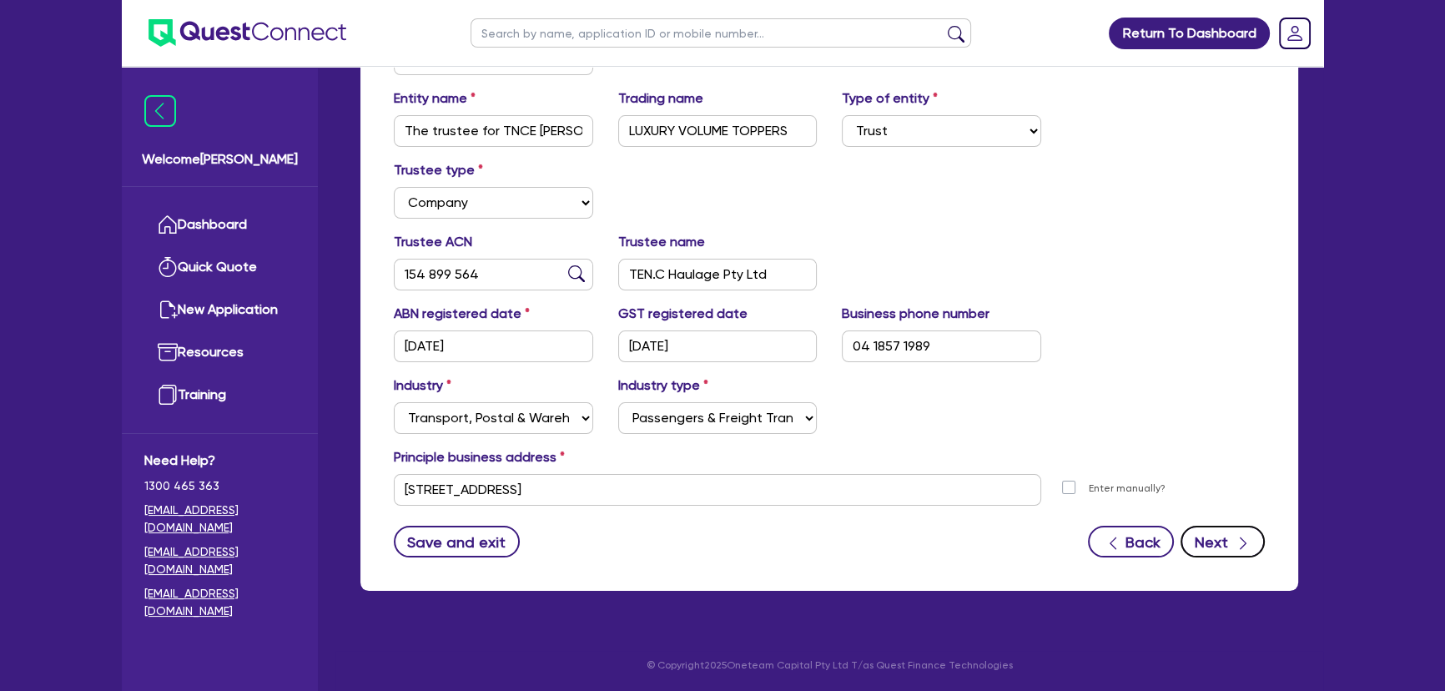
click at [1211, 539] on button "Next" at bounding box center [1223, 542] width 84 height 32
select select "MR"
select select "VIC"
select select "MARRIED"
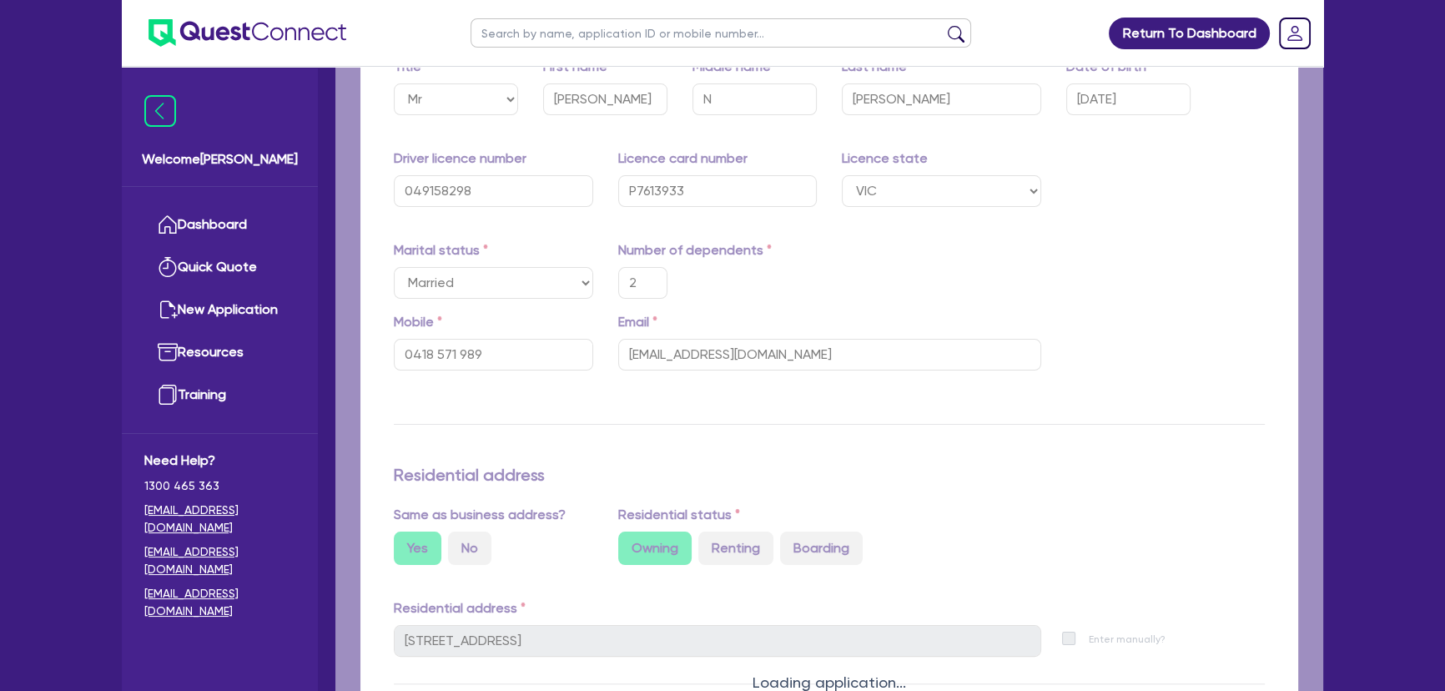
type input "2"
type input "0418 571 989"
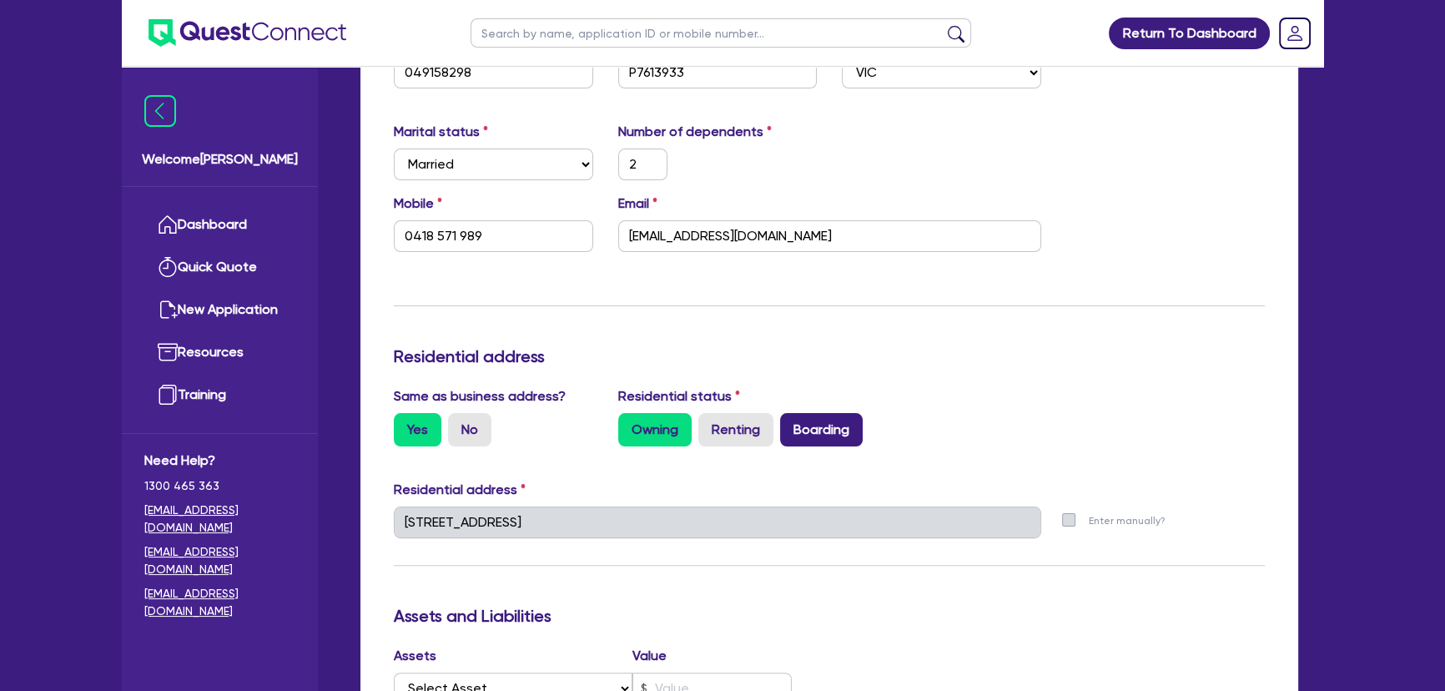
scroll to position [758, 0]
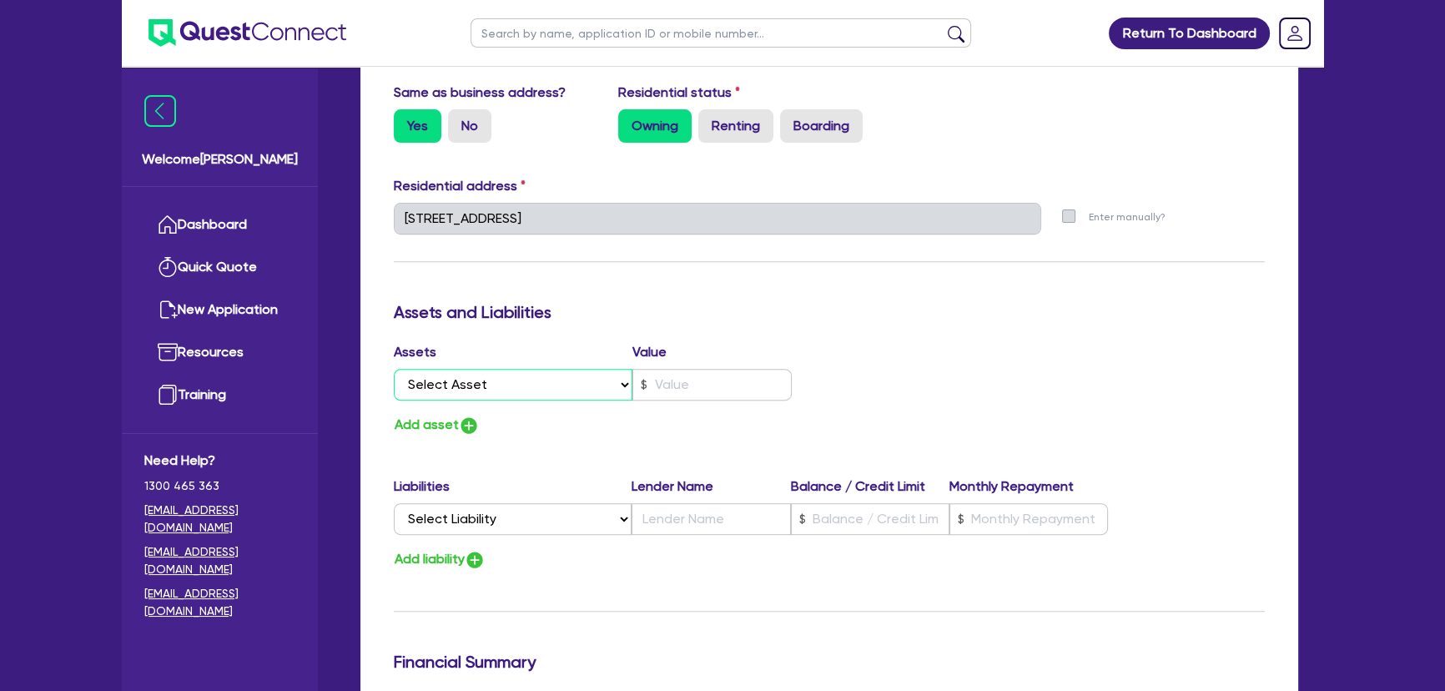
click at [492, 394] on select "Select Asset Cash Property Investment property Vehicle Truck Trailer Equipment …" at bounding box center [513, 385] width 239 height 32
click at [608, 320] on div "Assets and Liabilities" at bounding box center [829, 315] width 896 height 27
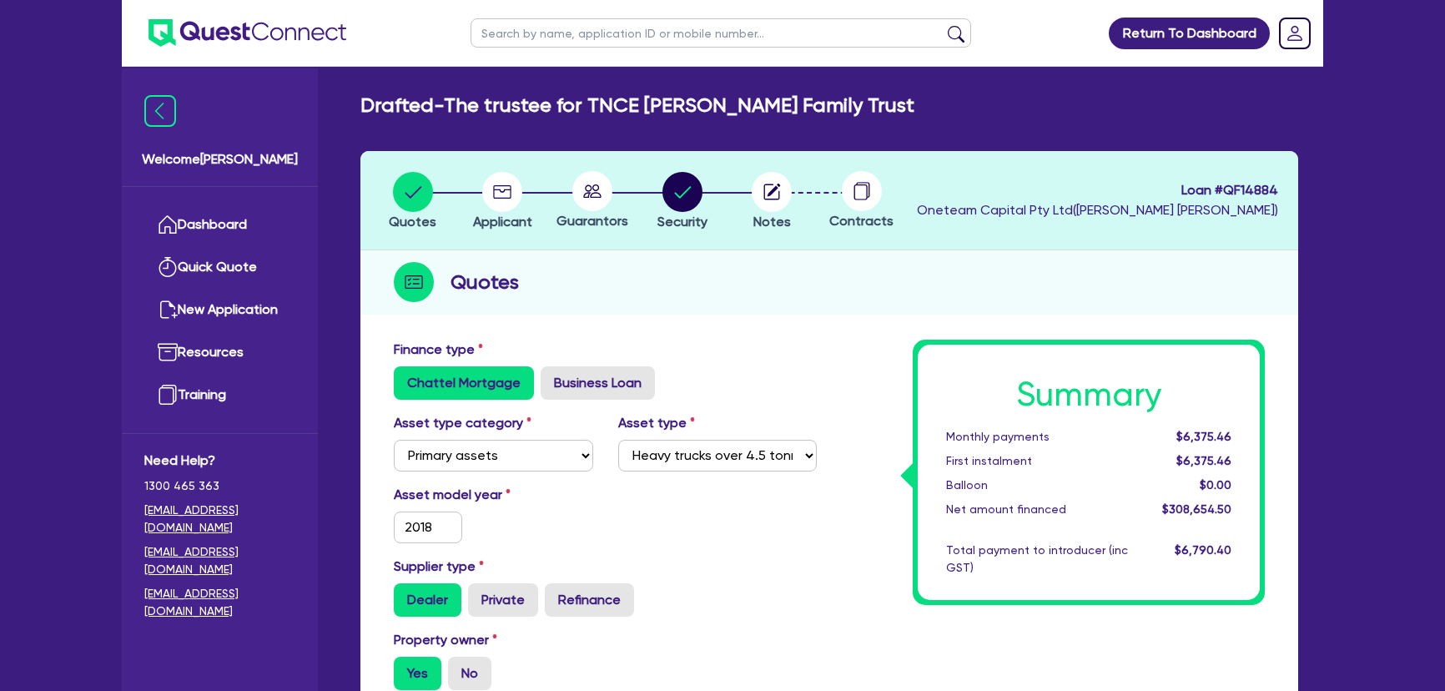
select select "PRIMARY_ASSETS"
select select "HEAVY_TRUCKS"
